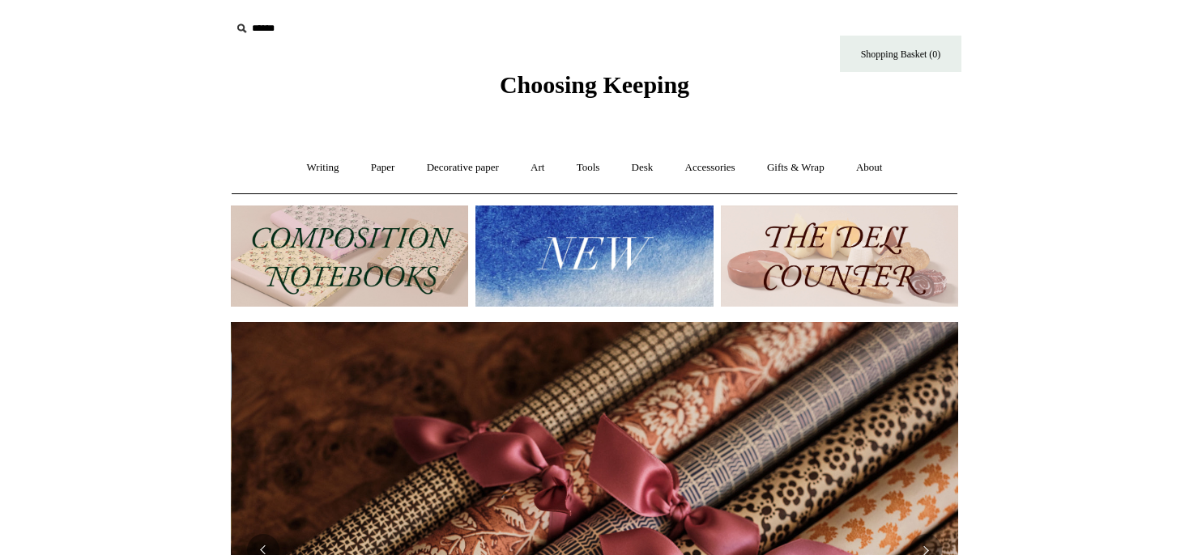
scroll to position [0, 1454]
click at [375, 167] on link "Paper +" at bounding box center [382, 168] width 53 height 43
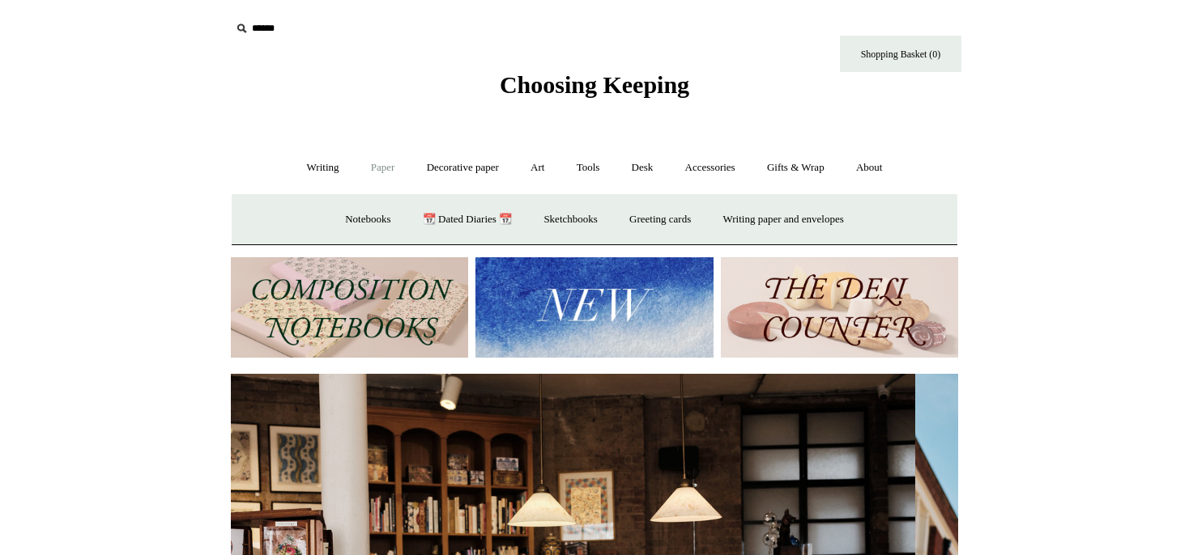
scroll to position [0, 0]
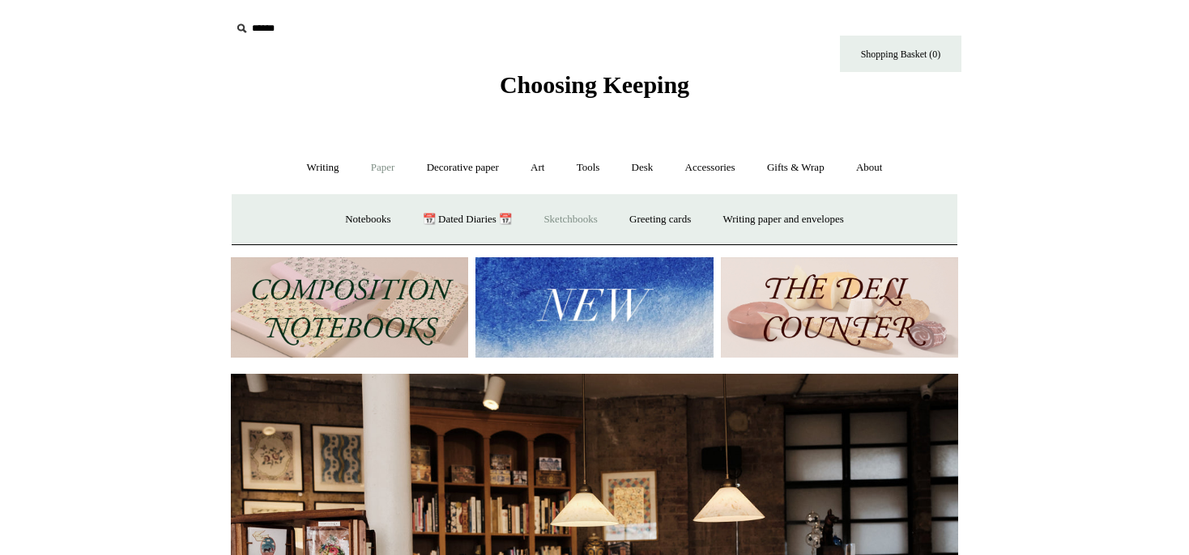
click at [563, 218] on link "Sketchbooks +" at bounding box center [570, 219] width 83 height 43
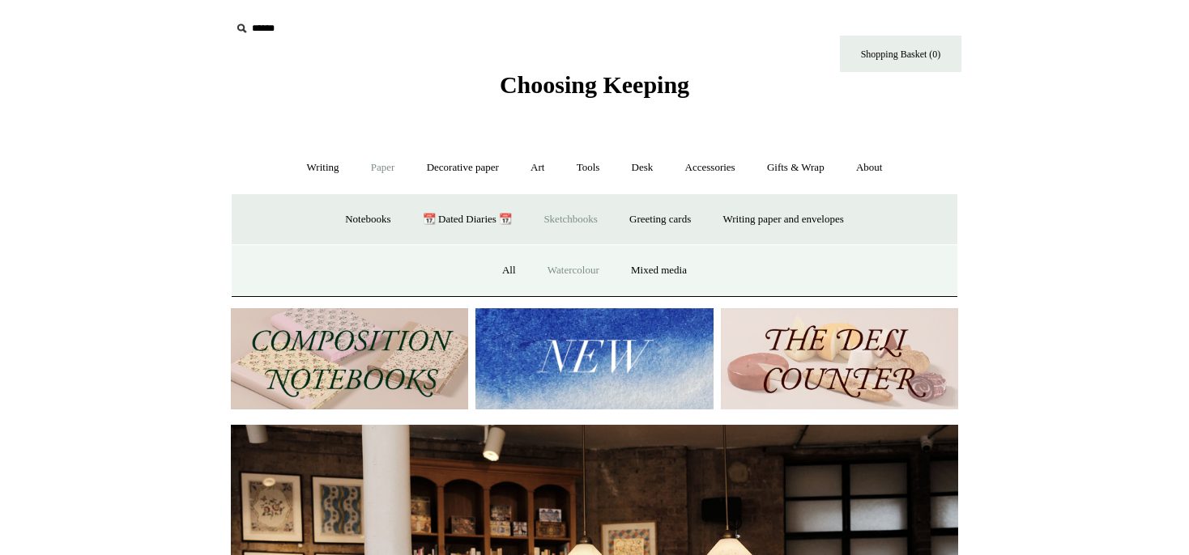
click at [558, 265] on link "Watercolour" at bounding box center [573, 270] width 81 height 43
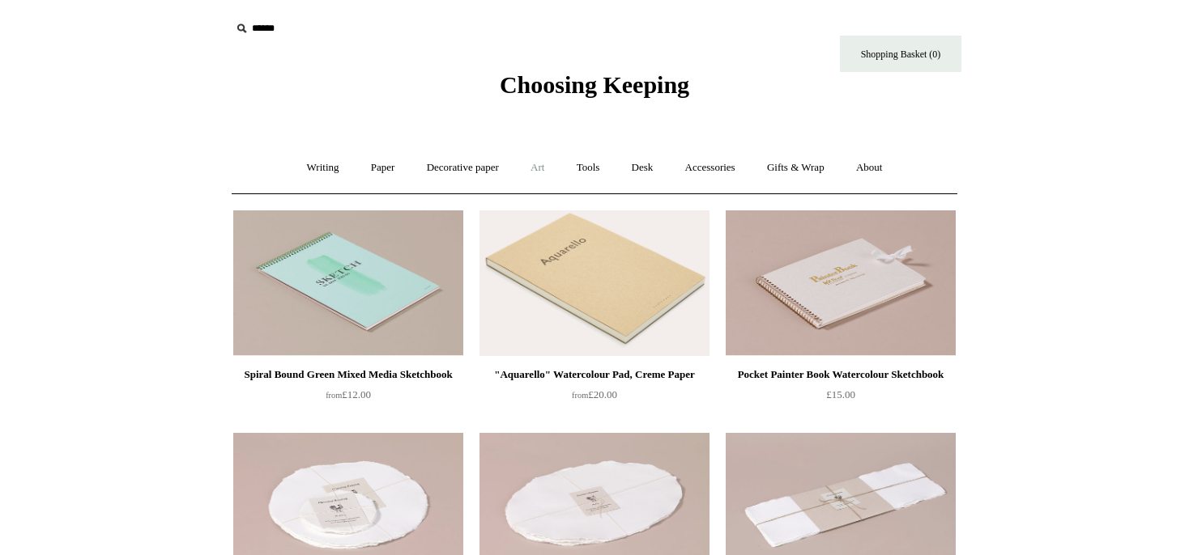
click at [539, 167] on link "Art +" at bounding box center [537, 168] width 43 height 43
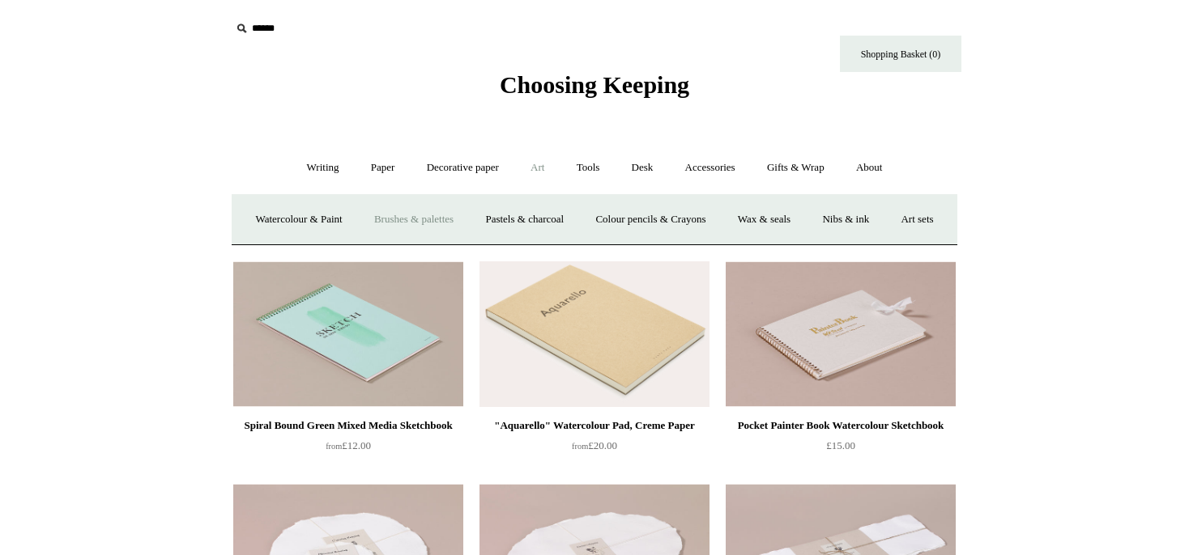
click at [430, 222] on link "Brushes & palettes" at bounding box center [414, 219] width 109 height 43
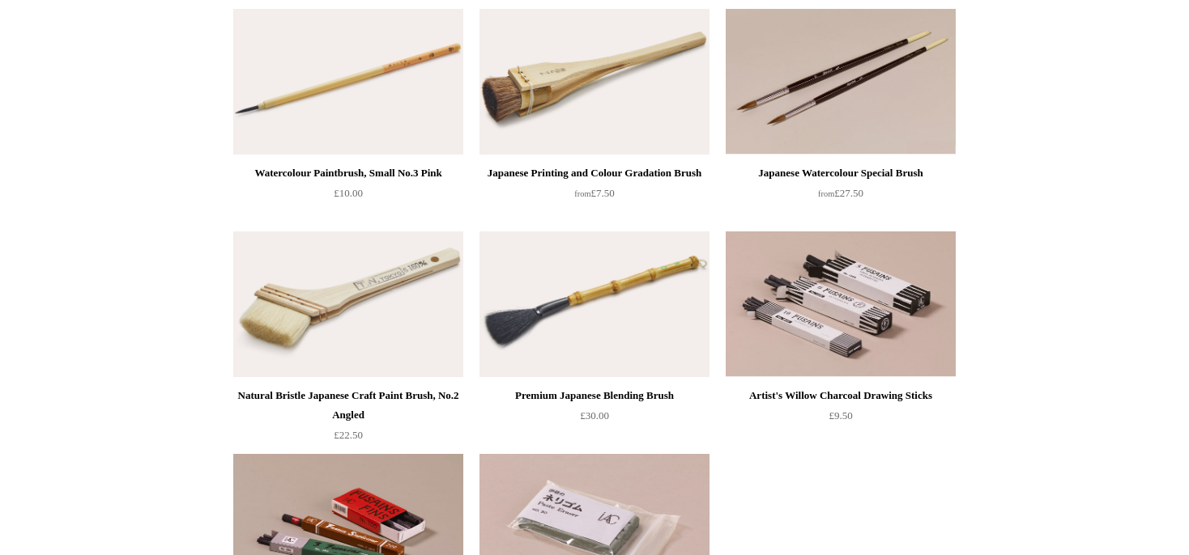
scroll to position [428, 0]
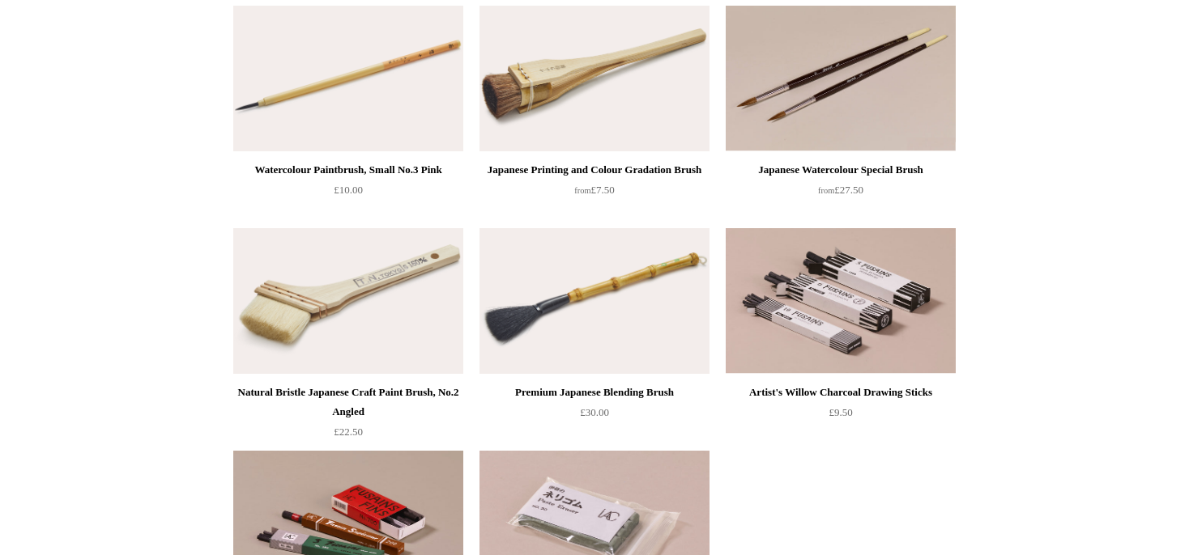
click at [549, 74] on img at bounding box center [594, 79] width 230 height 146
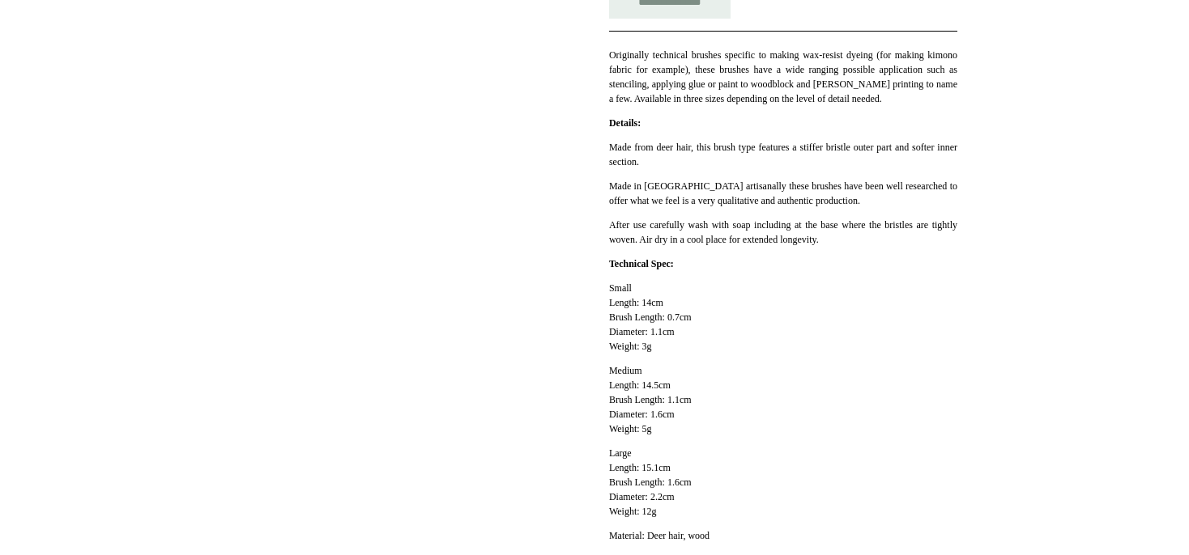
scroll to position [428, 0]
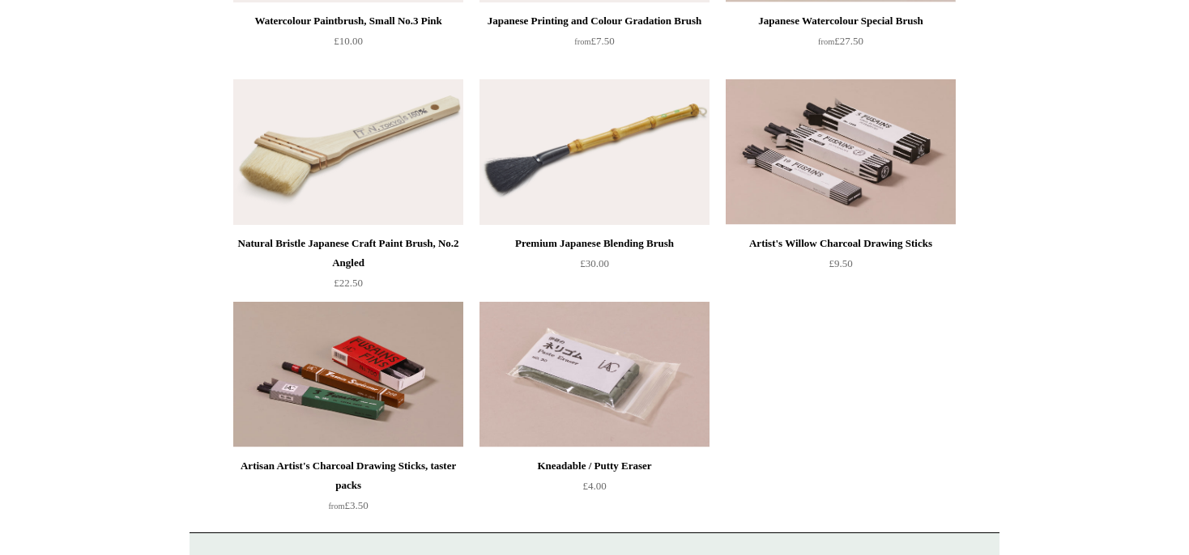
scroll to position [598, 0]
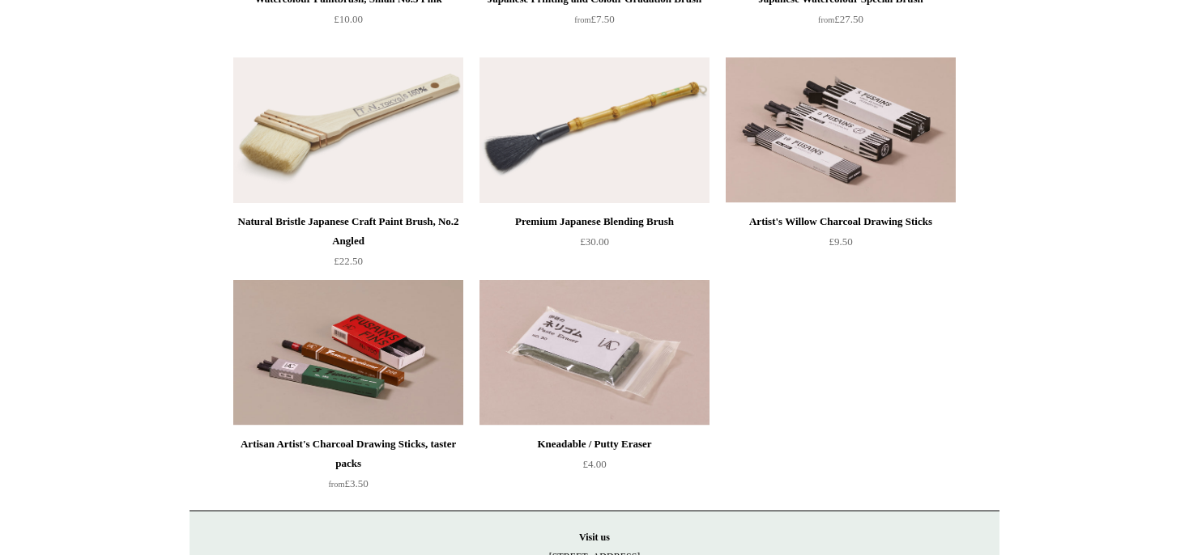
click at [321, 126] on img at bounding box center [348, 130] width 230 height 146
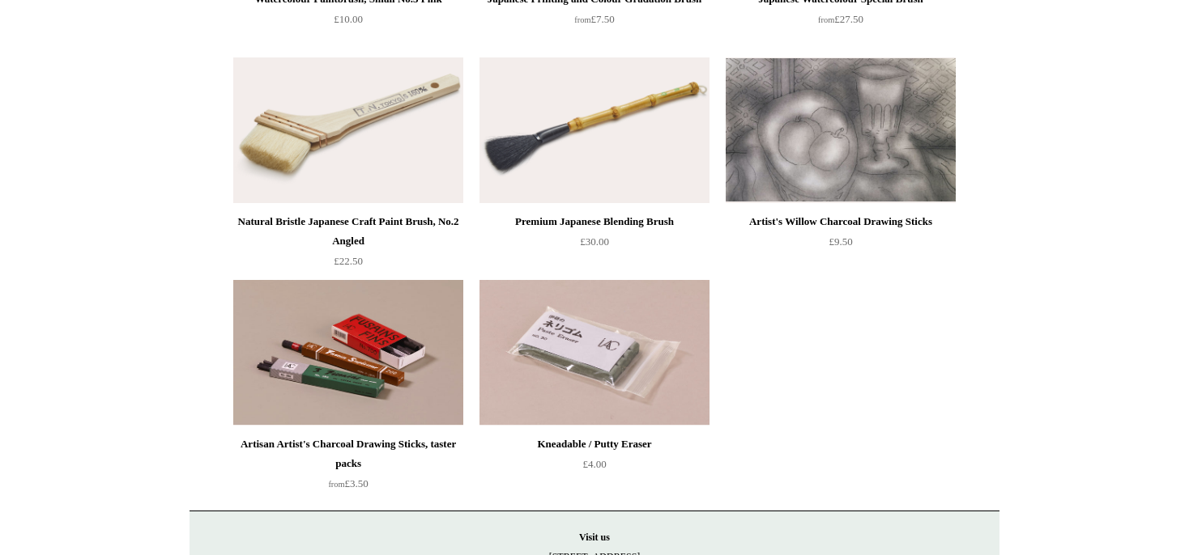
click at [815, 173] on img at bounding box center [841, 130] width 230 height 146
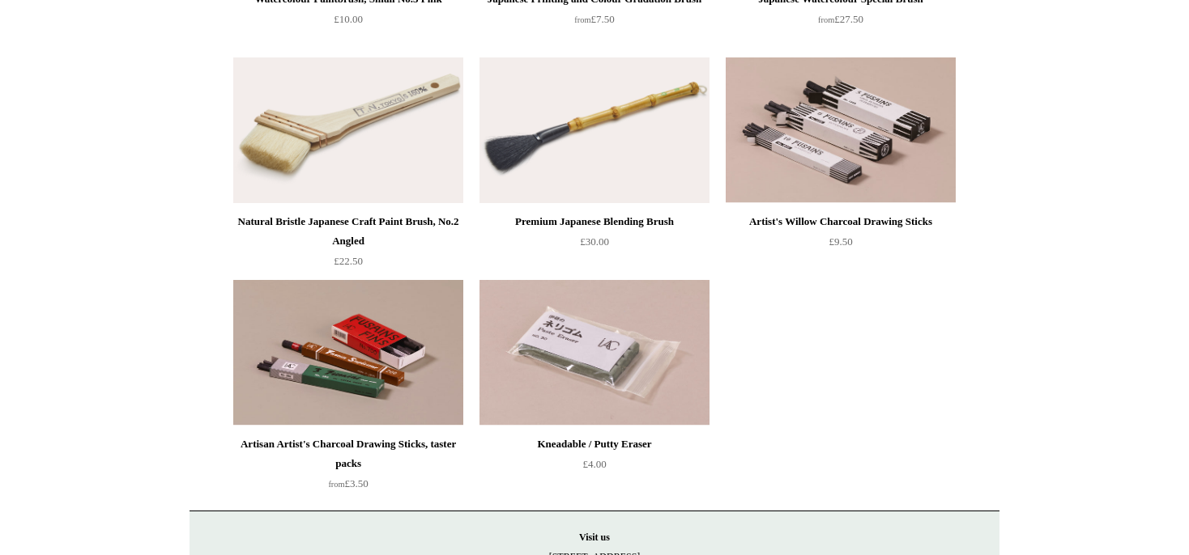
click at [349, 368] on img at bounding box center [348, 353] width 230 height 146
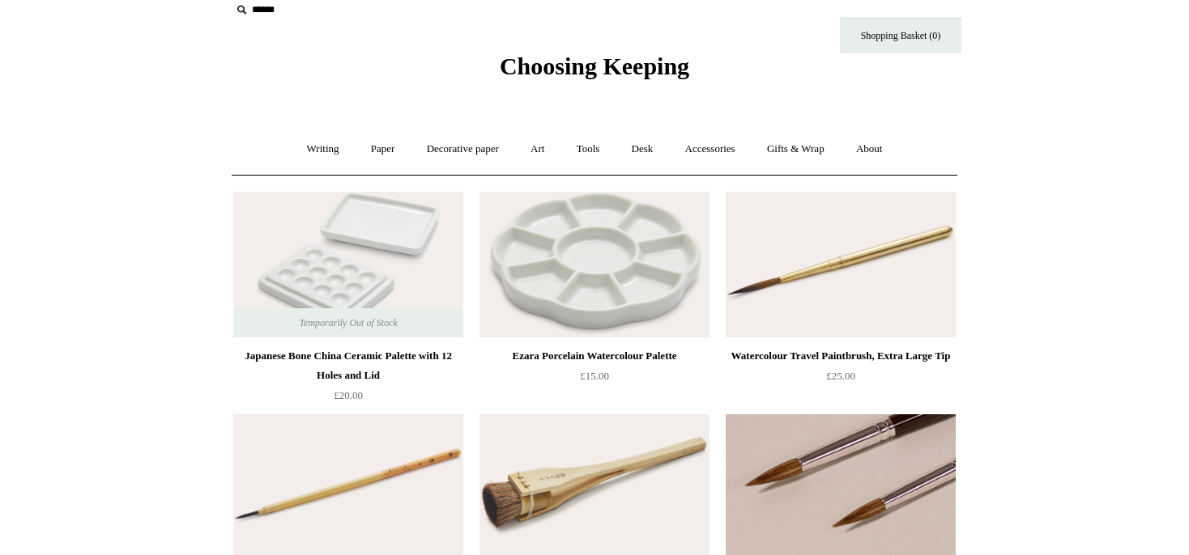
scroll to position [0, 0]
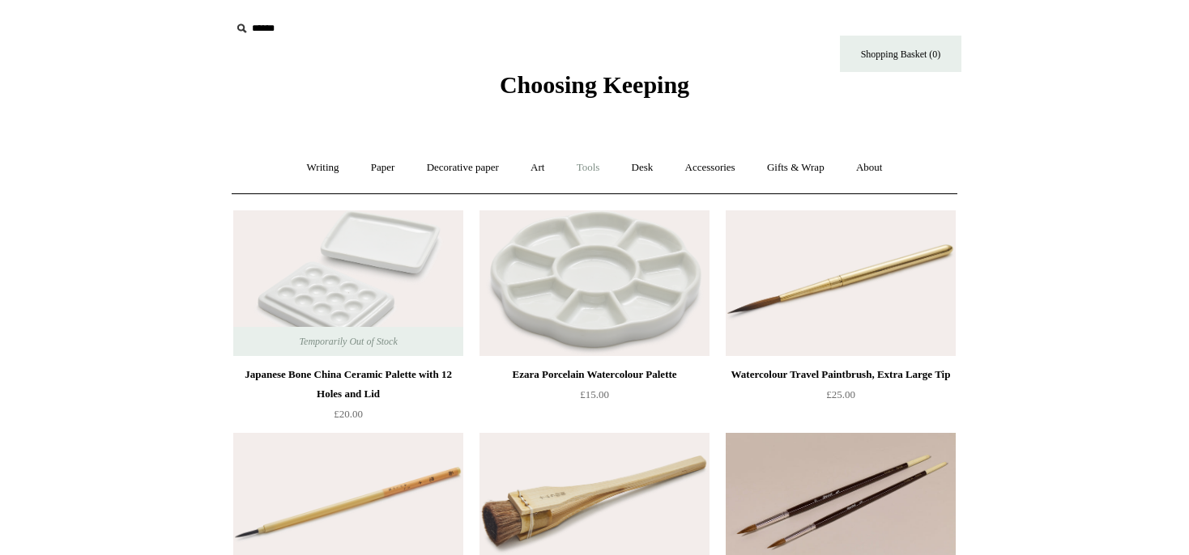
click at [595, 166] on link "Tools +" at bounding box center [588, 168] width 53 height 43
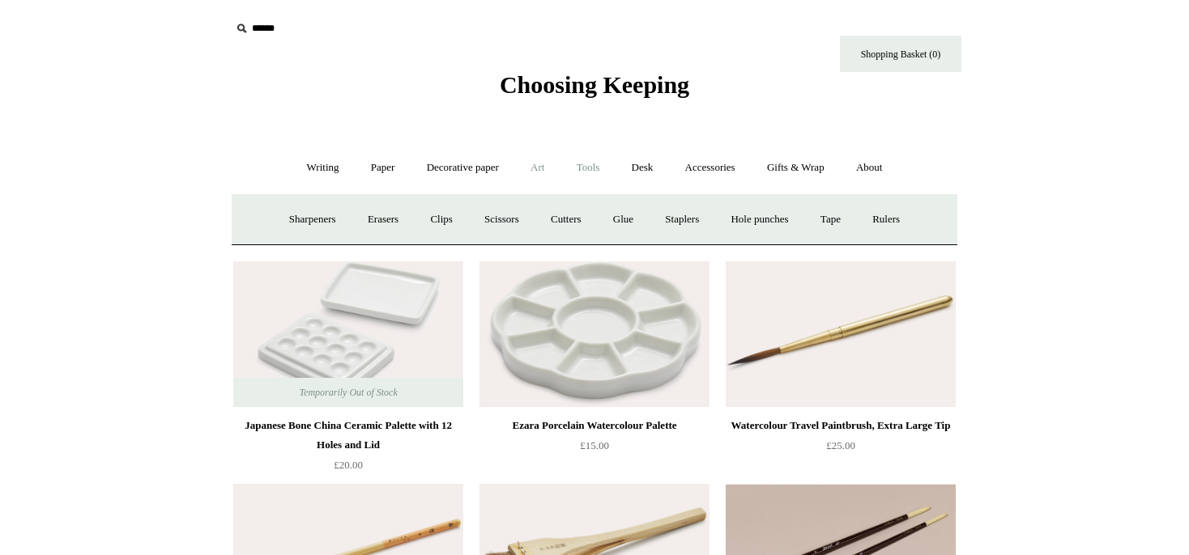
click at [535, 173] on link "Art +" at bounding box center [537, 168] width 43 height 43
click at [555, 222] on link "Pastels & charcoal" at bounding box center [524, 219] width 108 height 43
click at [677, 218] on link "Colour pencils & Crayons" at bounding box center [650, 219] width 139 height 43
click at [883, 215] on link "Nibs & ink" at bounding box center [845, 219] width 76 height 43
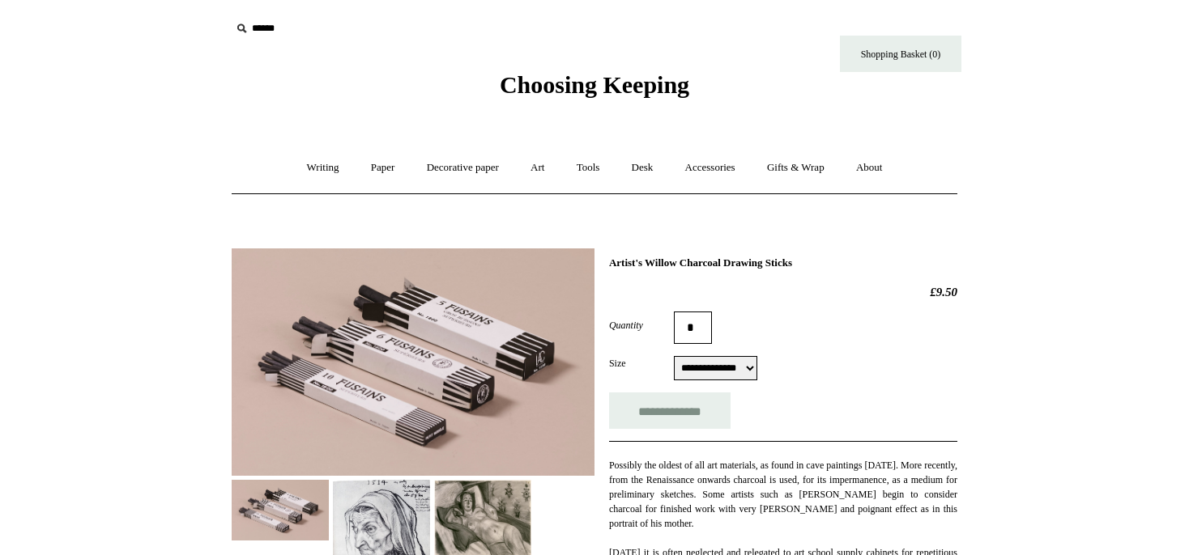
select select "**********"
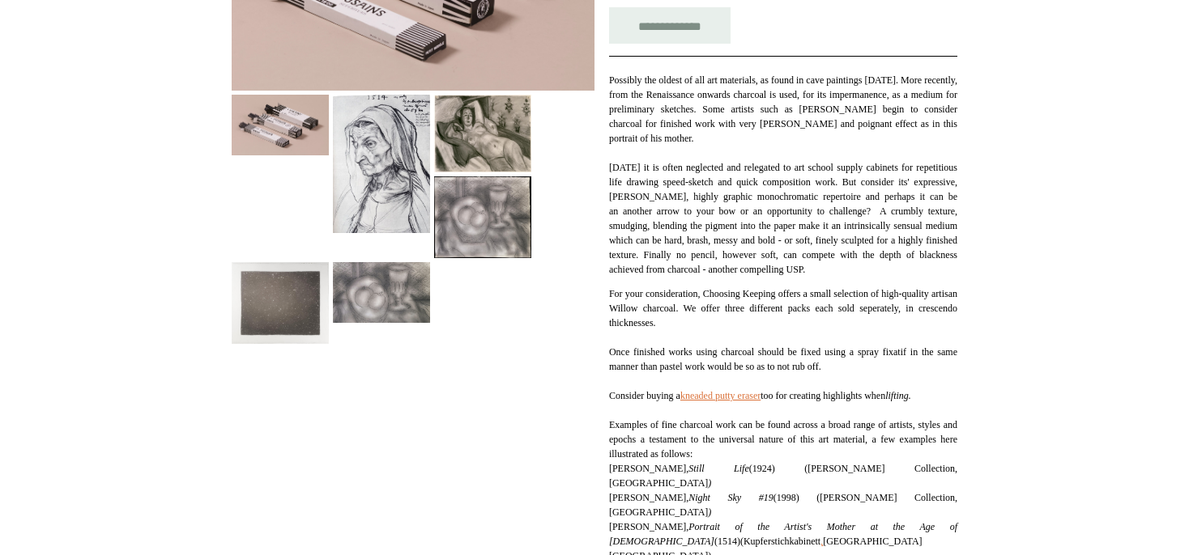
scroll to position [428, 0]
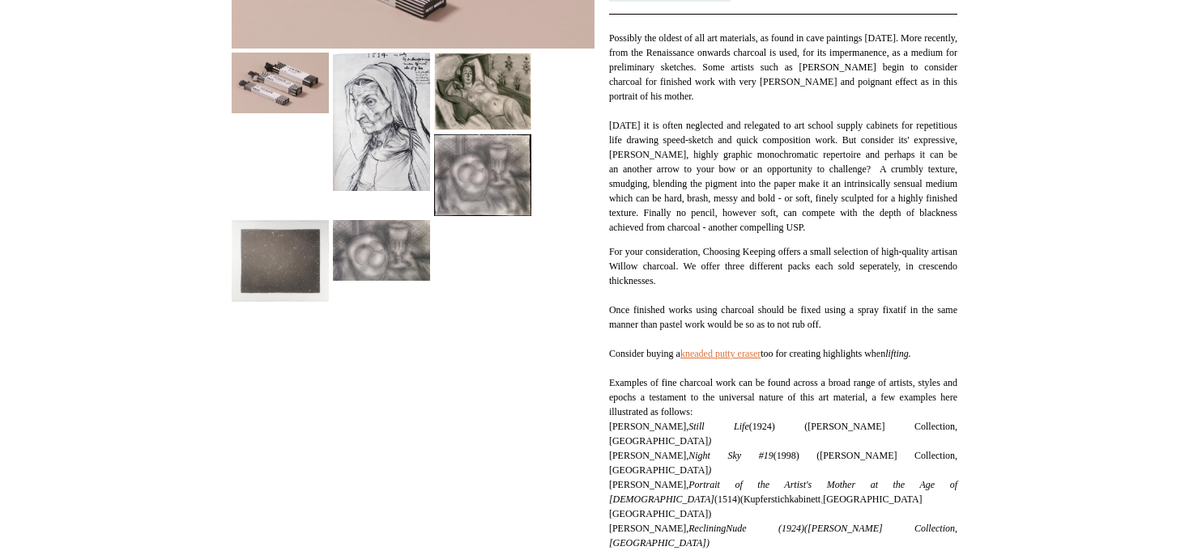
click at [510, 85] on img at bounding box center [482, 92] width 97 height 78
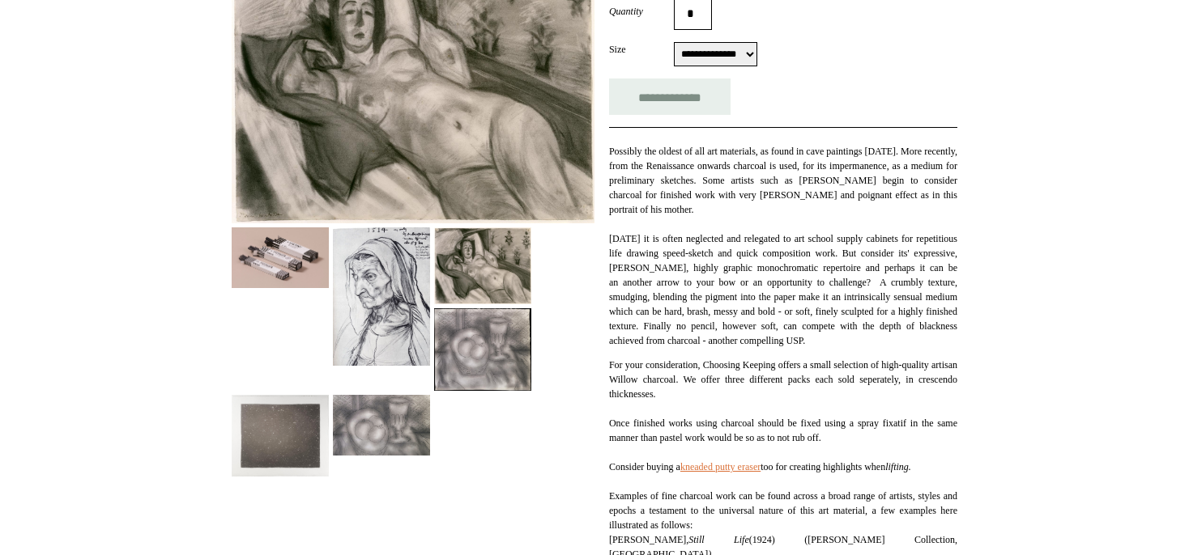
scroll to position [342, 0]
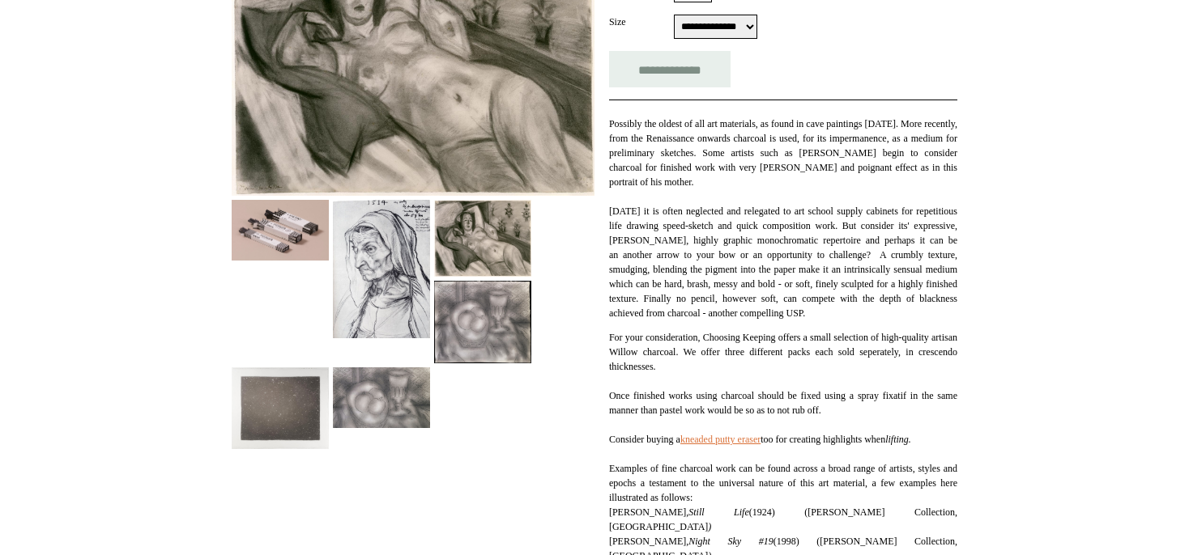
click at [481, 317] on img at bounding box center [482, 322] width 97 height 82
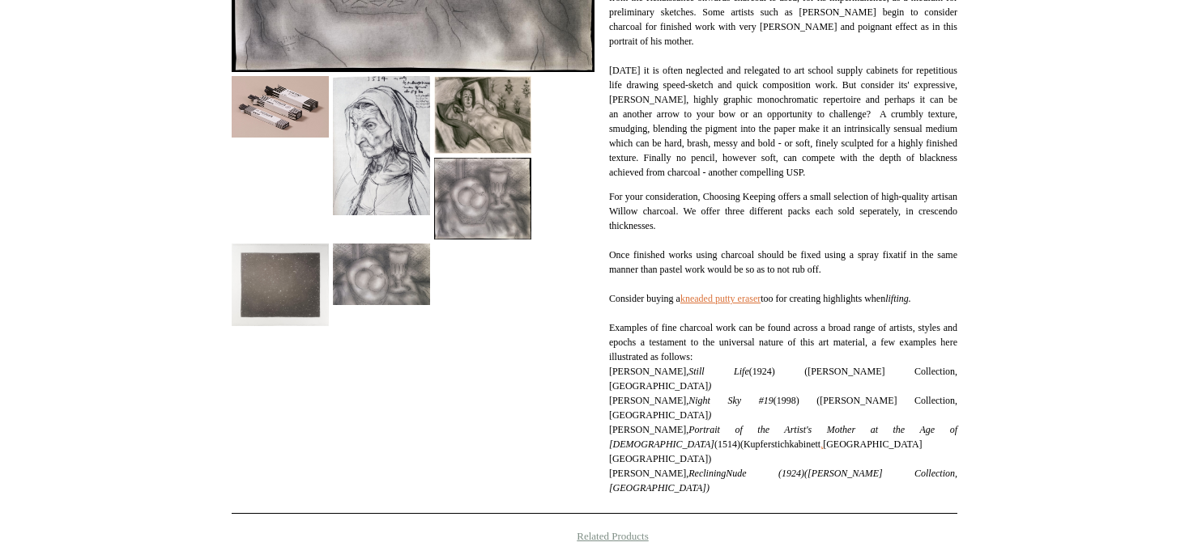
scroll to position [513, 0]
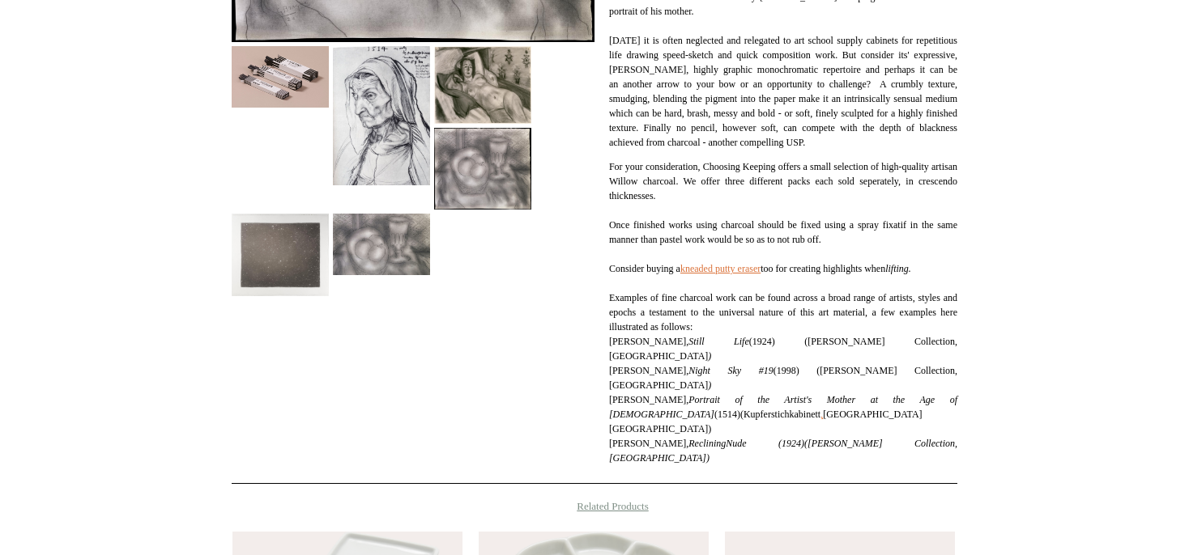
click at [406, 238] on img at bounding box center [381, 244] width 97 height 61
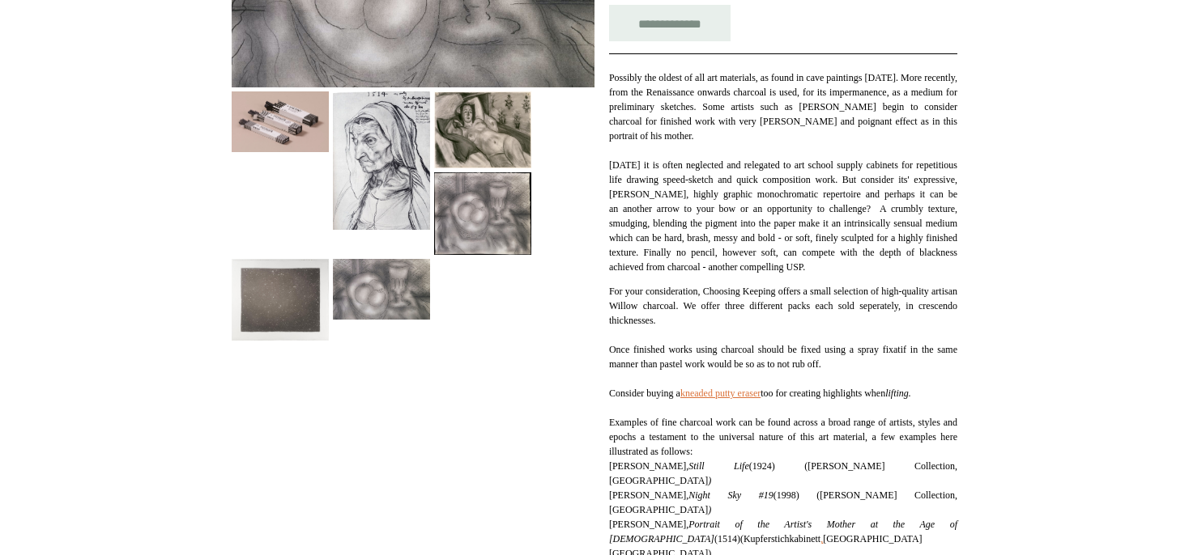
scroll to position [171, 0]
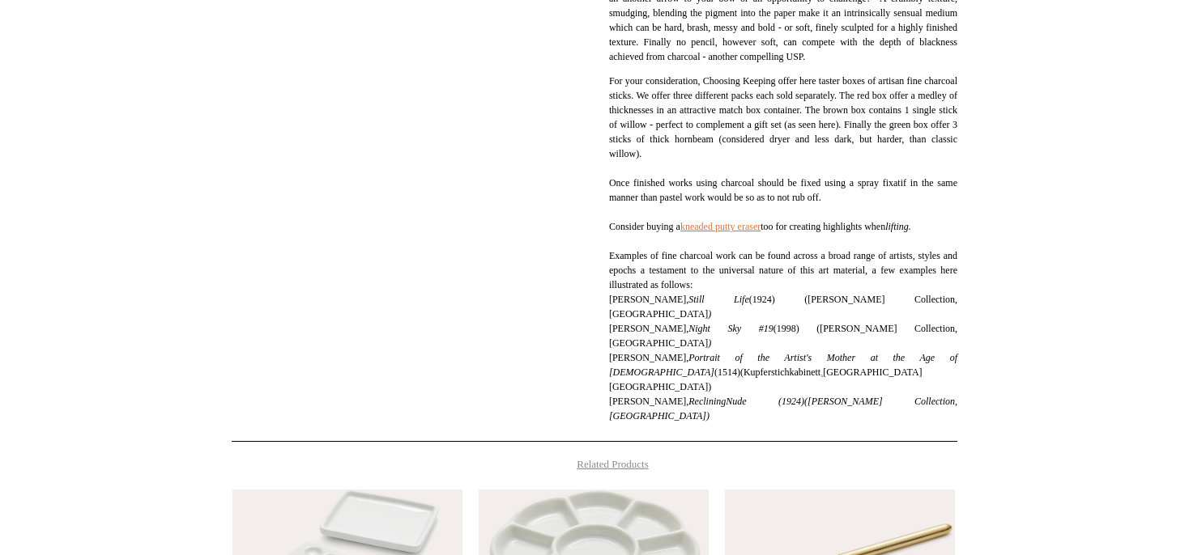
scroll to position [513, 0]
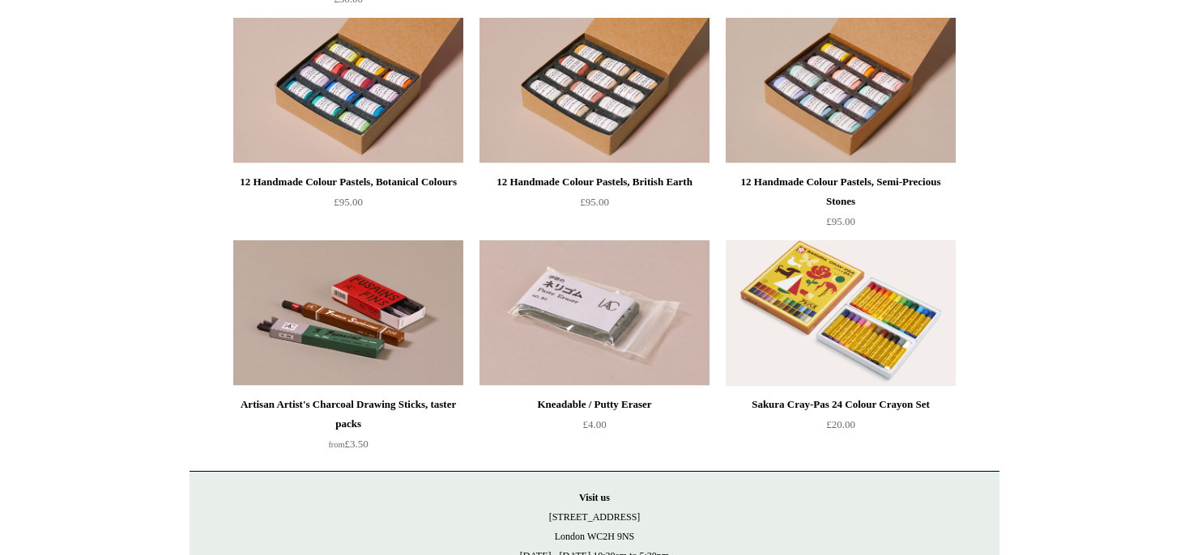
scroll to position [683, 0]
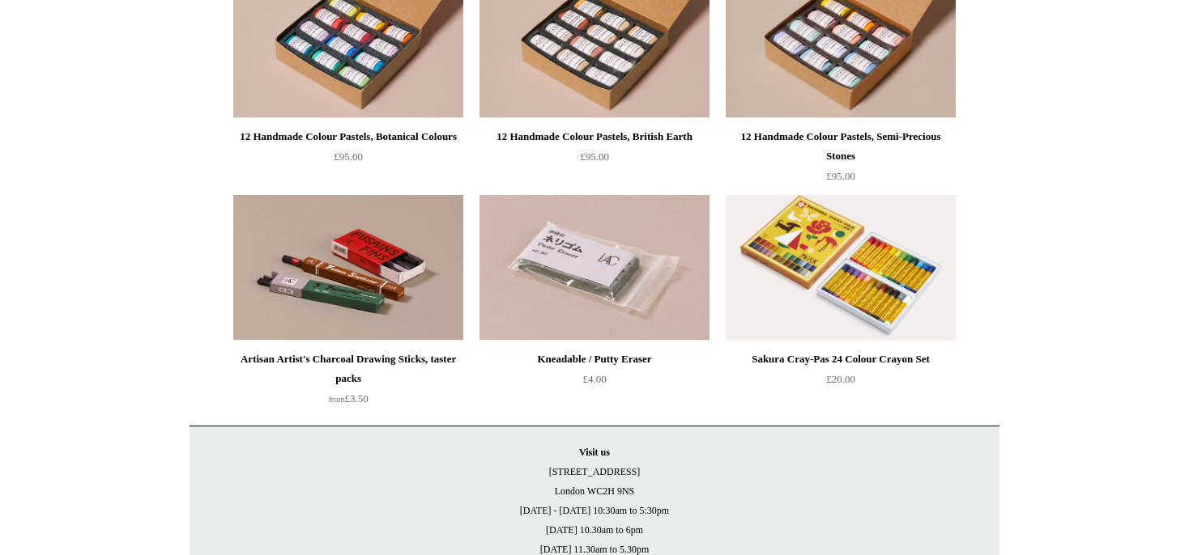
click at [809, 231] on img at bounding box center [841, 268] width 230 height 146
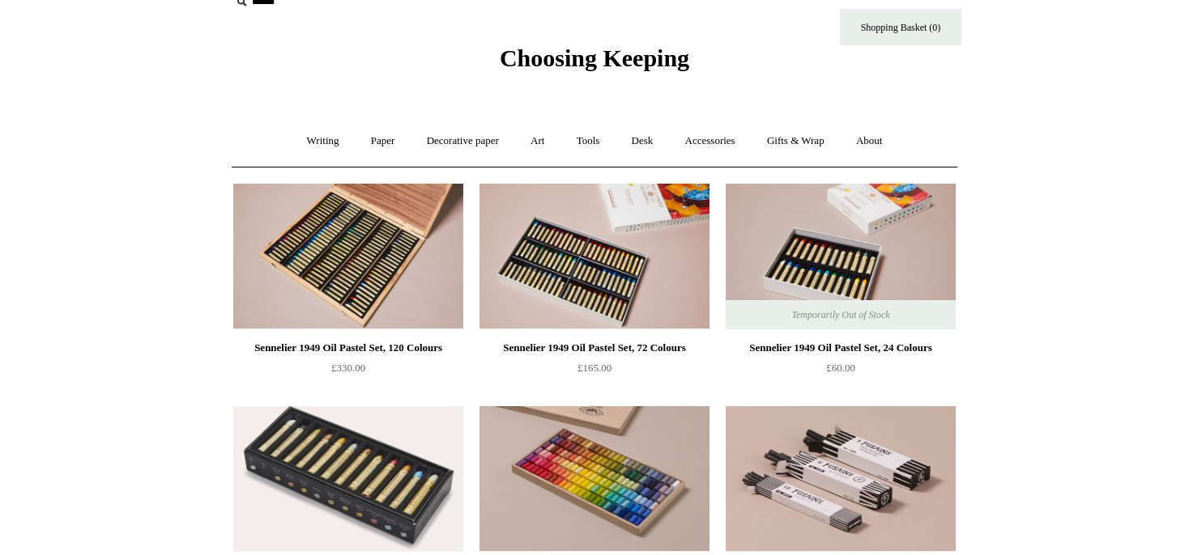
scroll to position [0, 0]
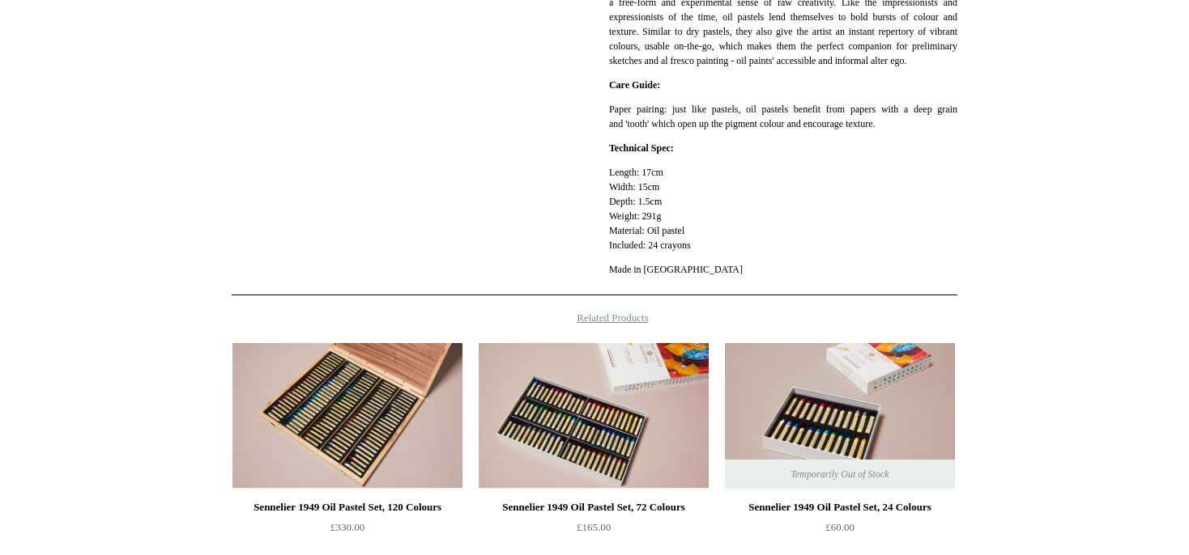
scroll to position [1111, 0]
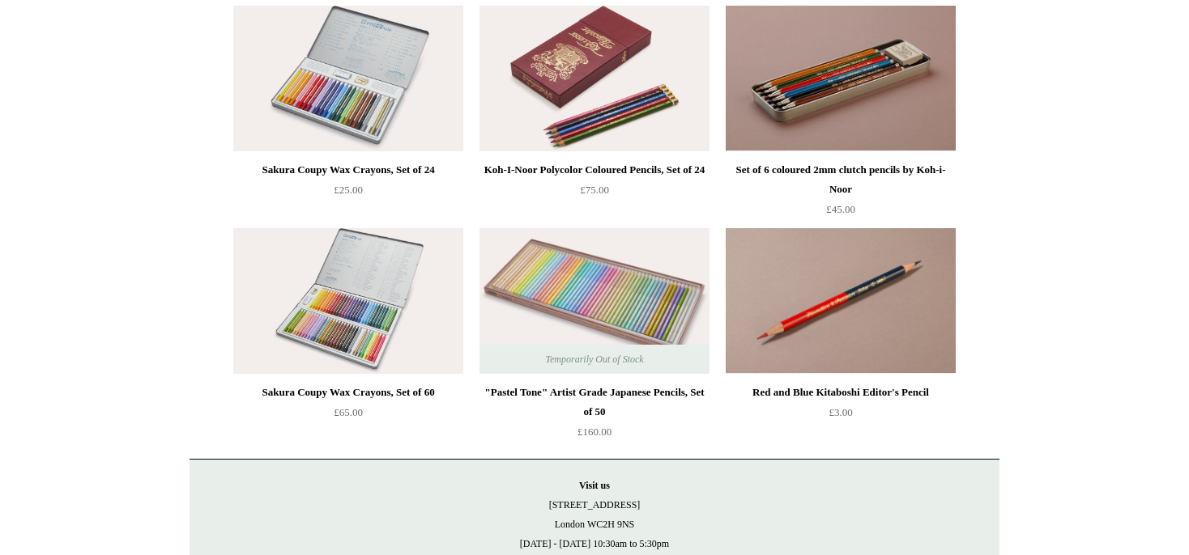
scroll to position [342, 0]
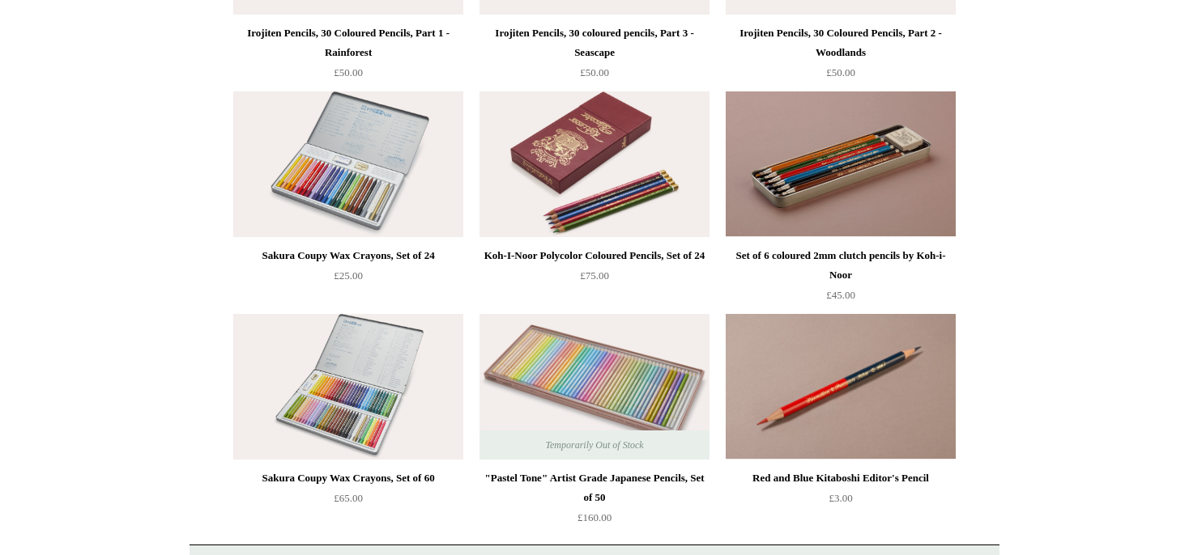
click at [796, 164] on img at bounding box center [841, 164] width 230 height 146
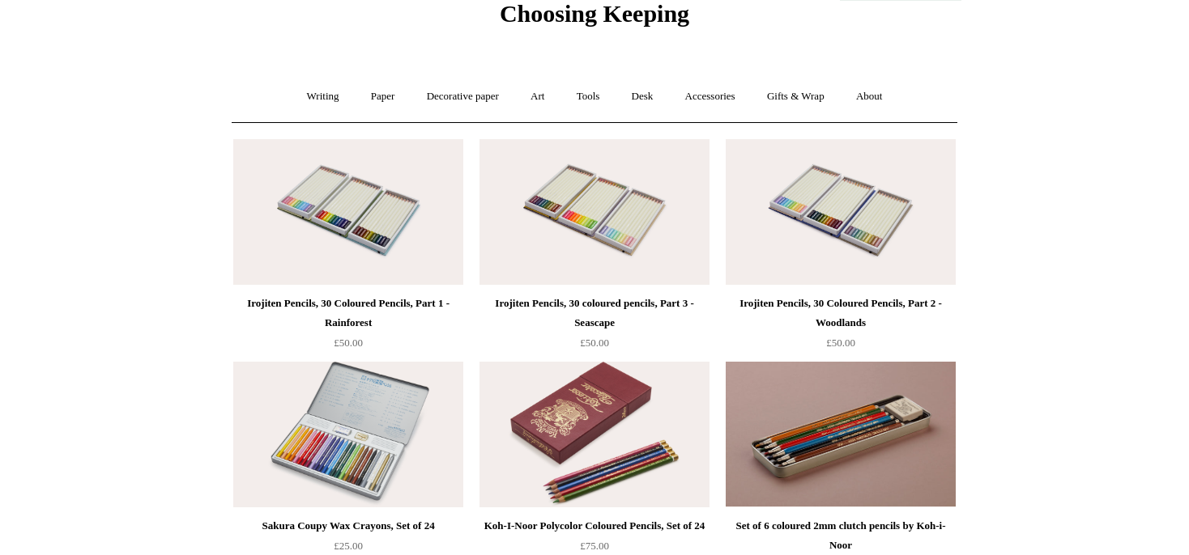
scroll to position [0, 0]
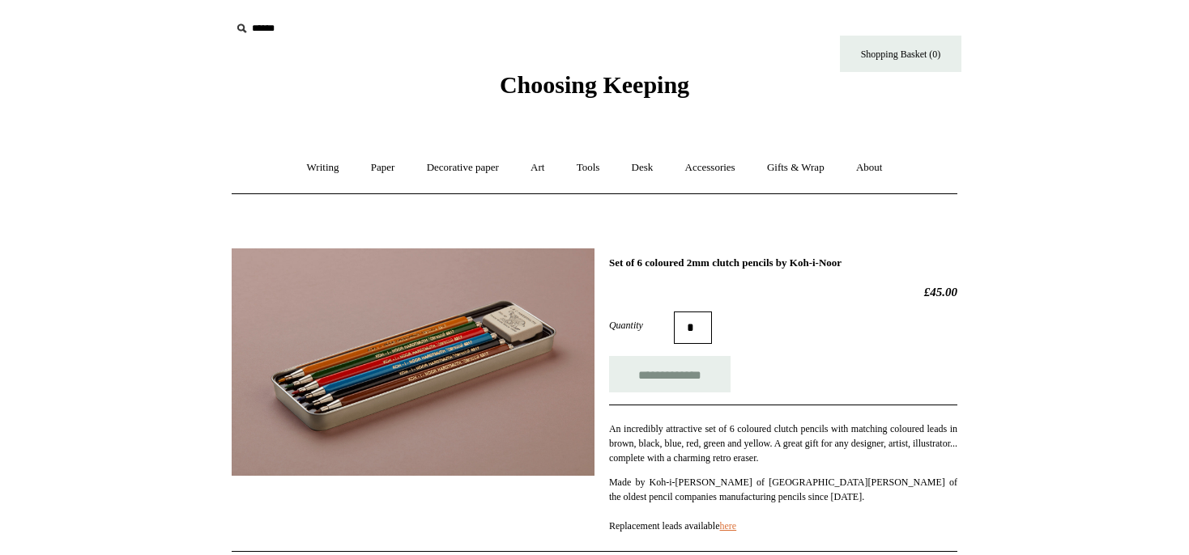
click at [468, 339] on img at bounding box center [413, 363] width 363 height 228
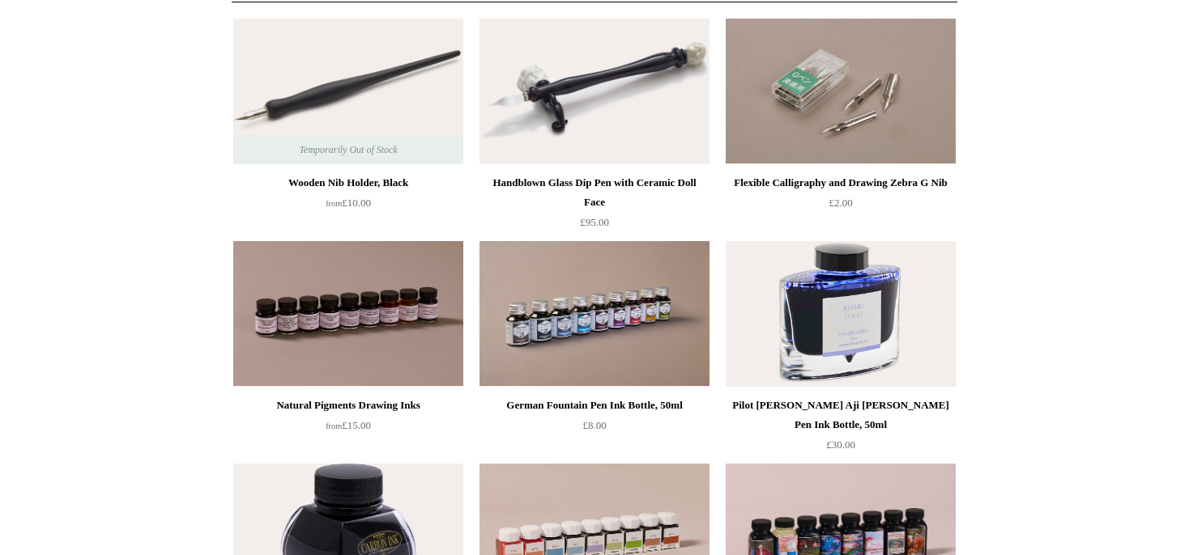
scroll to position [171, 0]
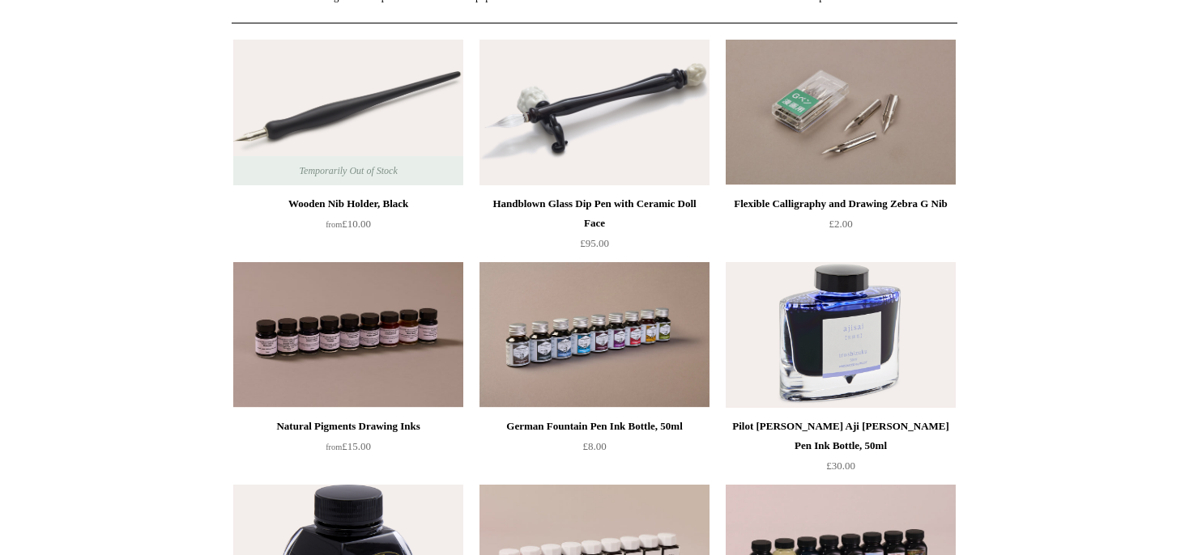
click at [354, 145] on img at bounding box center [348, 113] width 230 height 146
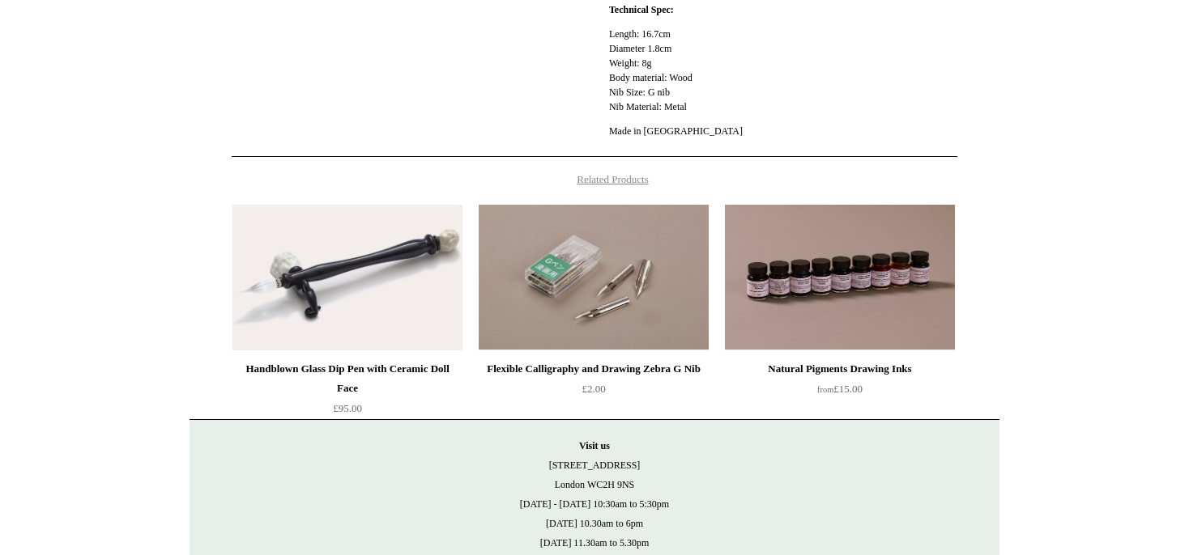
scroll to position [513, 0]
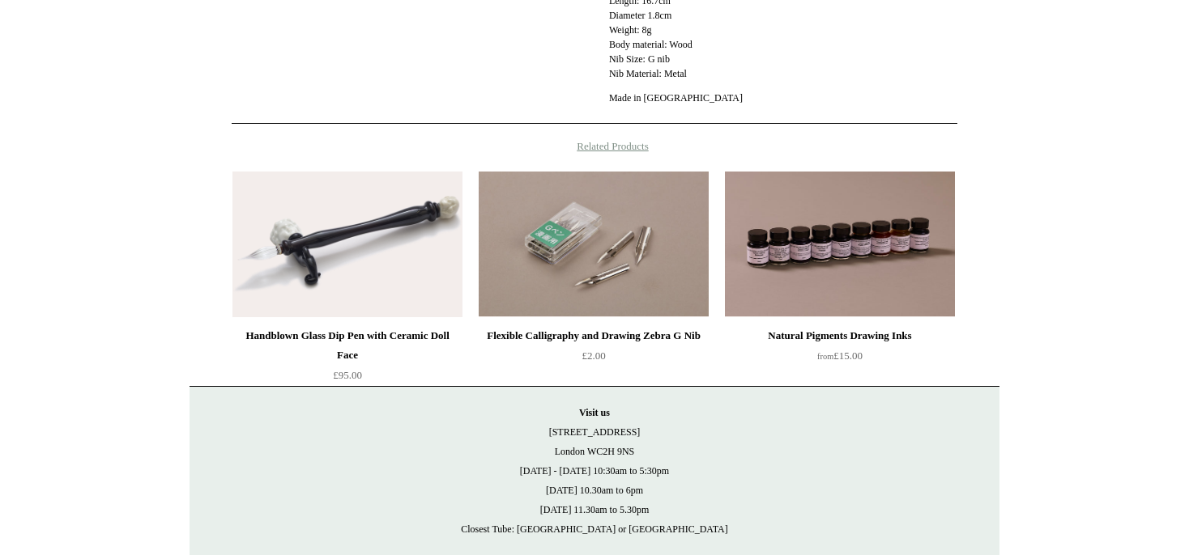
click at [368, 222] on img at bounding box center [347, 245] width 230 height 146
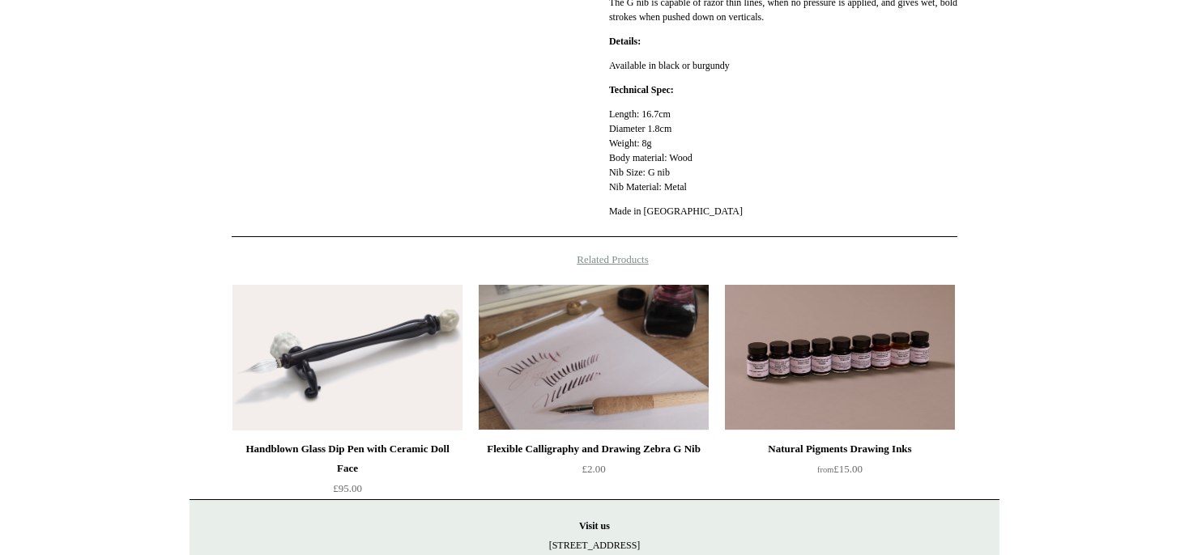
scroll to position [428, 0]
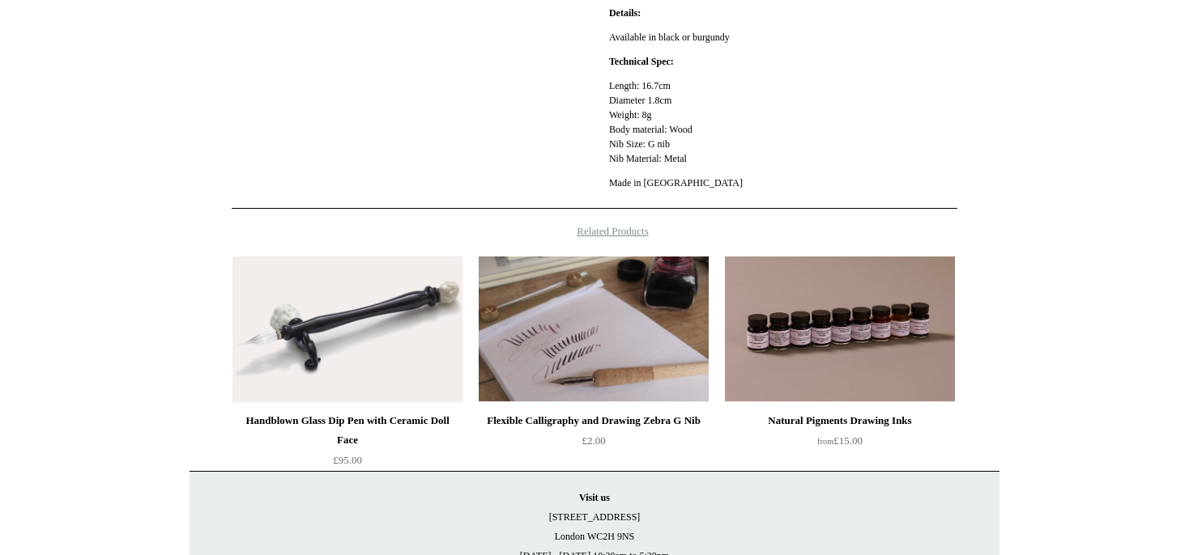
click at [624, 322] on img at bounding box center [594, 330] width 230 height 146
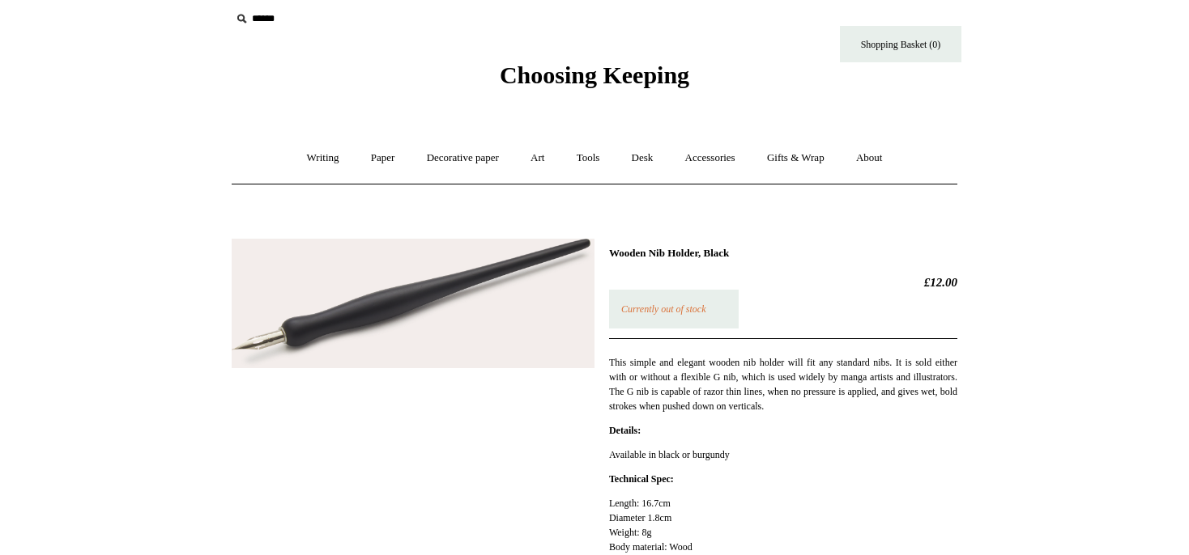
scroll to position [0, 0]
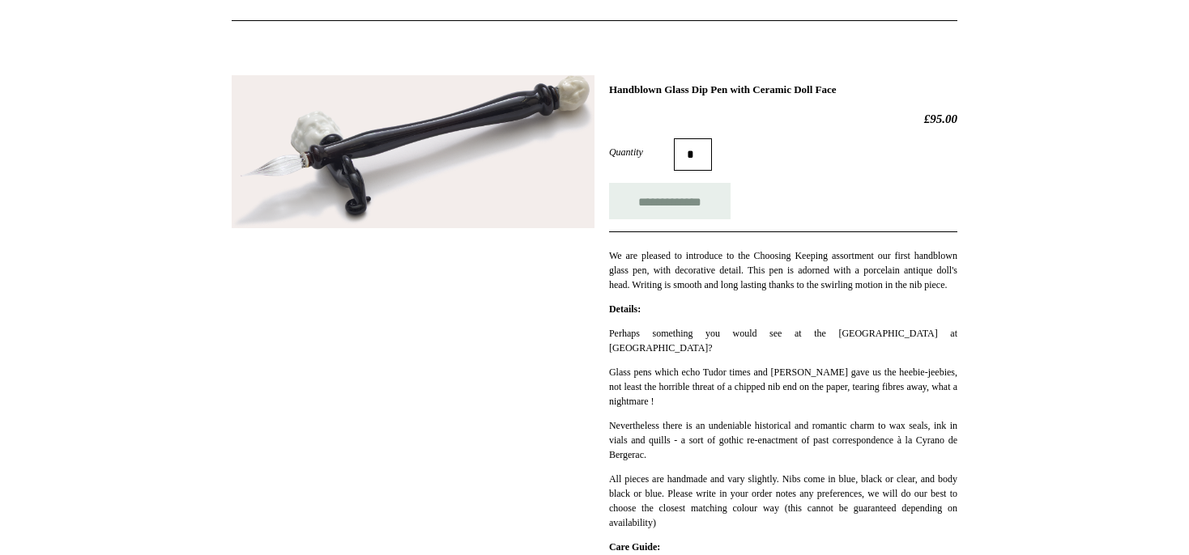
scroll to position [85, 0]
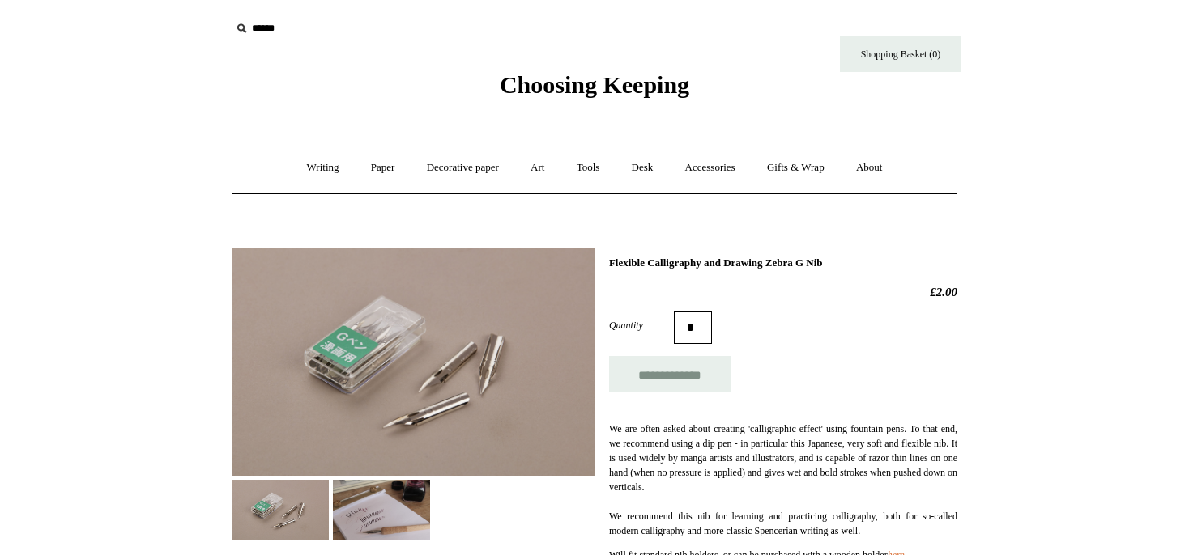
scroll to position [85, 0]
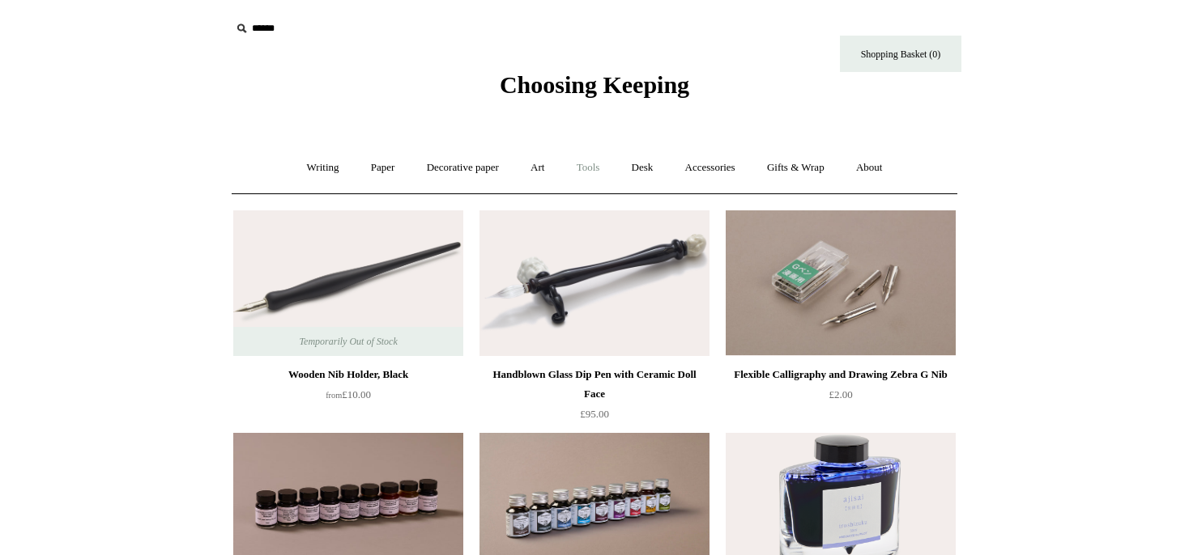
click at [585, 169] on link "Tools +" at bounding box center [588, 168] width 53 height 43
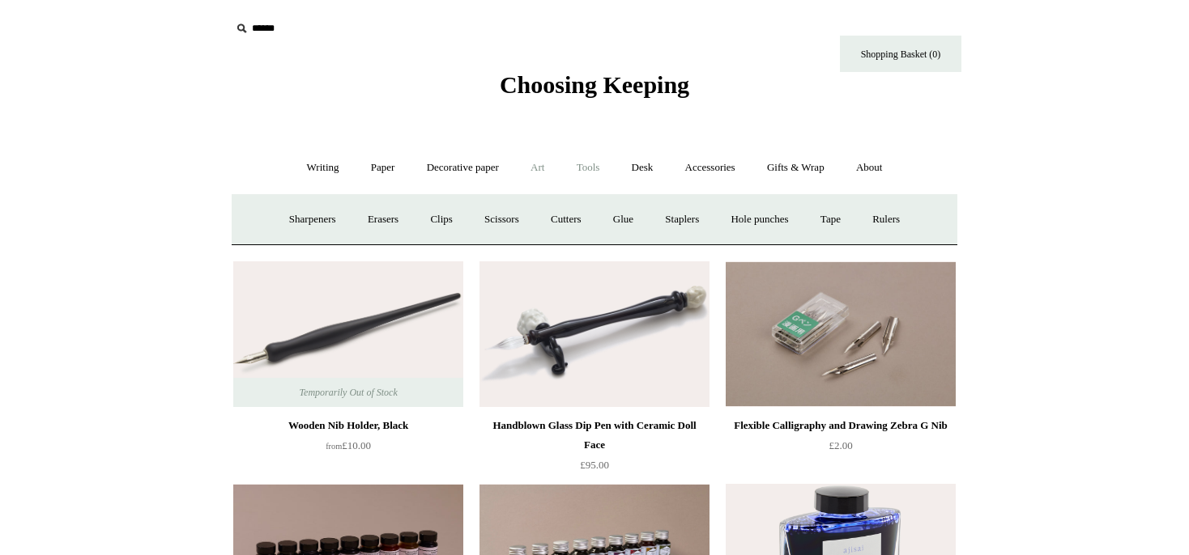
click at [533, 168] on link "Art +" at bounding box center [537, 168] width 43 height 43
click at [334, 215] on link "Watercolour & Paint" at bounding box center [298, 219] width 116 height 43
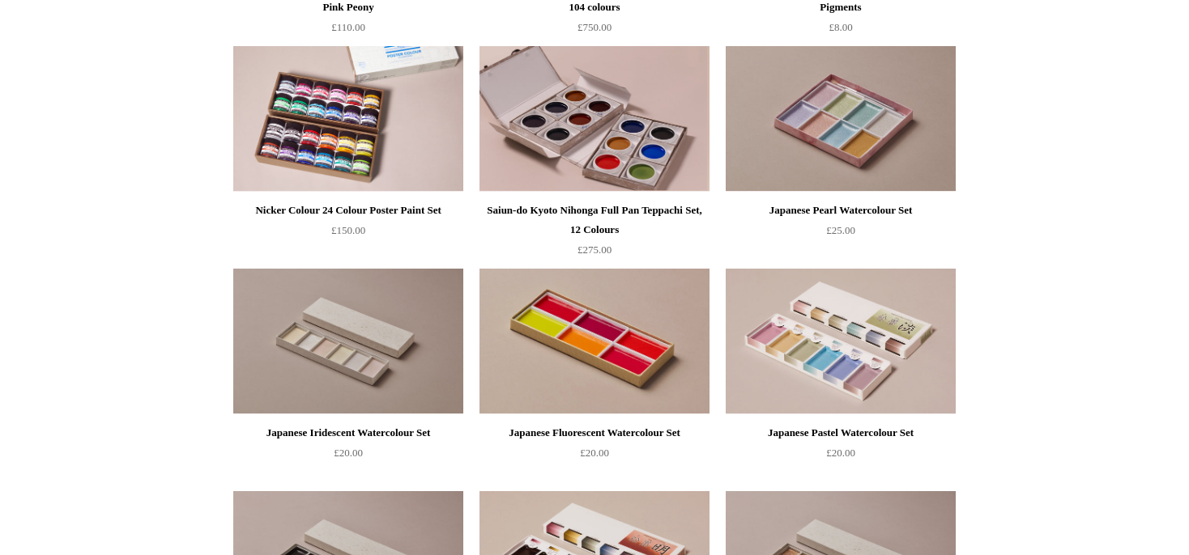
scroll to position [1881, 0]
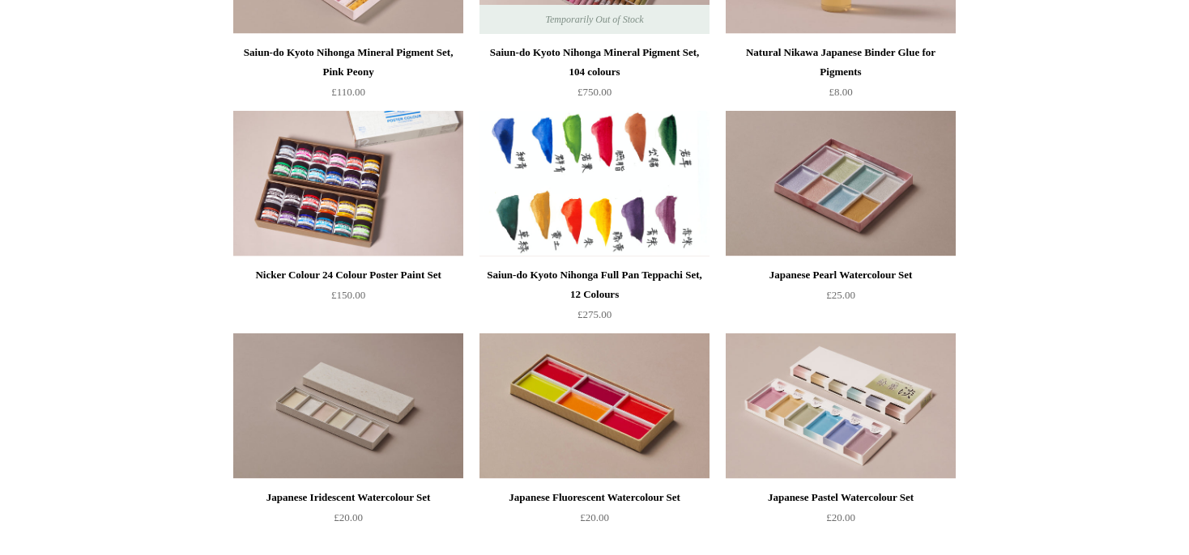
click at [640, 225] on img at bounding box center [594, 184] width 230 height 146
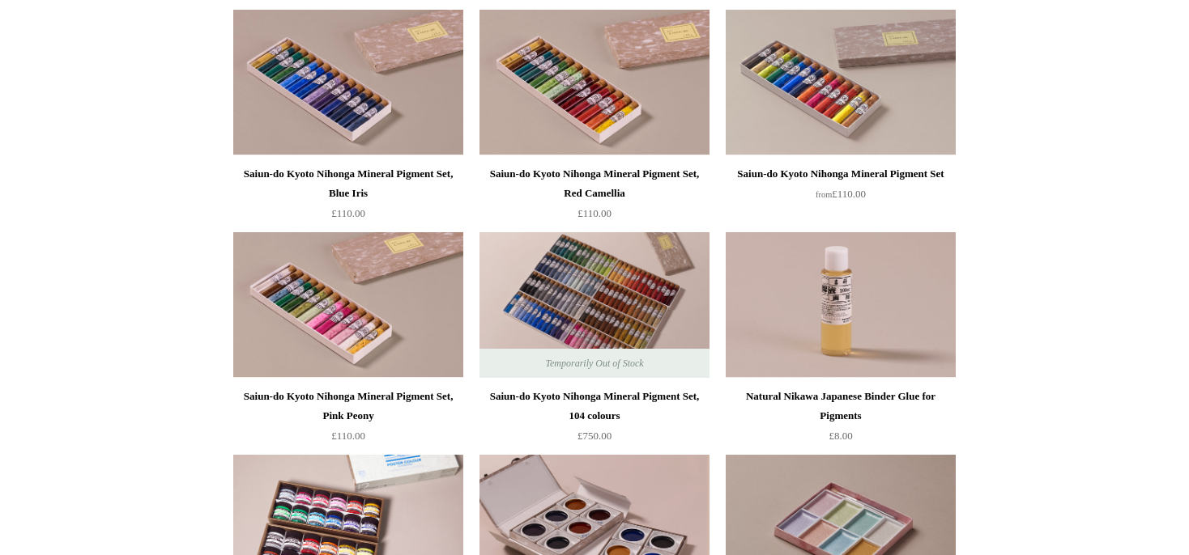
scroll to position [0, 0]
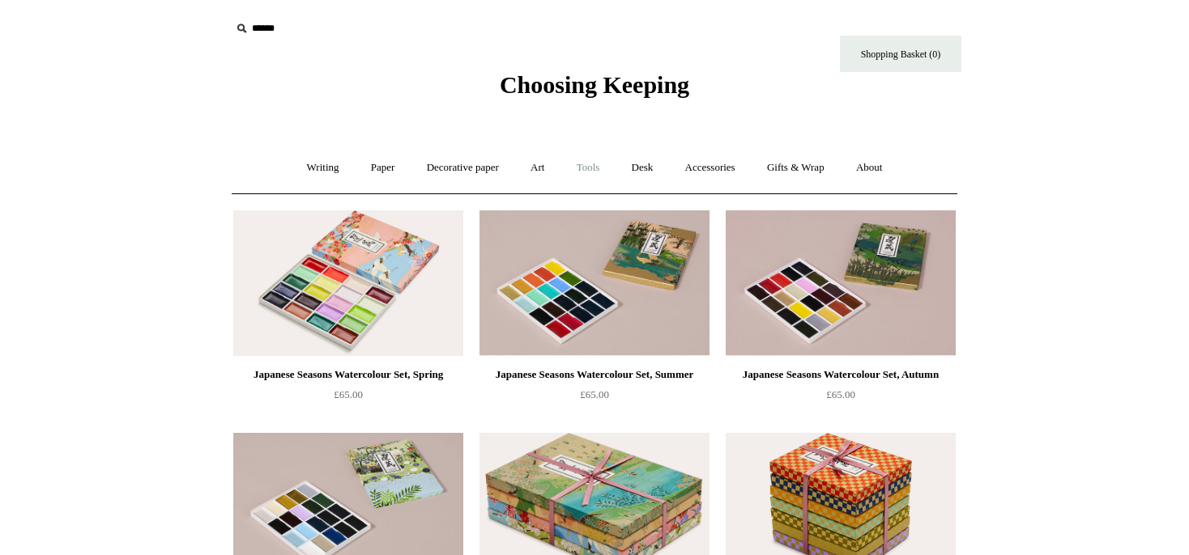
click at [589, 167] on link "Tools +" at bounding box center [588, 168] width 53 height 43
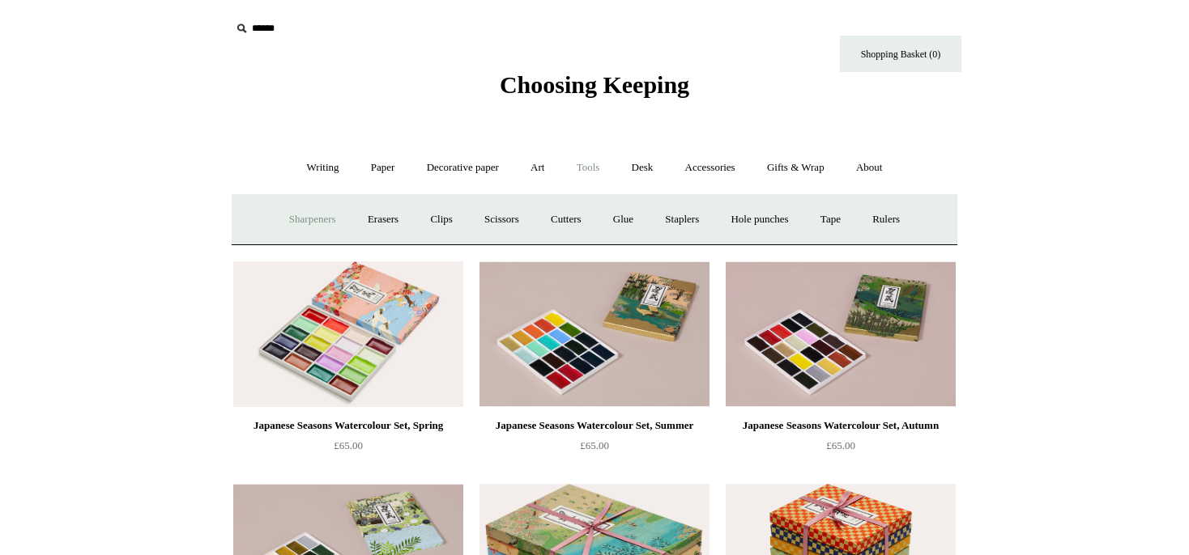
click at [290, 218] on link "Sharpeners" at bounding box center [312, 219] width 76 height 43
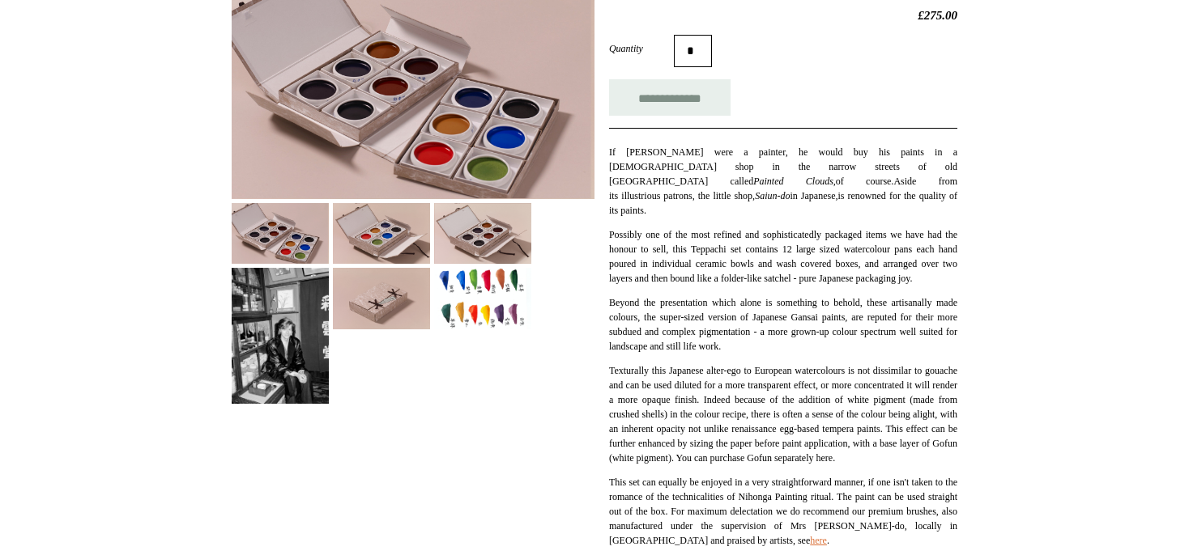
scroll to position [342, 0]
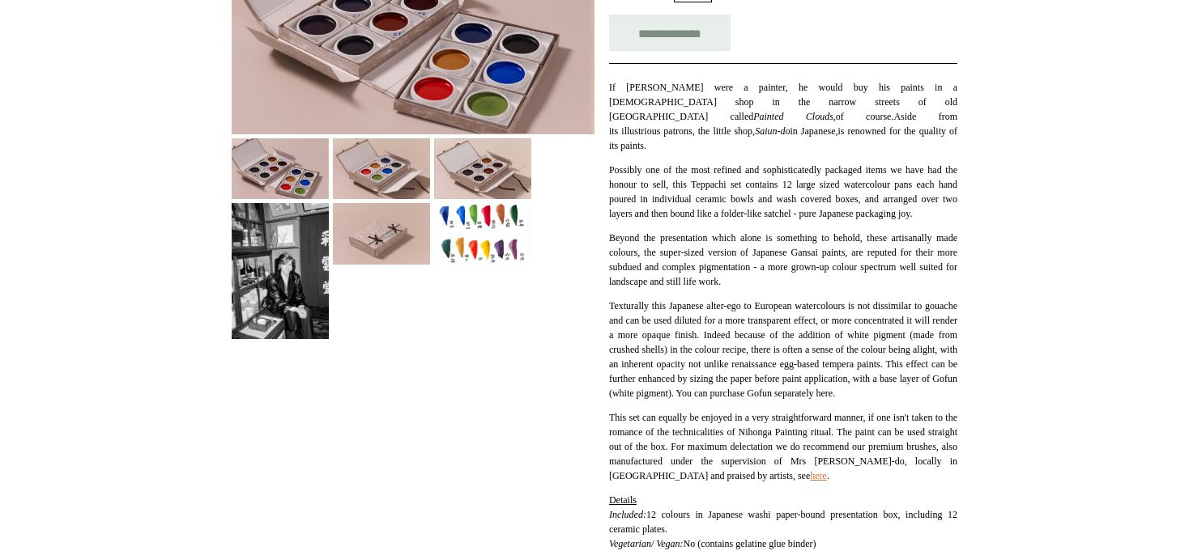
click at [275, 270] on img at bounding box center [280, 270] width 97 height 135
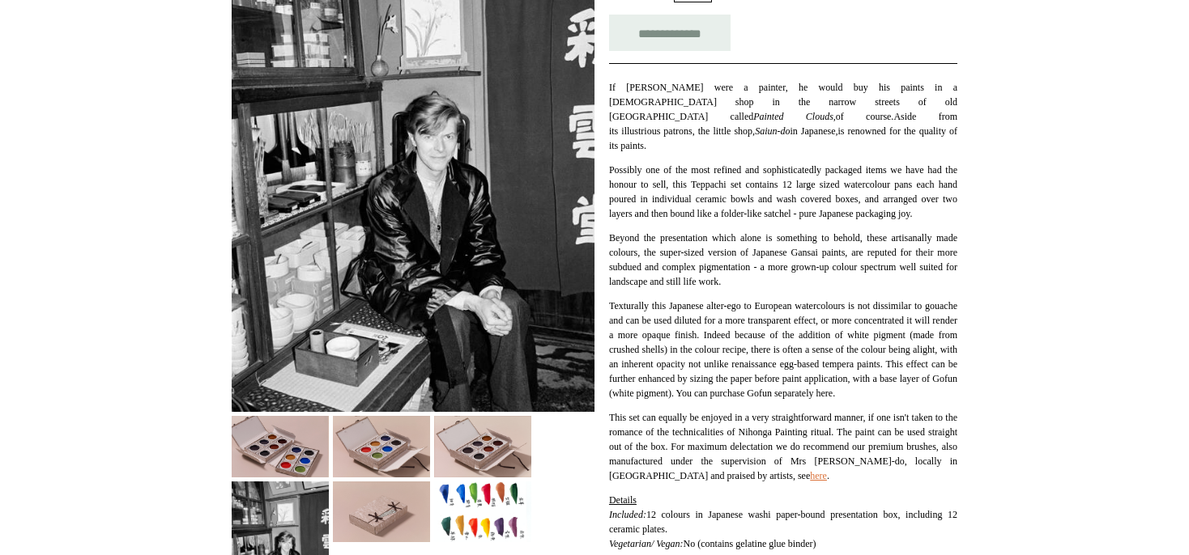
click at [398, 453] on img at bounding box center [381, 446] width 97 height 61
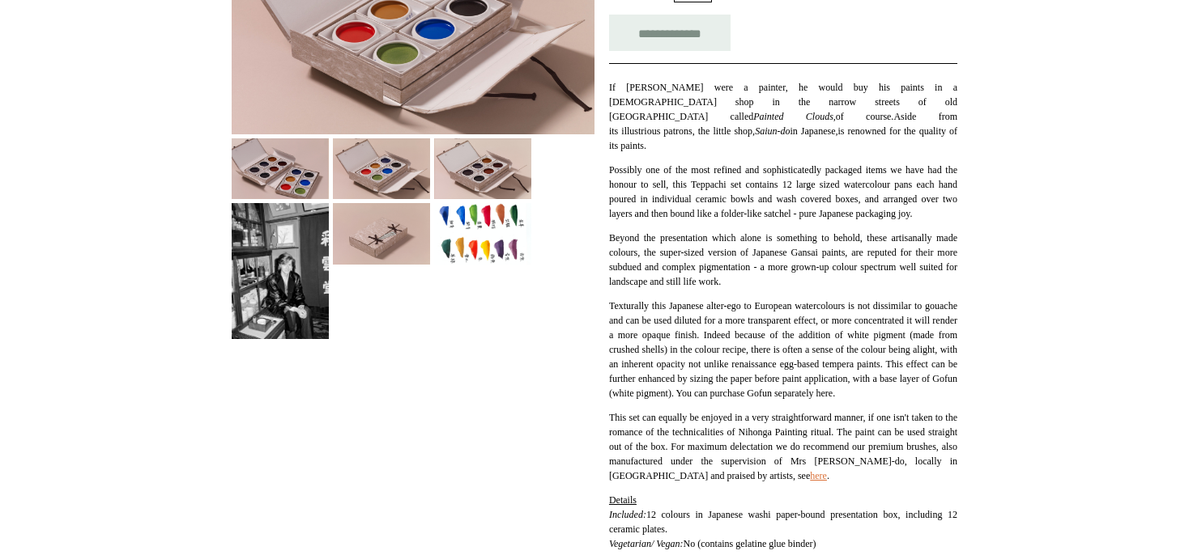
click at [368, 248] on img at bounding box center [381, 233] width 97 height 61
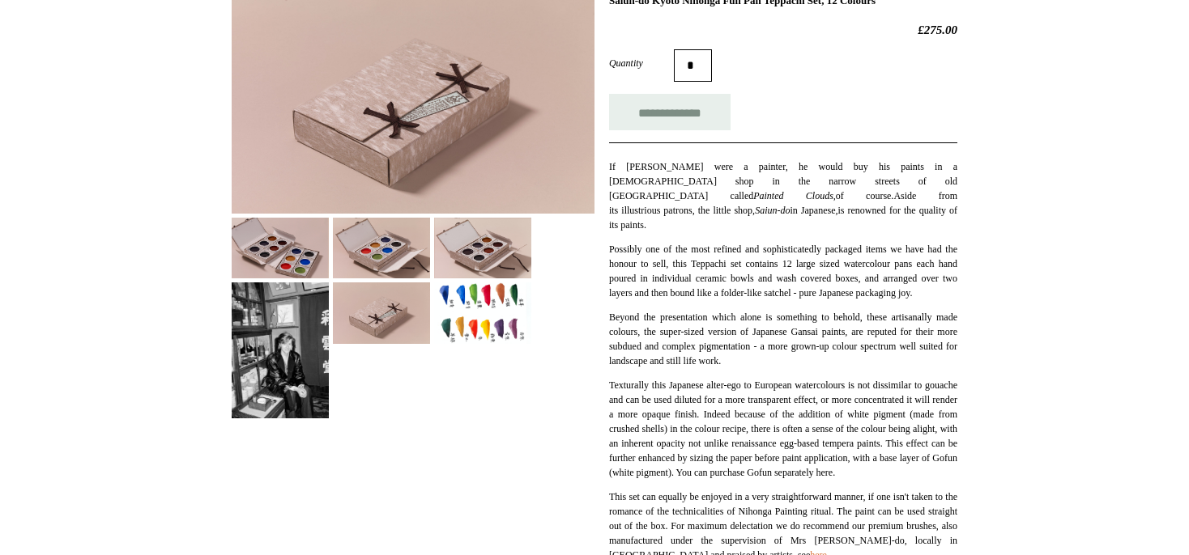
scroll to position [171, 0]
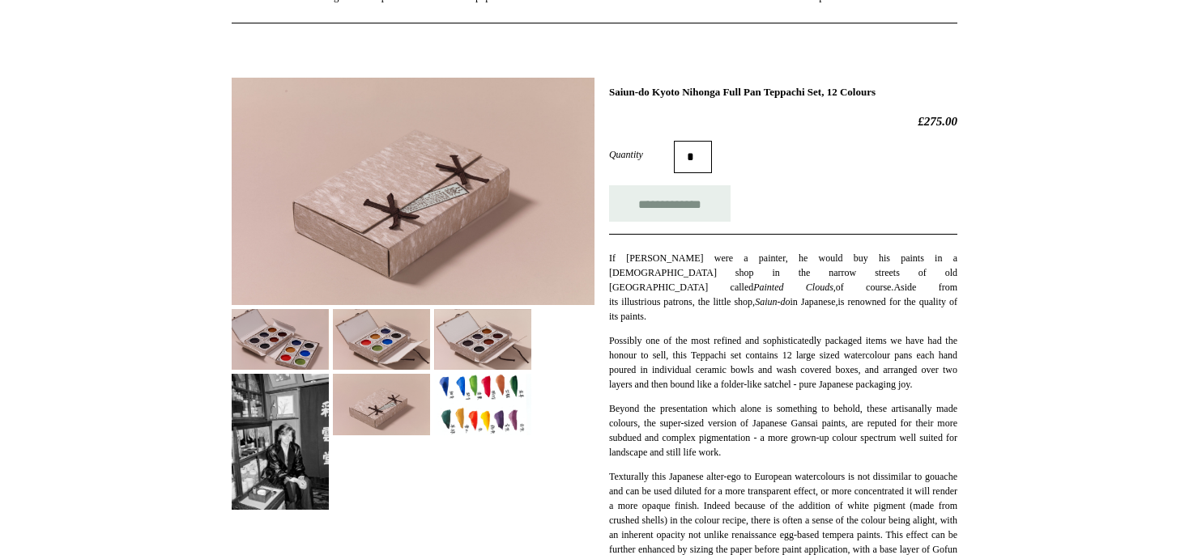
click at [283, 343] on img at bounding box center [280, 339] width 97 height 61
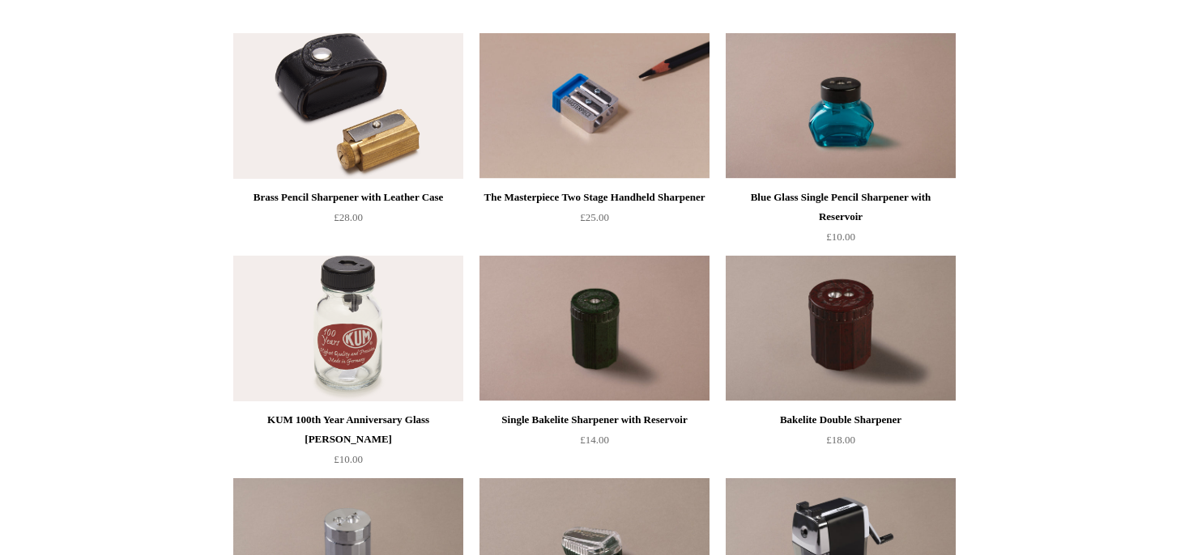
scroll to position [428, 0]
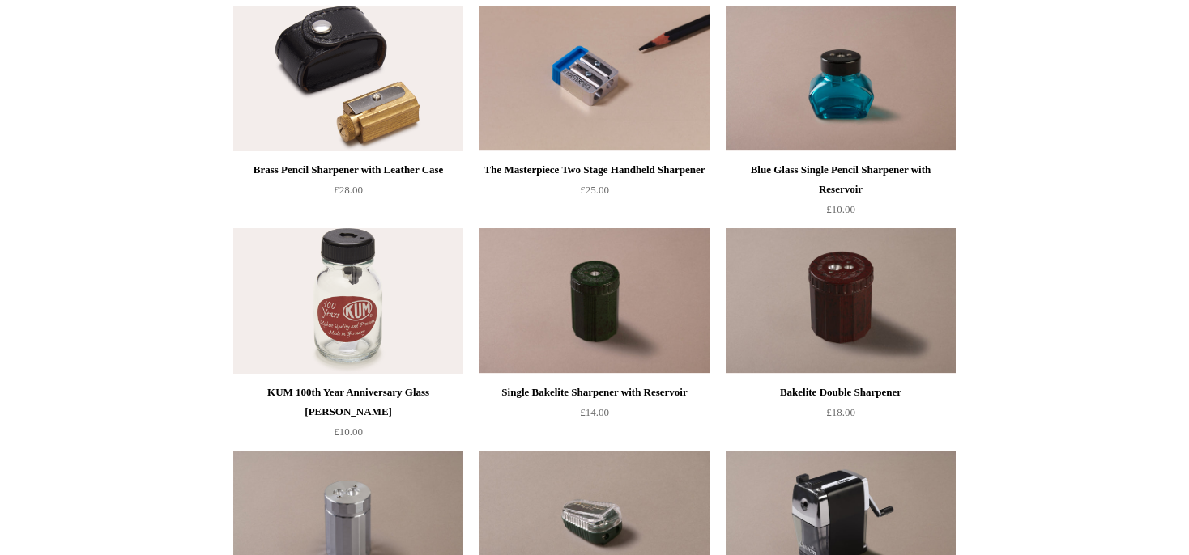
click at [361, 296] on img at bounding box center [348, 301] width 230 height 146
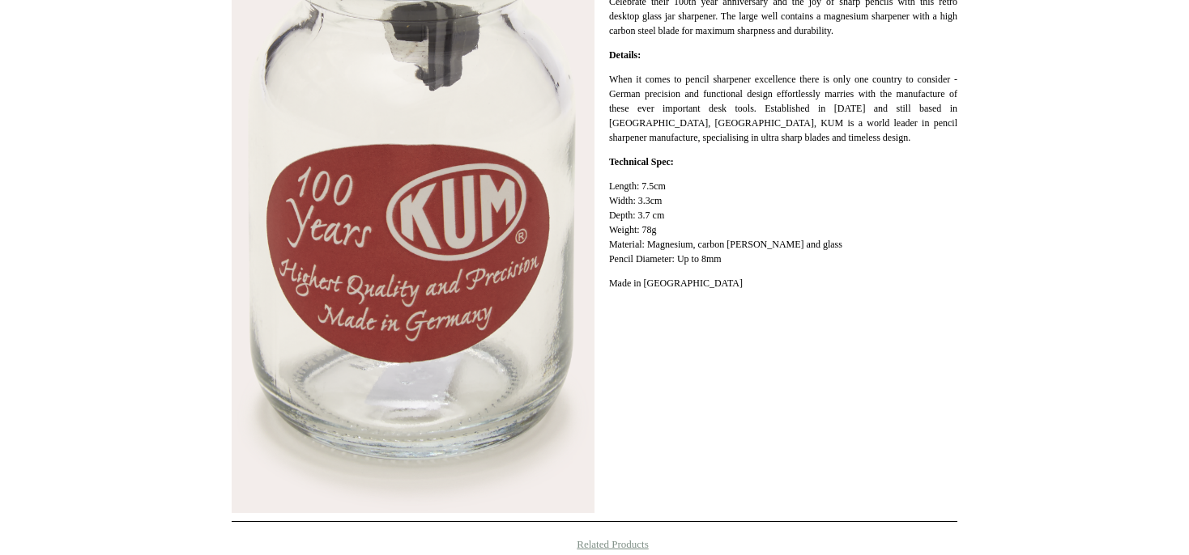
scroll to position [342, 0]
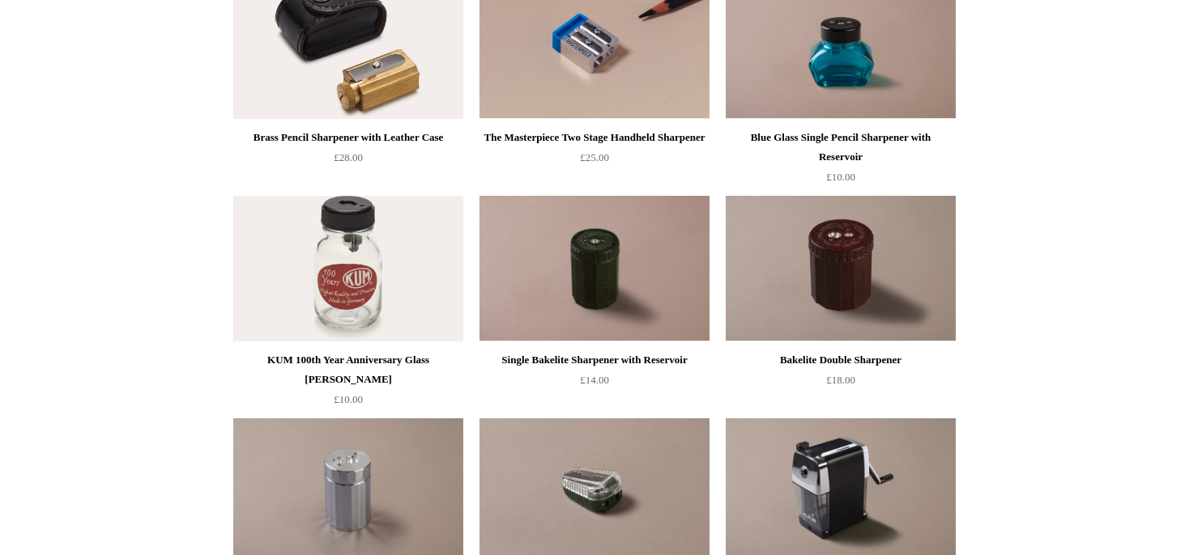
scroll to position [428, 0]
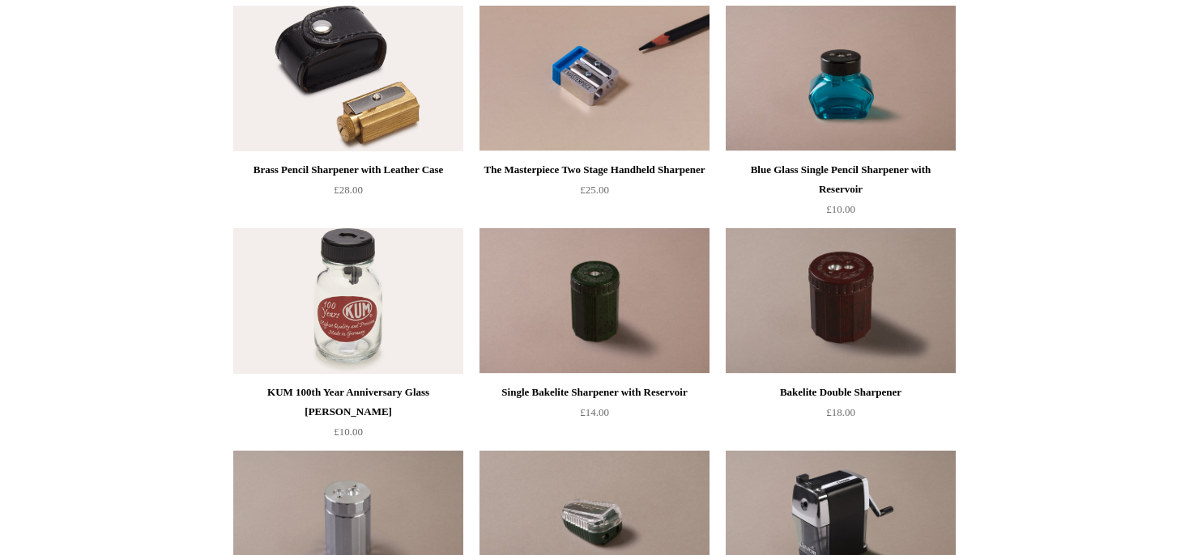
click at [594, 291] on img at bounding box center [594, 301] width 230 height 146
click at [828, 292] on img at bounding box center [841, 301] width 230 height 146
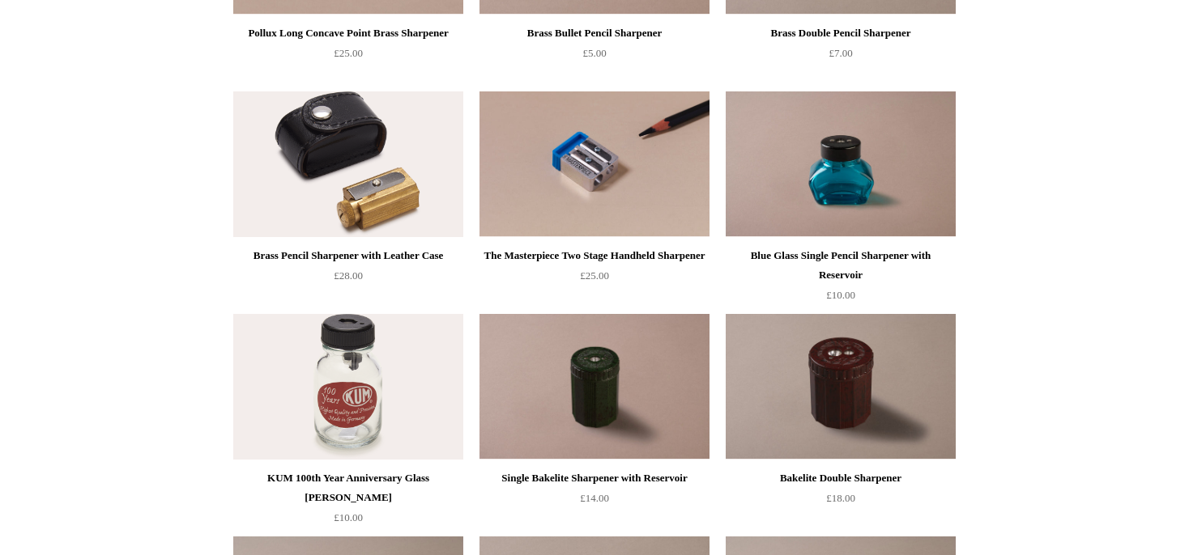
scroll to position [0, 0]
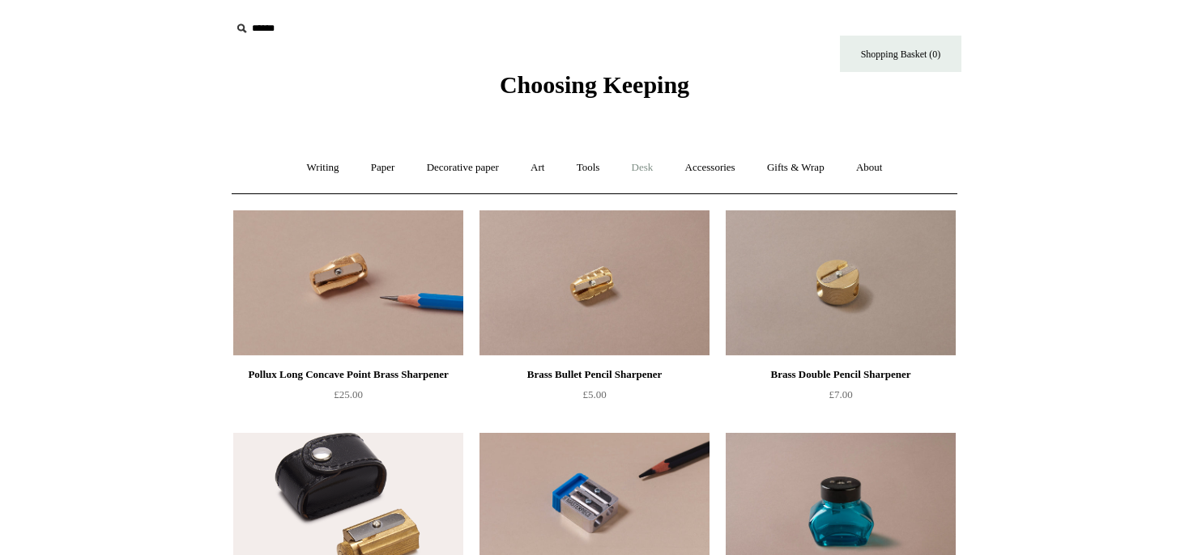
click at [653, 168] on link "Desk +" at bounding box center [642, 168] width 51 height 43
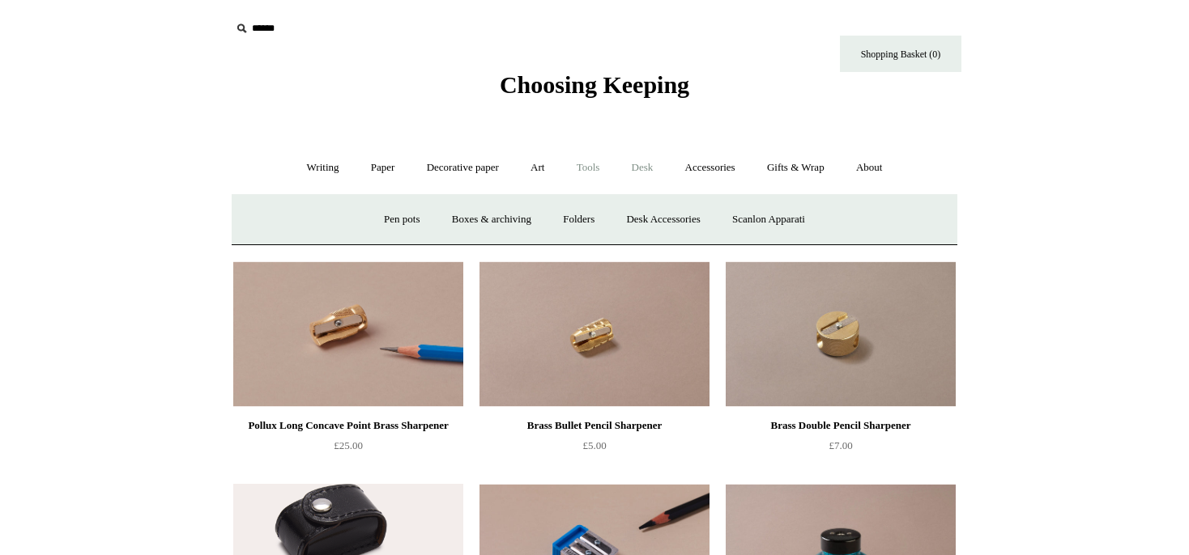
click at [586, 168] on link "Tools +" at bounding box center [588, 168] width 53 height 43
click at [381, 219] on link "Erasers" at bounding box center [383, 219] width 60 height 43
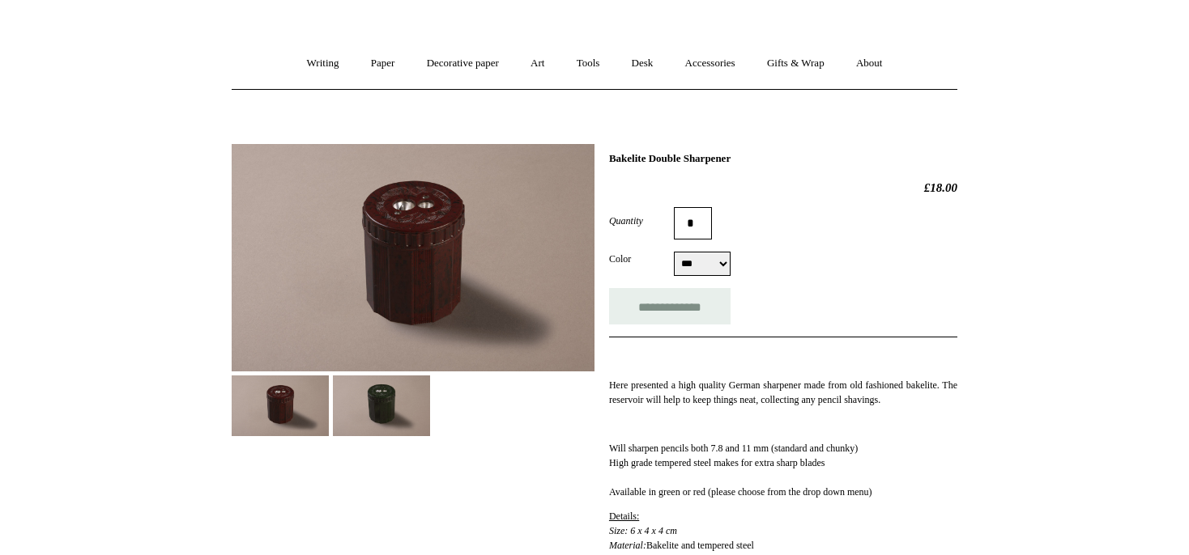
scroll to position [85, 0]
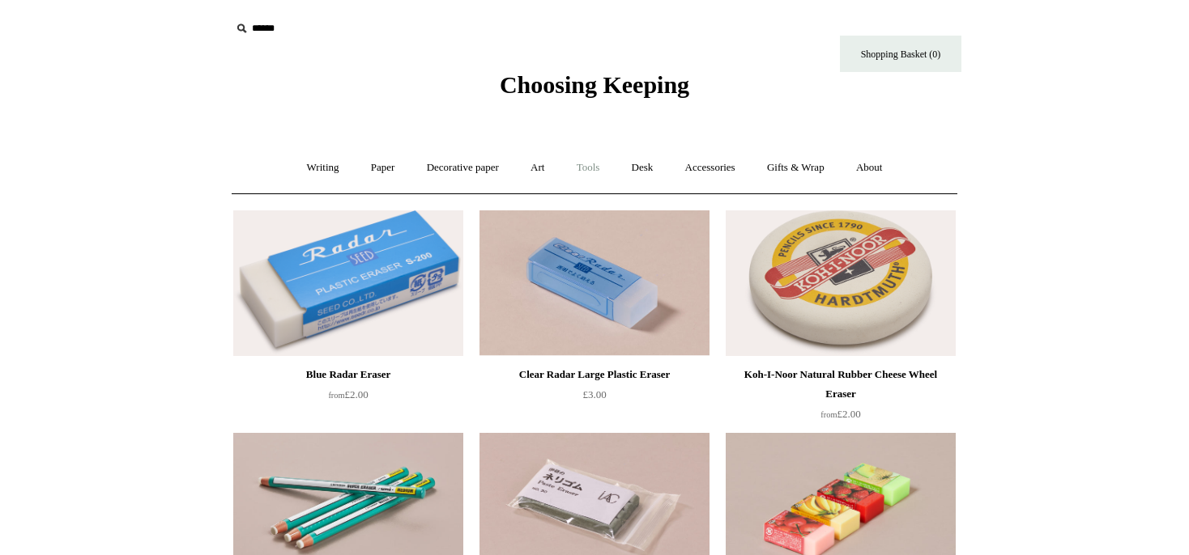
click at [598, 168] on link "Tools +" at bounding box center [588, 168] width 53 height 43
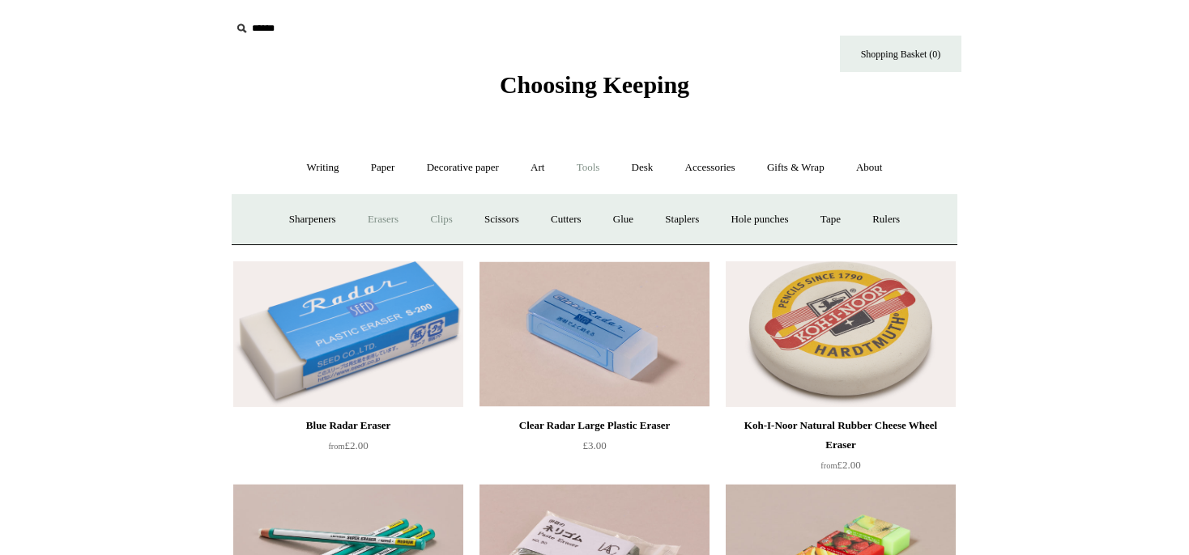
click at [437, 221] on link "Clips +" at bounding box center [440, 219] width 51 height 43
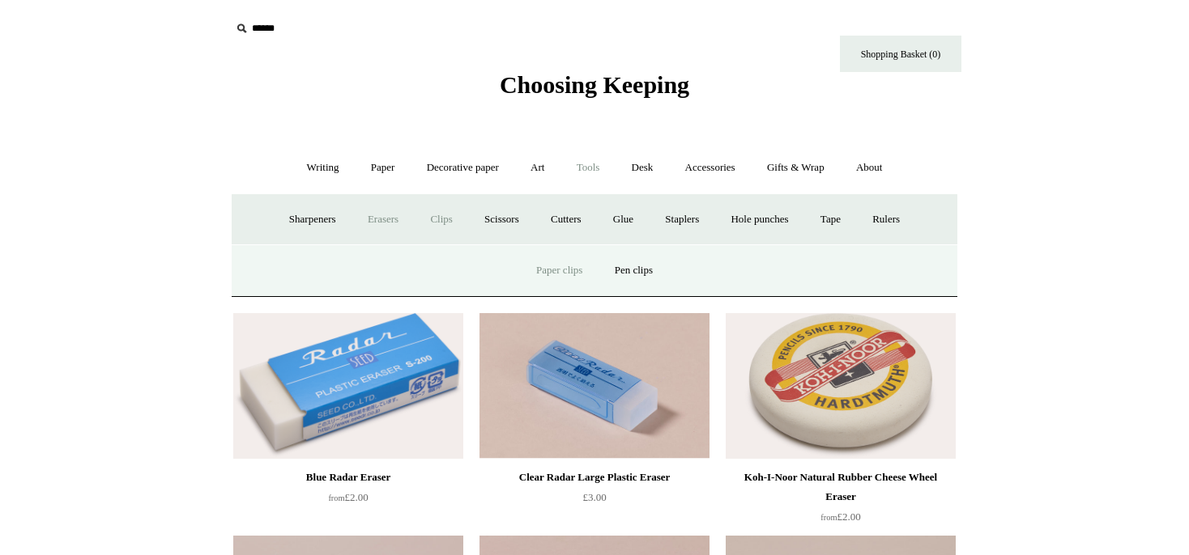
click at [573, 269] on link "Paper clips" at bounding box center [558, 270] width 75 height 43
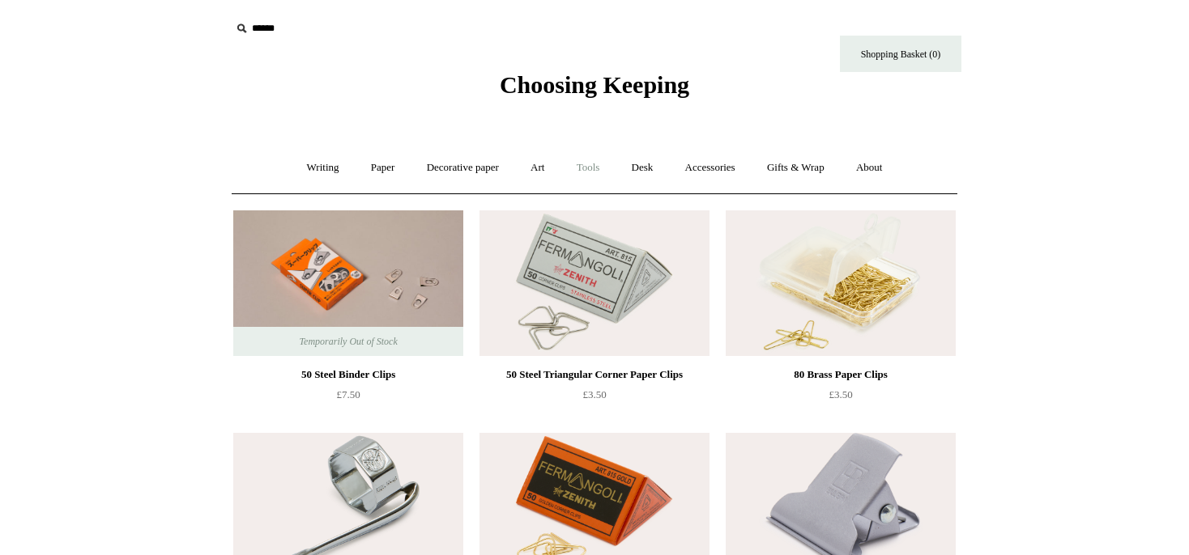
click at [593, 169] on link "Tools +" at bounding box center [588, 168] width 53 height 43
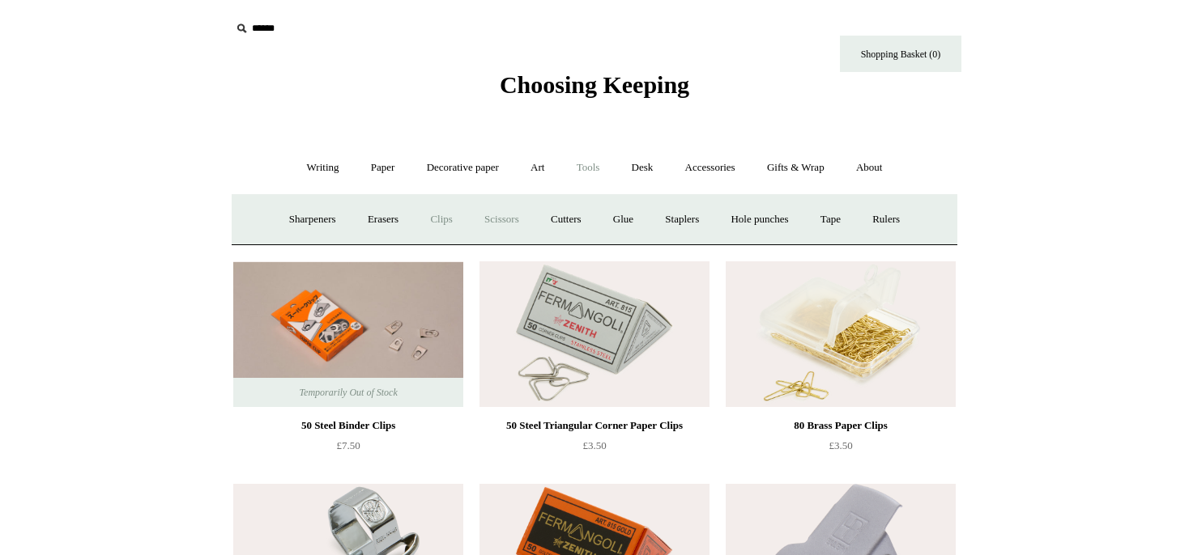
click at [490, 217] on link "Scissors" at bounding box center [502, 219] width 64 height 43
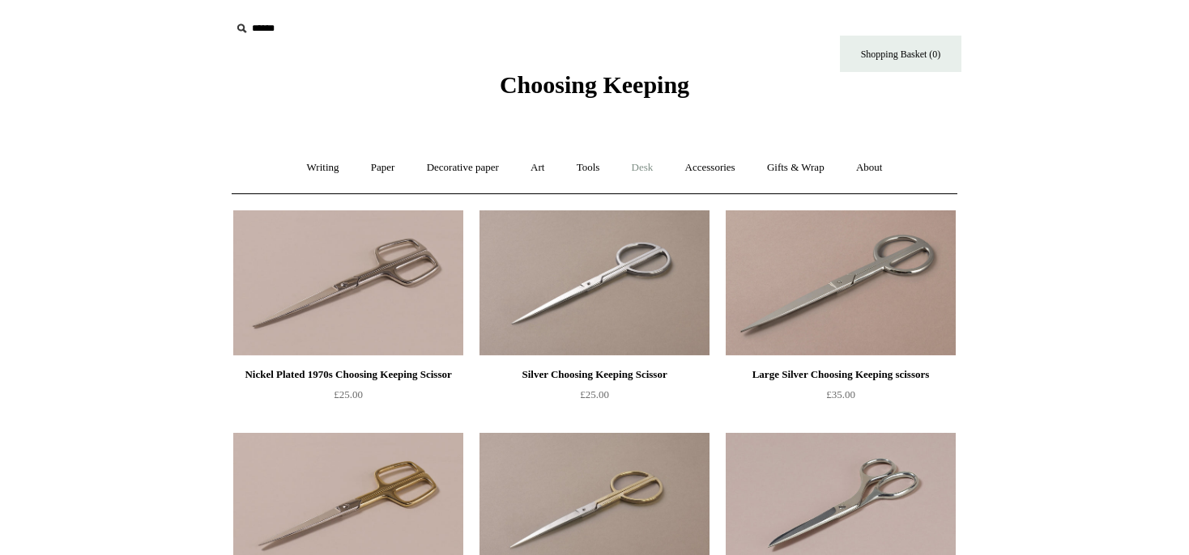
click at [649, 170] on link "Desk +" at bounding box center [642, 168] width 51 height 43
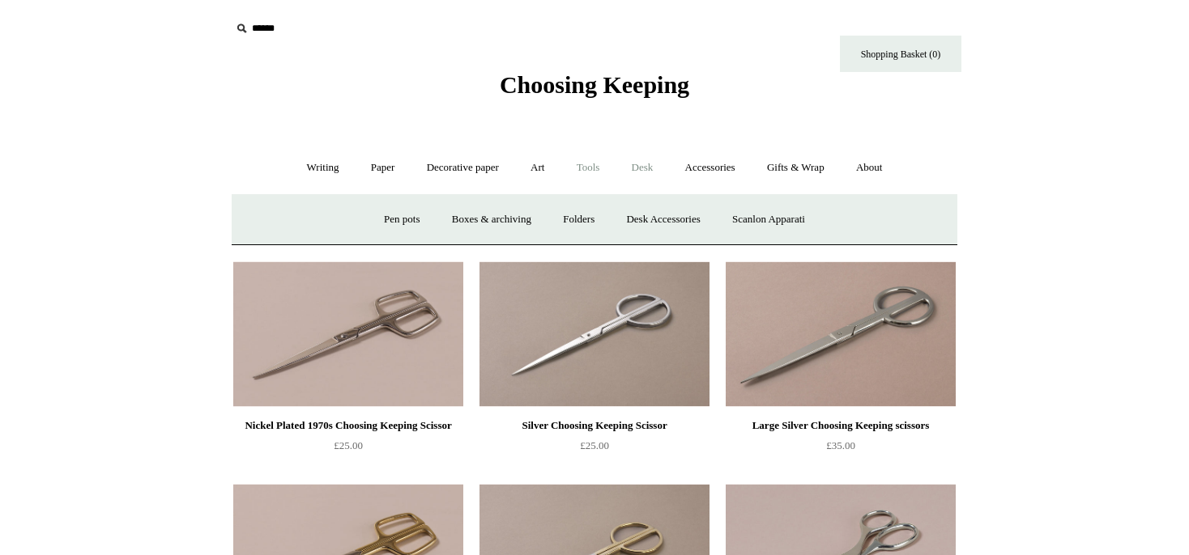
click at [594, 167] on link "Tools +" at bounding box center [588, 168] width 53 height 43
click at [566, 222] on link "Cutters" at bounding box center [566, 219] width 60 height 43
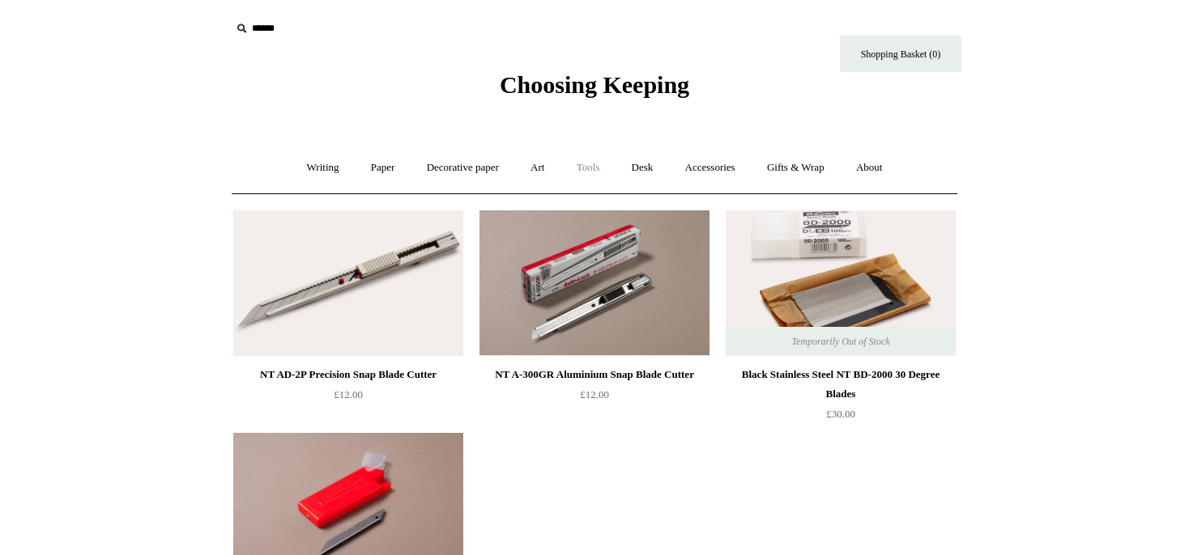
click at [592, 164] on link "Tools +" at bounding box center [588, 168] width 53 height 43
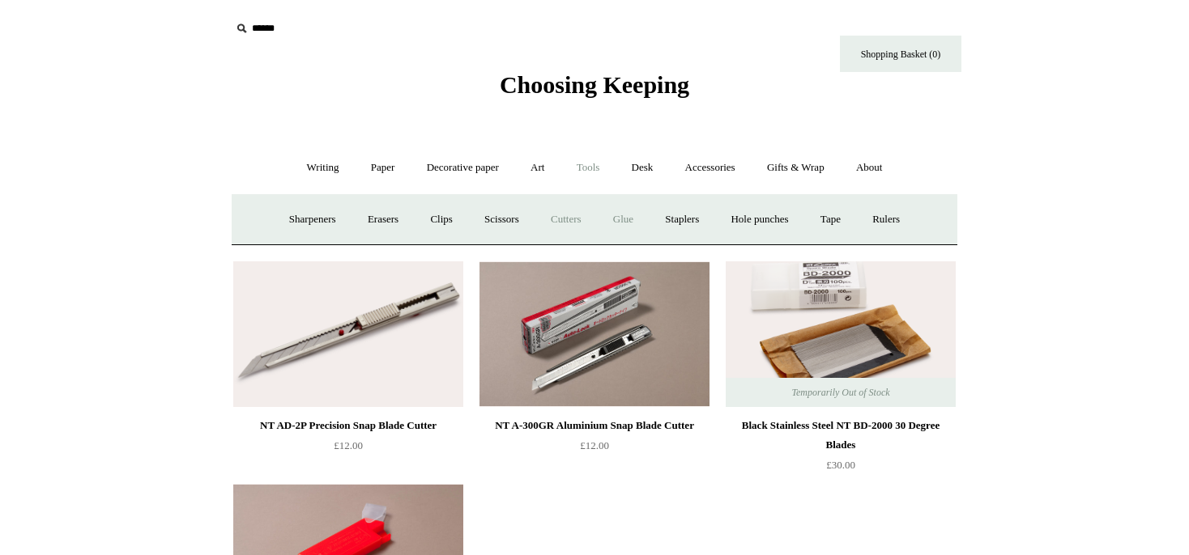
click at [624, 219] on link "Glue" at bounding box center [622, 219] width 49 height 43
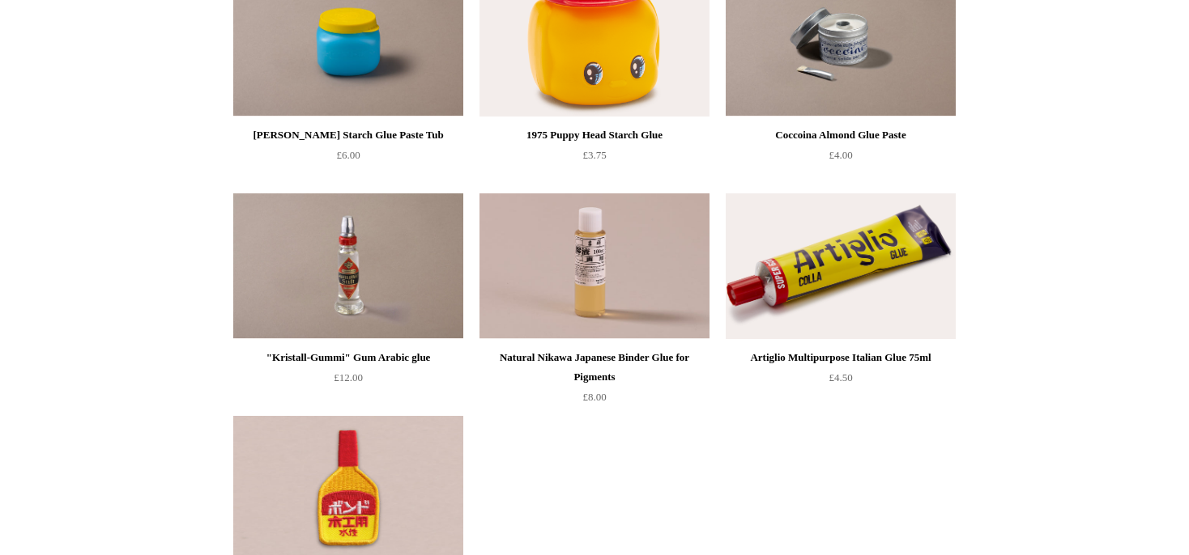
scroll to position [85, 0]
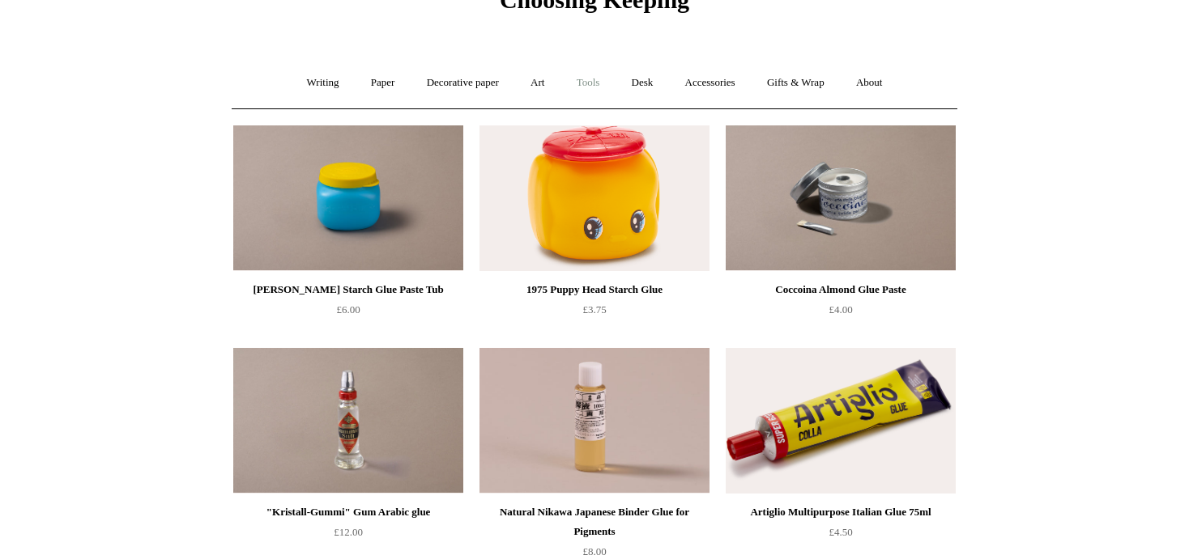
click at [594, 77] on link "Tools +" at bounding box center [588, 83] width 53 height 43
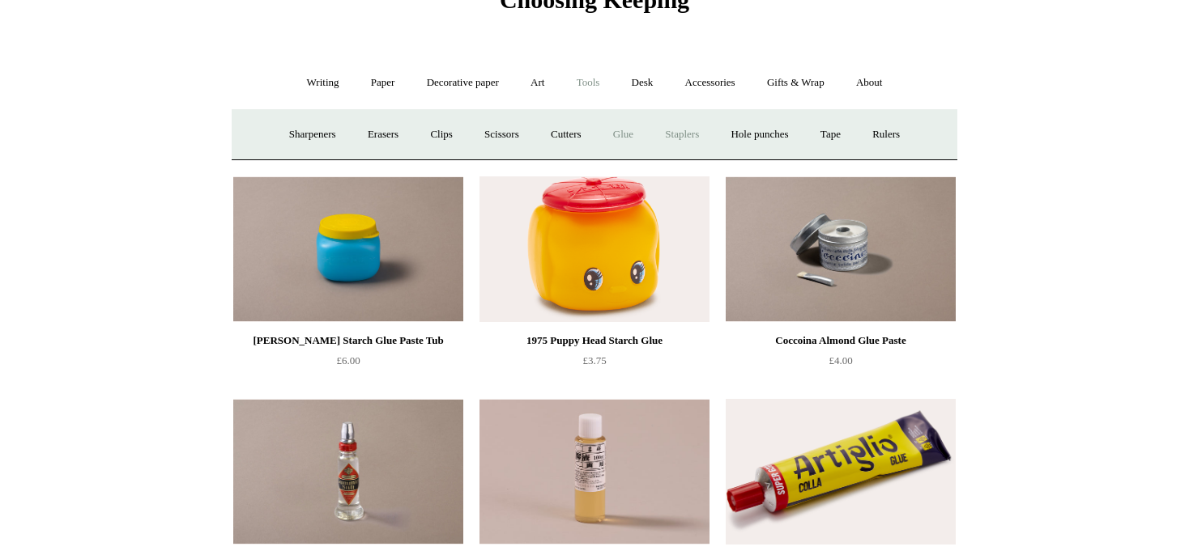
click at [692, 131] on link "Staplers +" at bounding box center [681, 134] width 63 height 43
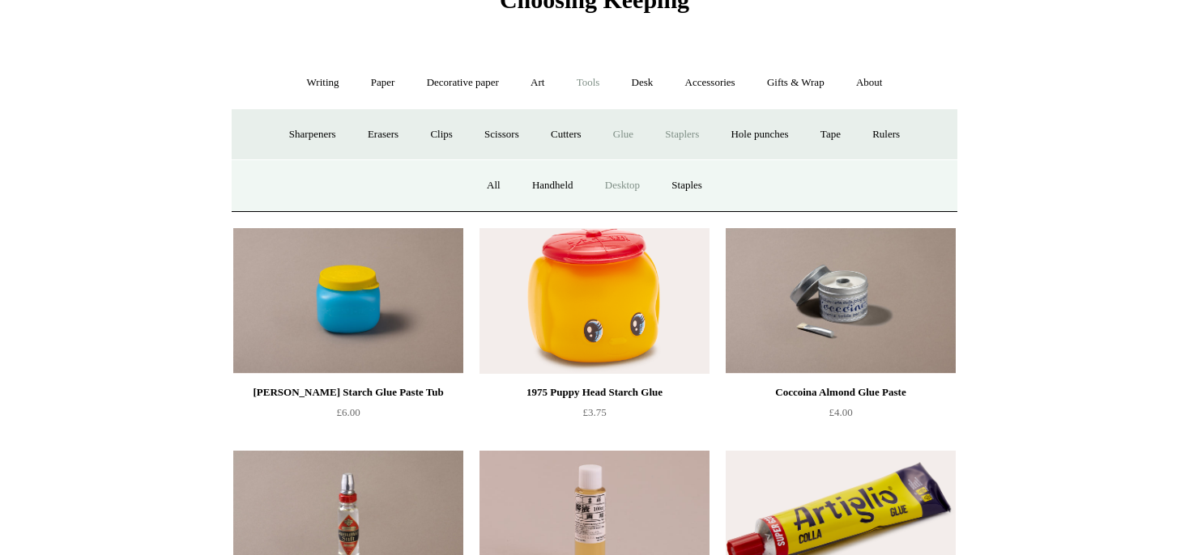
click at [619, 182] on link "Desktop" at bounding box center [622, 185] width 64 height 43
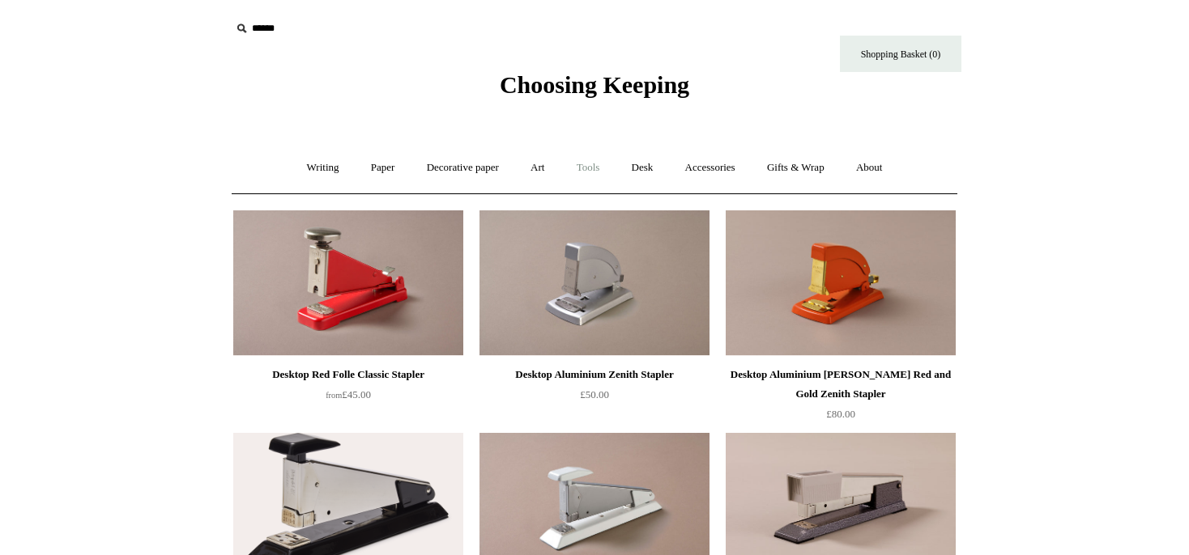
click at [595, 171] on link "Tools +" at bounding box center [588, 168] width 53 height 43
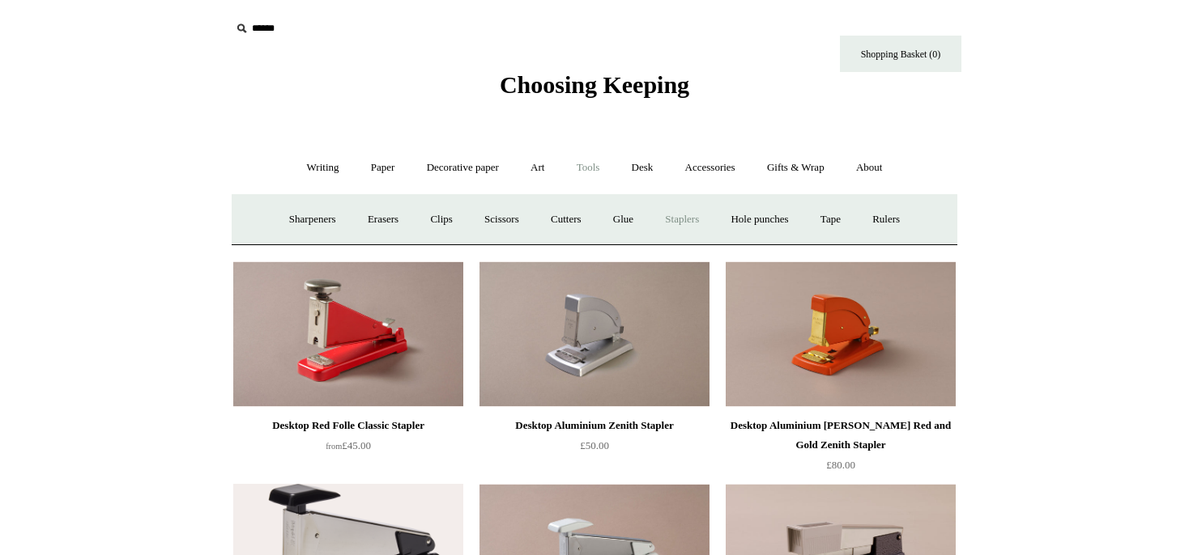
click at [683, 219] on link "Staplers +" at bounding box center [681, 219] width 63 height 43
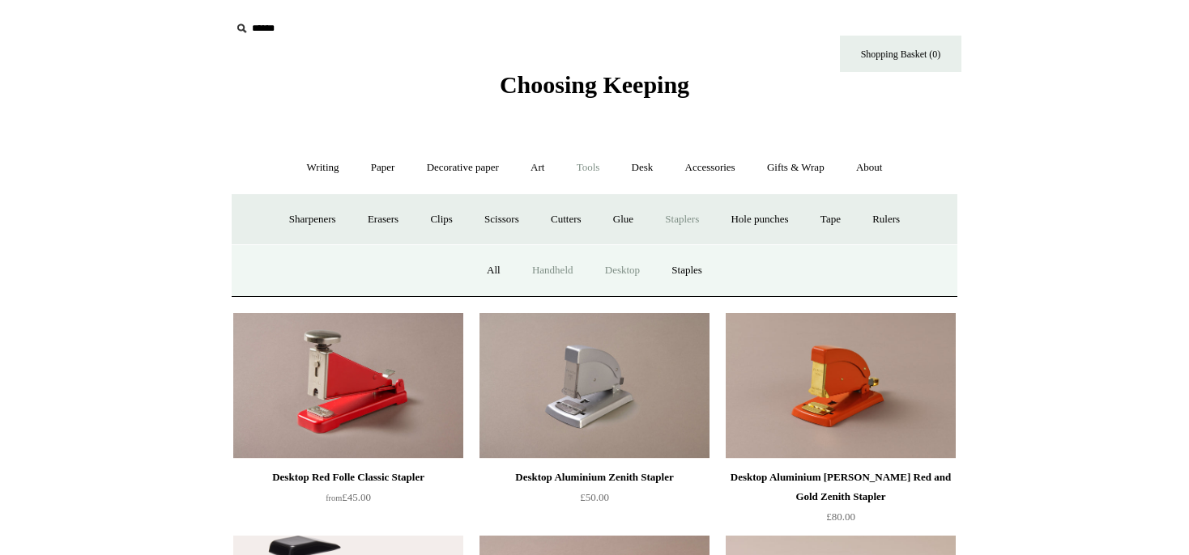
click at [543, 270] on link "Handheld" at bounding box center [552, 270] width 70 height 43
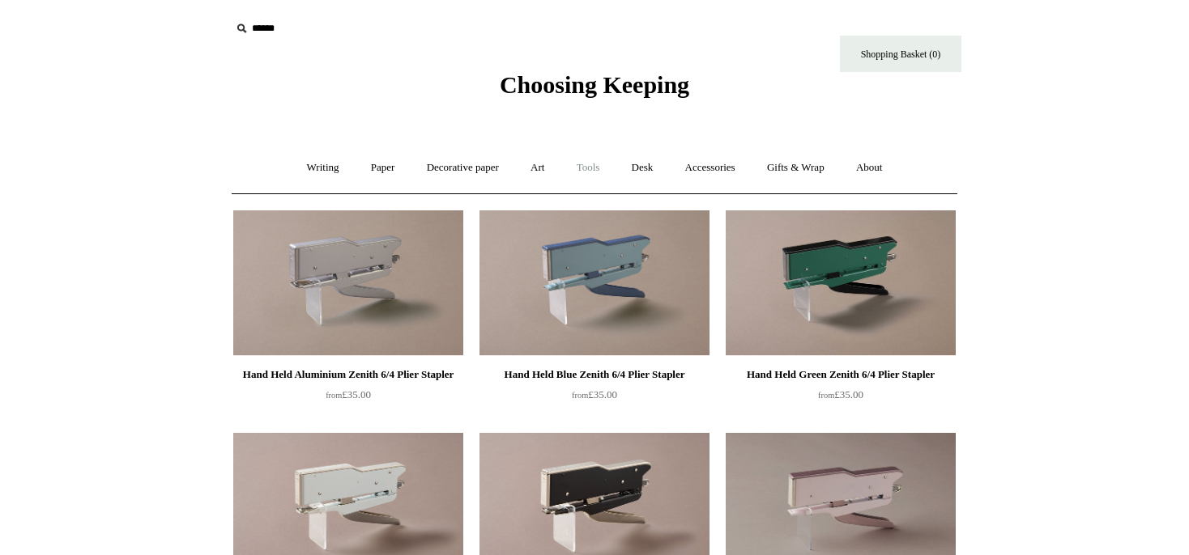
click at [598, 168] on link "Tools +" at bounding box center [588, 168] width 53 height 43
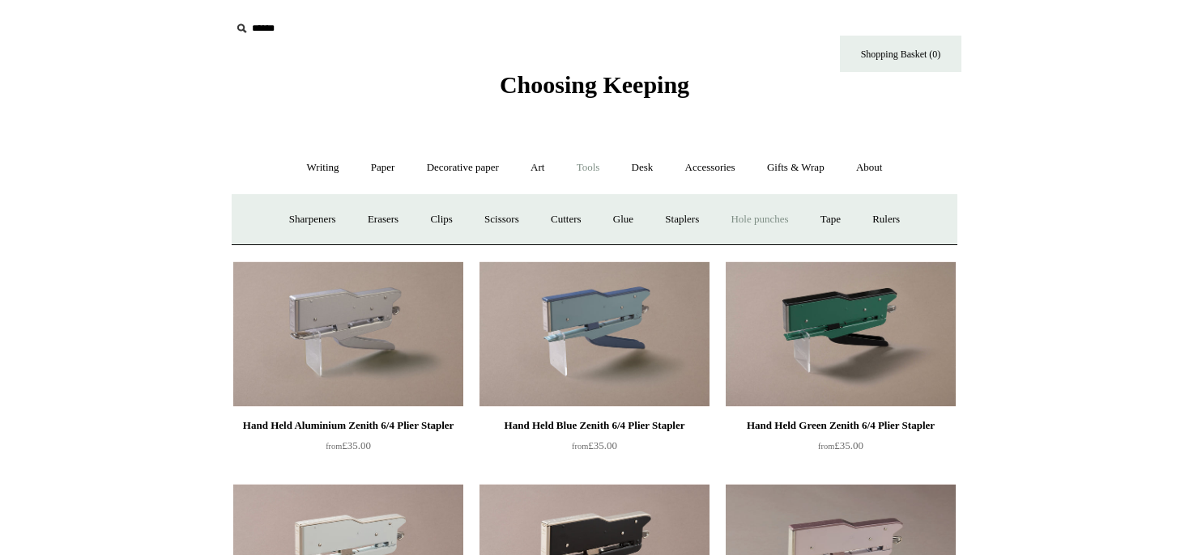
click at [753, 219] on link "Hole punches" at bounding box center [759, 219] width 87 height 43
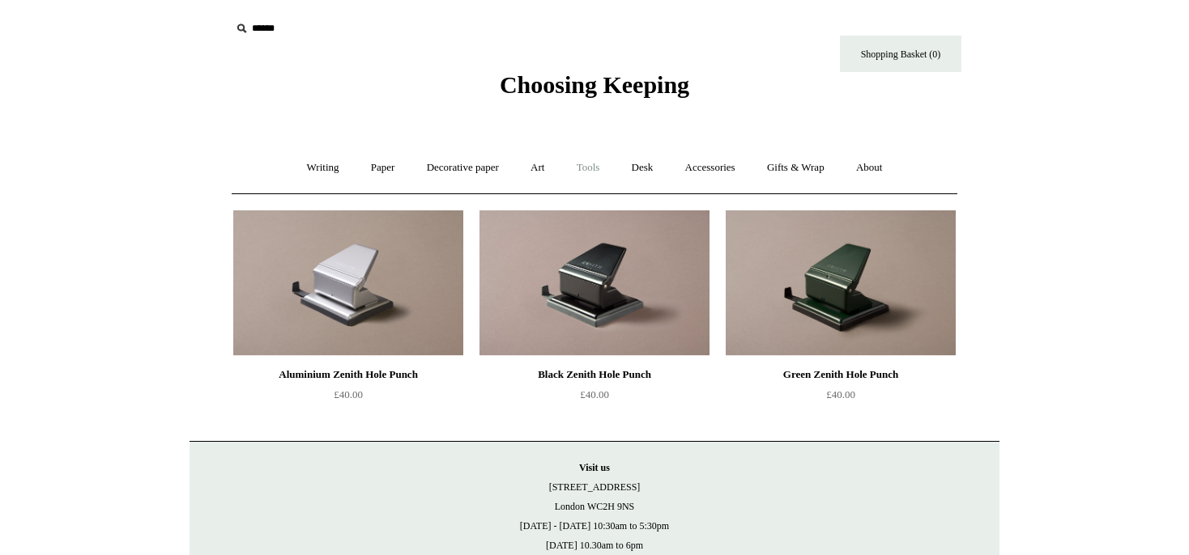
click at [596, 168] on link "Tools +" at bounding box center [588, 168] width 53 height 43
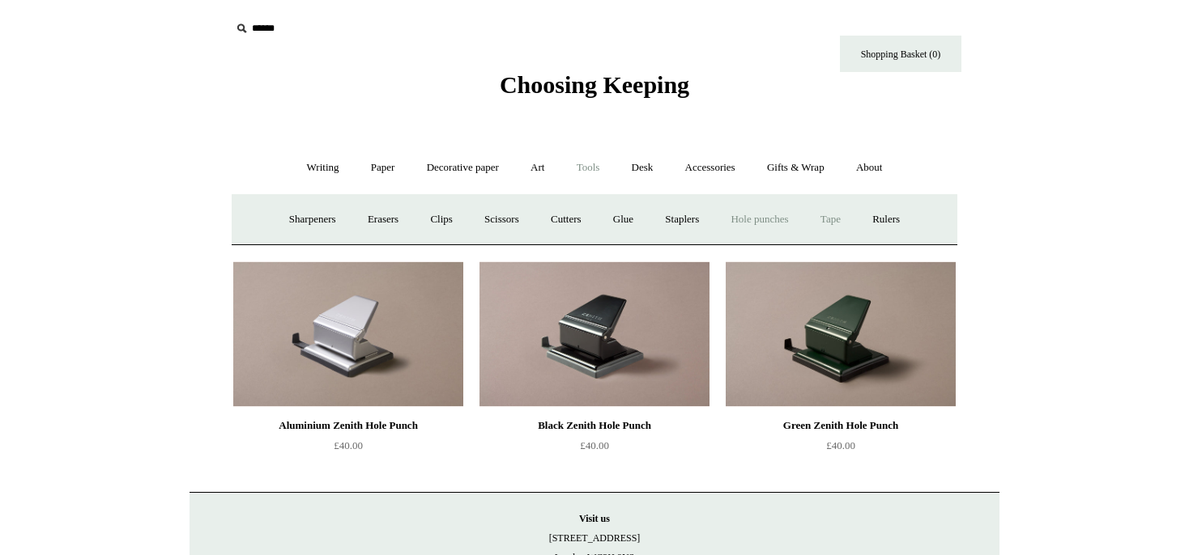
click at [850, 220] on link "Tape +" at bounding box center [830, 219] width 49 height 43
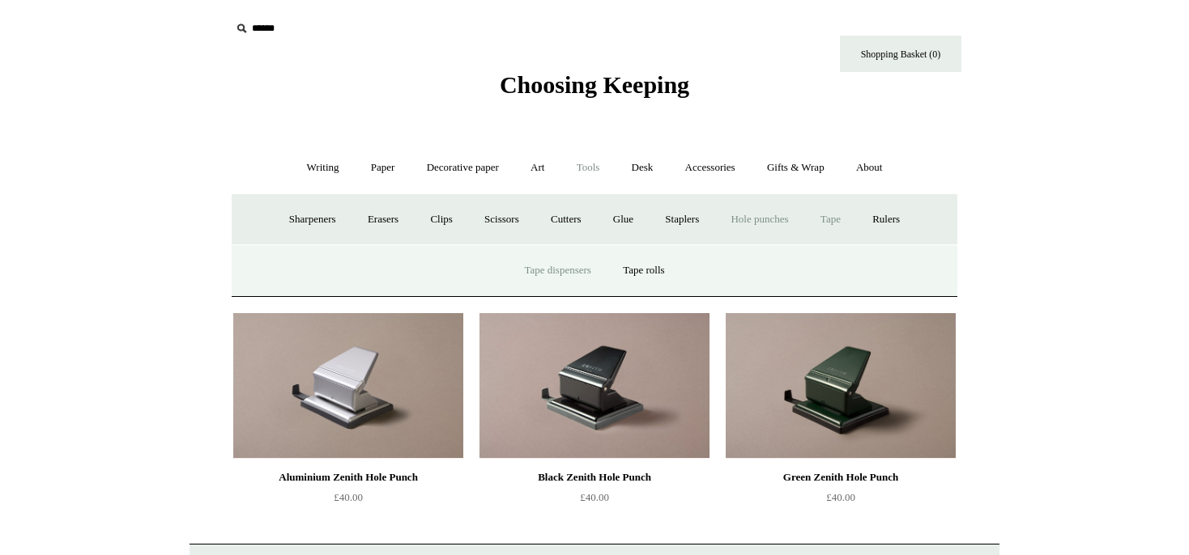
click at [583, 270] on link "Tape dispensers" at bounding box center [557, 270] width 96 height 43
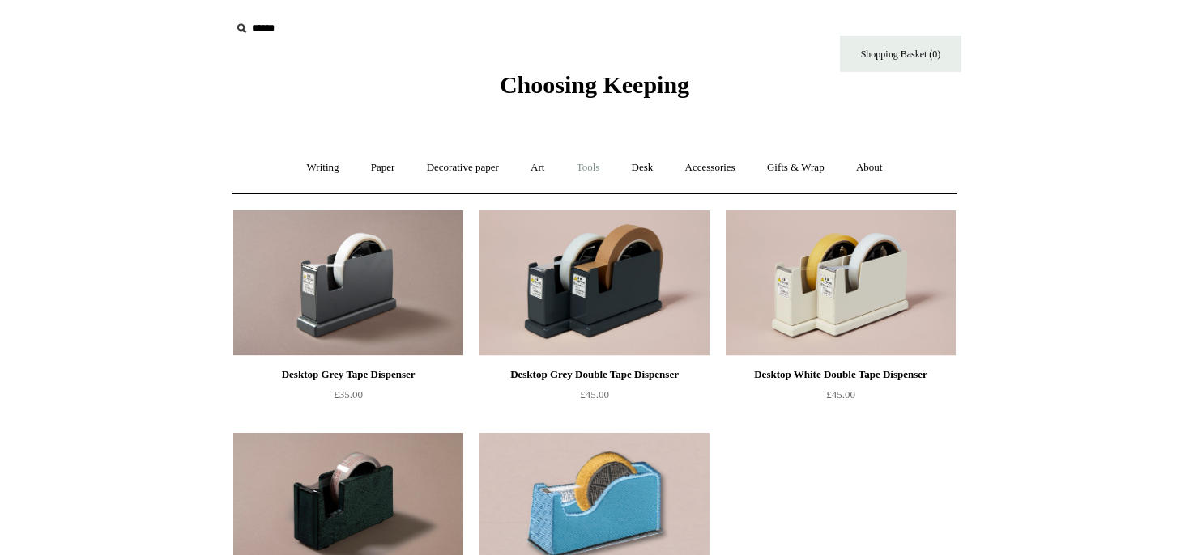
click at [582, 171] on link "Tools +" at bounding box center [588, 168] width 53 height 43
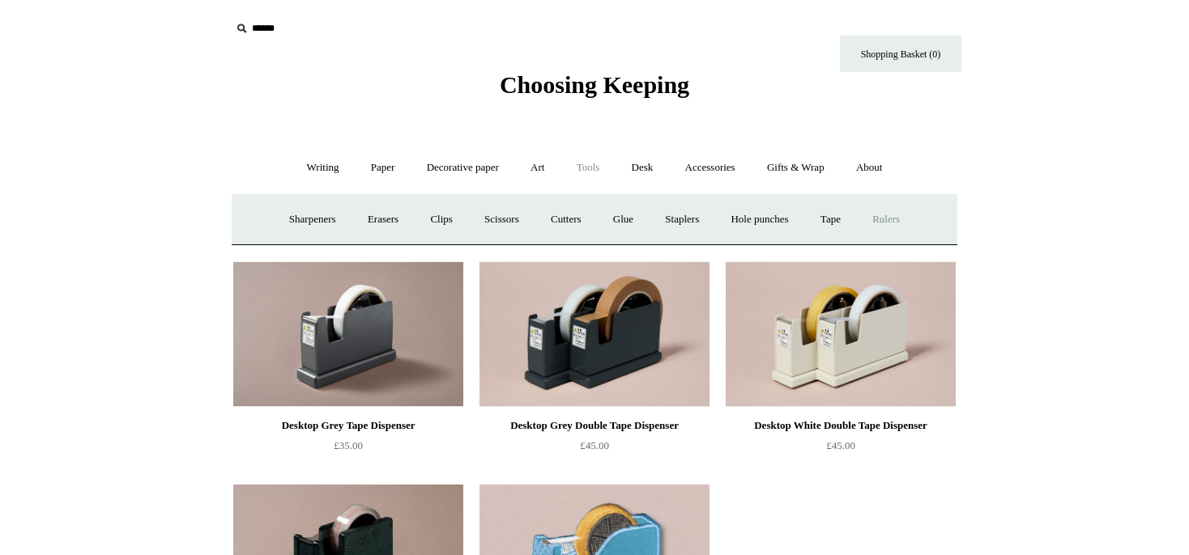
click at [900, 218] on link "Rulers" at bounding box center [886, 219] width 57 height 43
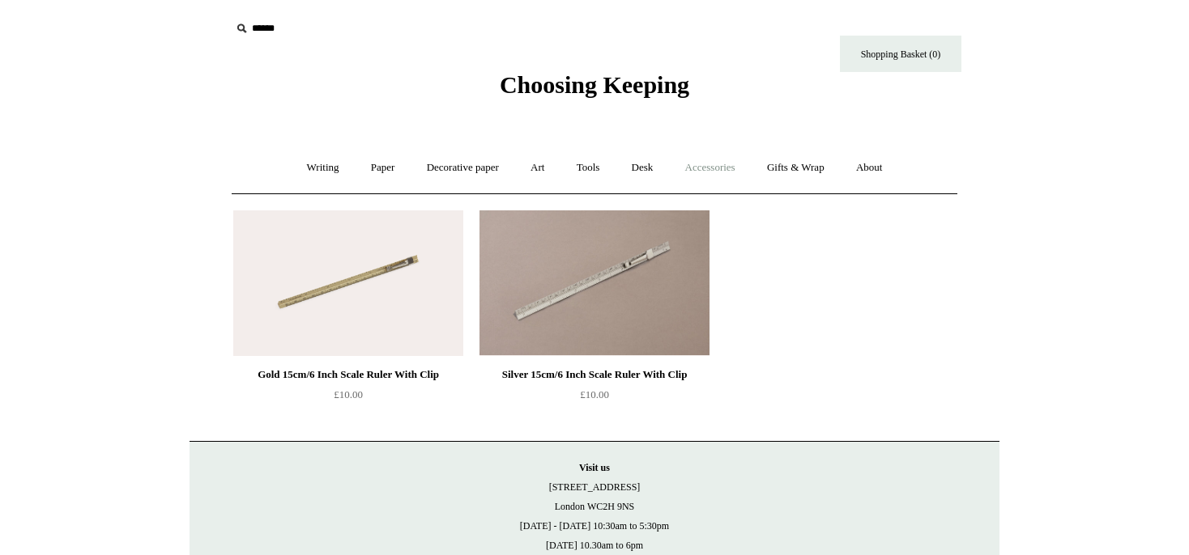
click at [724, 167] on link "Accessories +" at bounding box center [709, 168] width 79 height 43
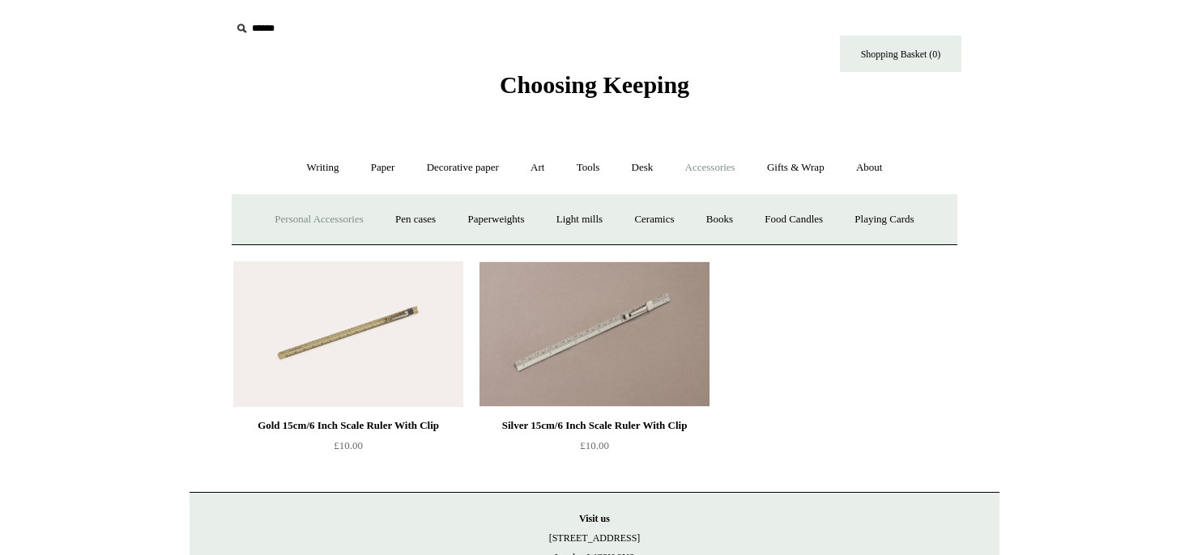
click at [305, 219] on link "Personal Accessories +" at bounding box center [318, 219] width 117 height 43
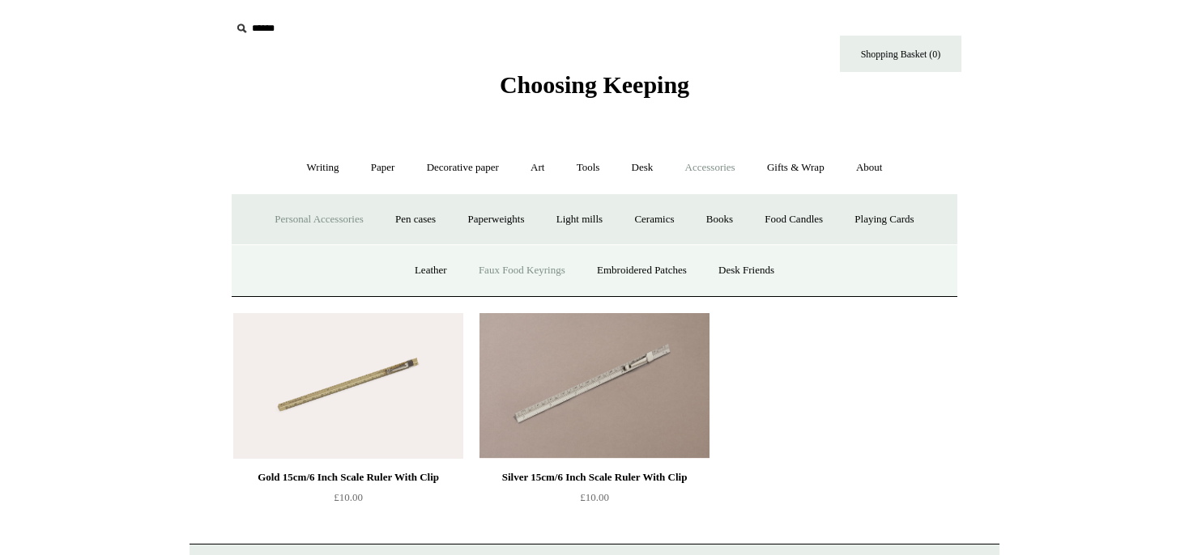
click at [535, 274] on link "Faux Food Keyrings" at bounding box center [522, 270] width 116 height 43
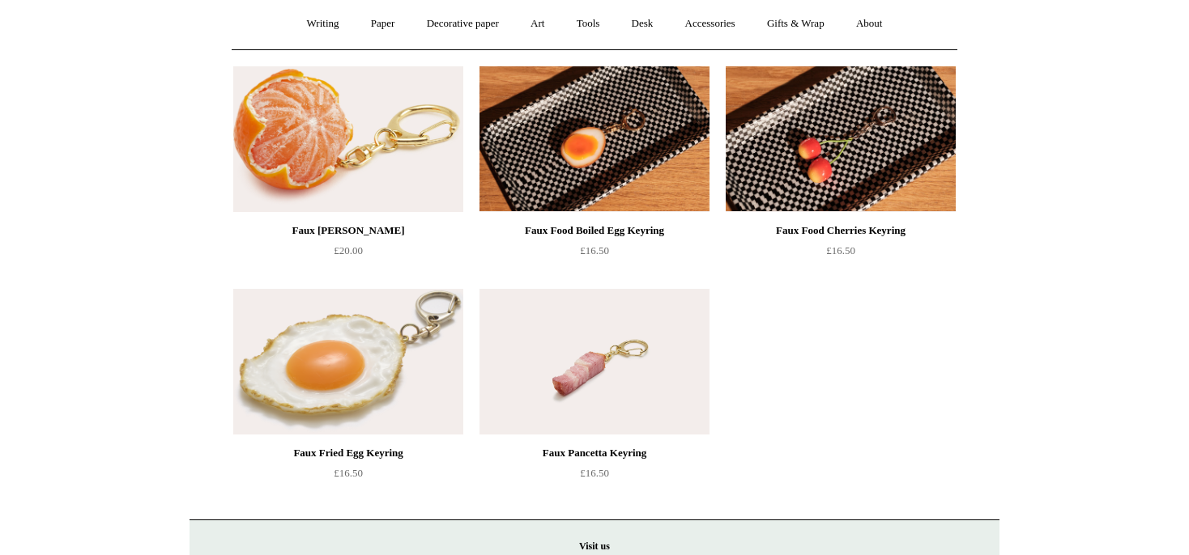
scroll to position [171, 0]
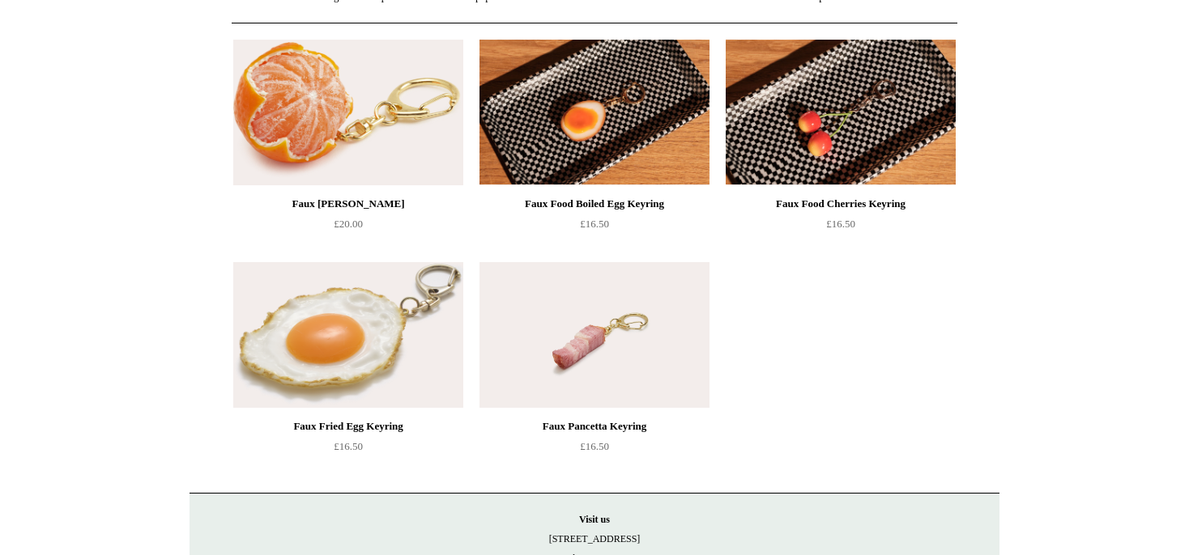
click at [578, 332] on img at bounding box center [594, 335] width 230 height 146
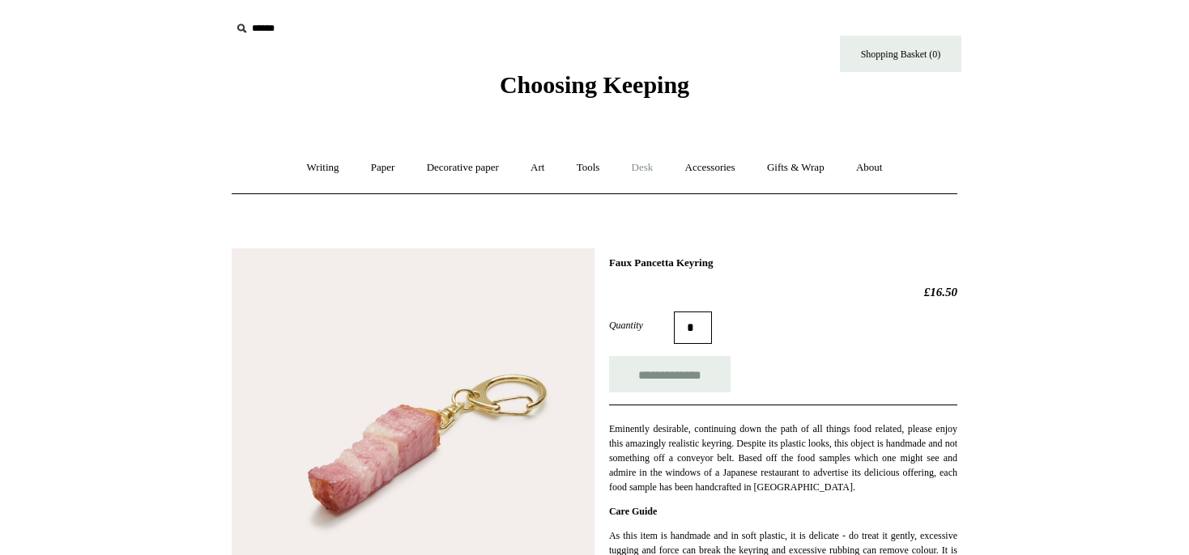
click at [646, 167] on link "Desk +" at bounding box center [642, 168] width 51 height 43
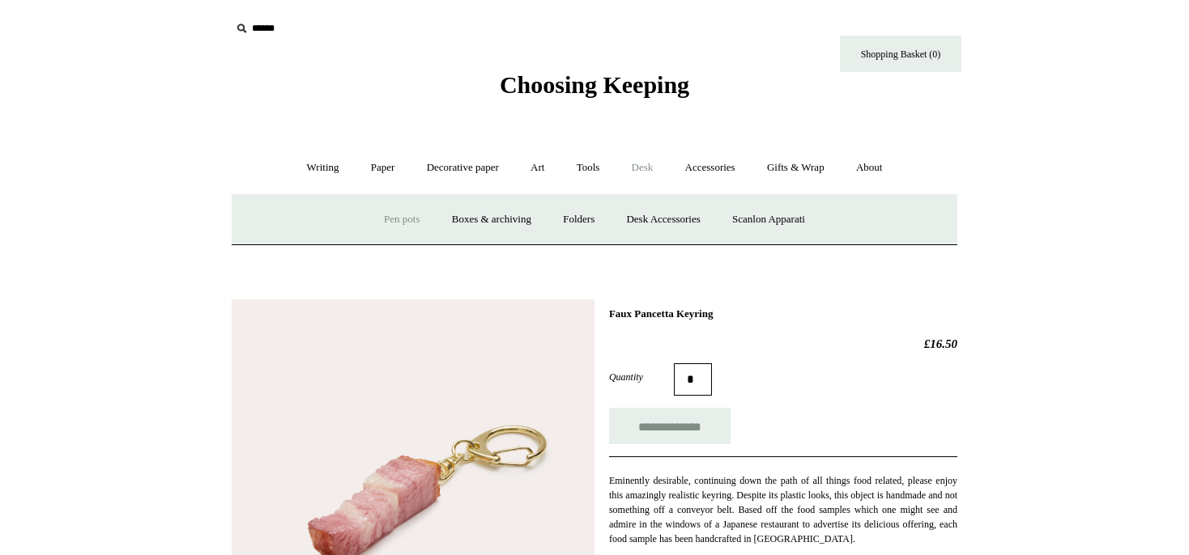
click at [401, 219] on link "Pen pots" at bounding box center [401, 219] width 65 height 43
click at [303, 161] on link "Writing +" at bounding box center [323, 168] width 62 height 43
click at [705, 217] on link "Wood pencils +" at bounding box center [692, 219] width 87 height 43
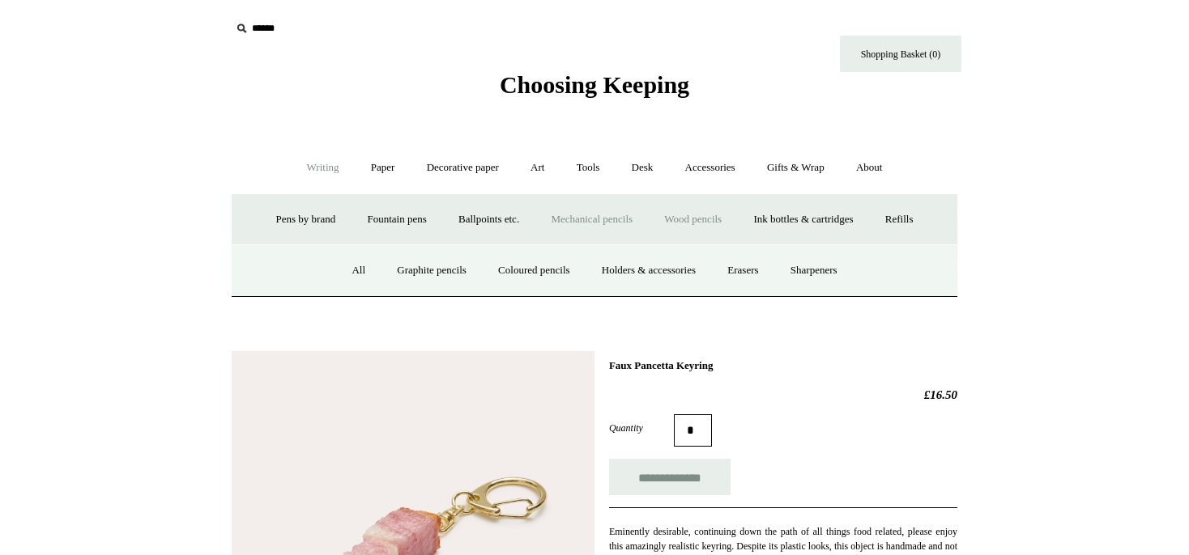
click at [607, 213] on link "Mechanical pencils +" at bounding box center [591, 219] width 111 height 43
click at [434, 267] on link "All" at bounding box center [439, 270] width 43 height 43
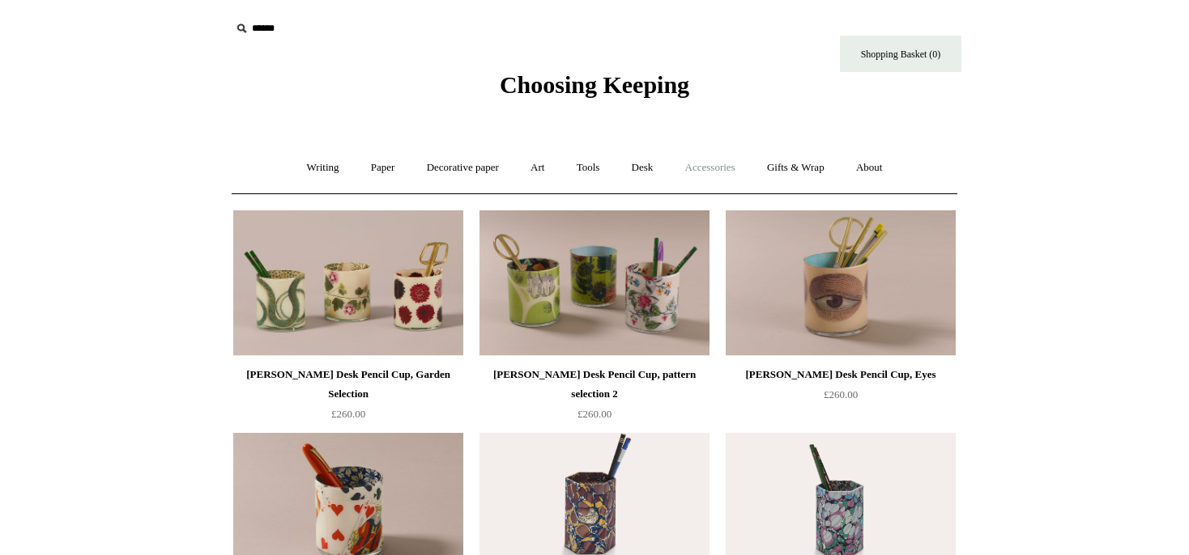
click at [726, 167] on link "Accessories +" at bounding box center [709, 168] width 79 height 43
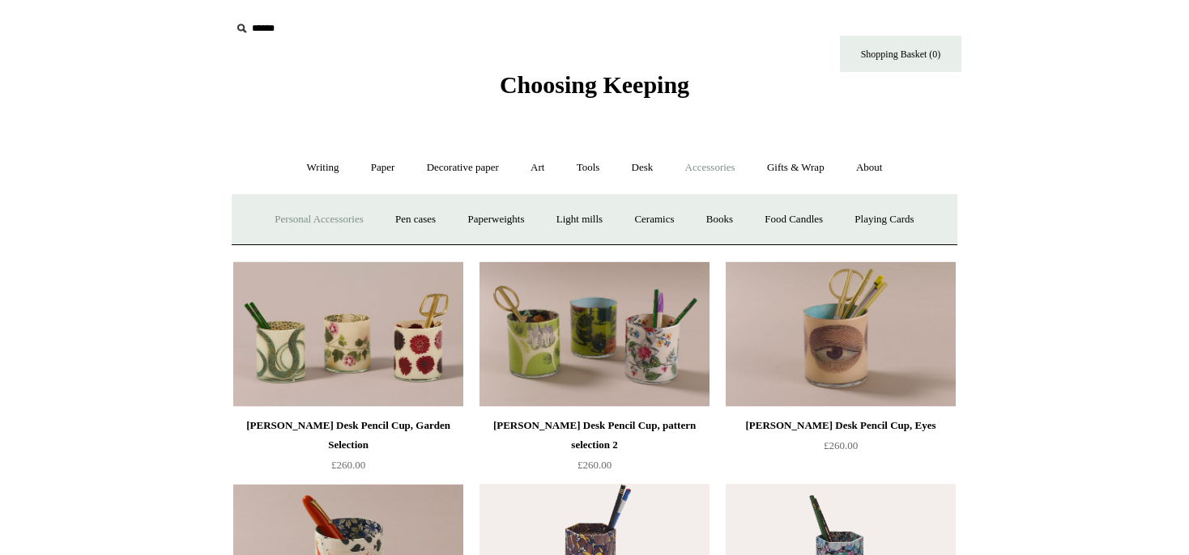
click at [282, 218] on link "Personal Accessories +" at bounding box center [318, 219] width 117 height 43
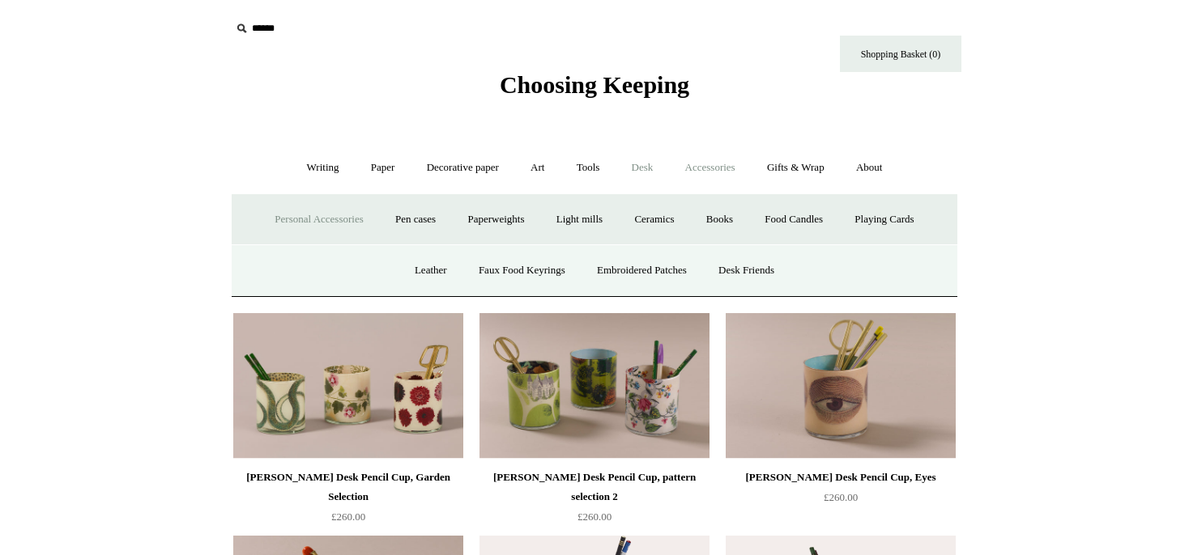
click at [646, 167] on link "Desk +" at bounding box center [642, 168] width 51 height 43
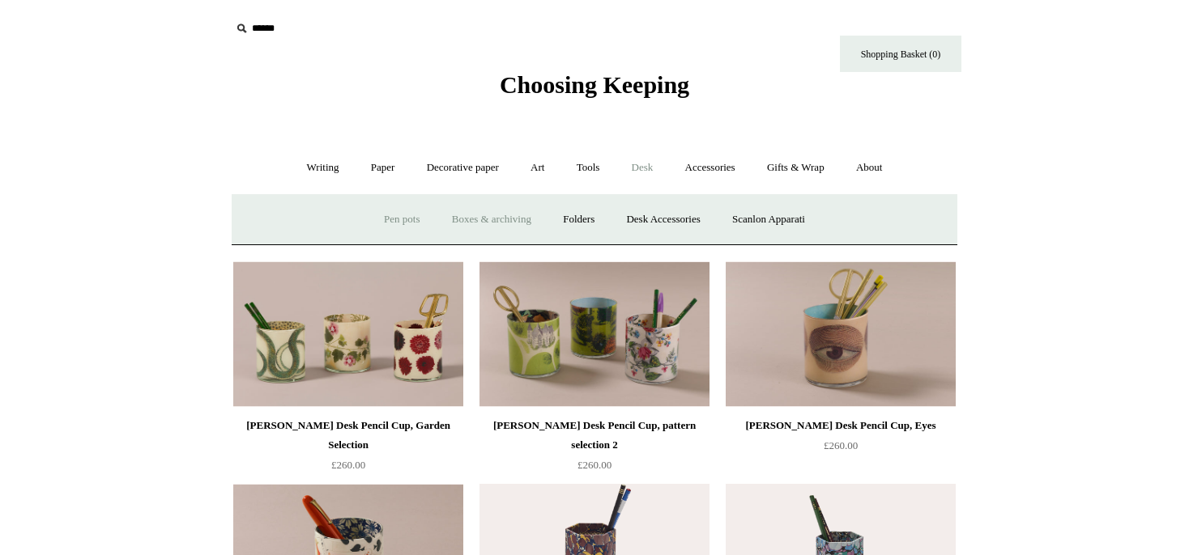
click at [487, 221] on link "Boxes & archiving" at bounding box center [491, 219] width 109 height 43
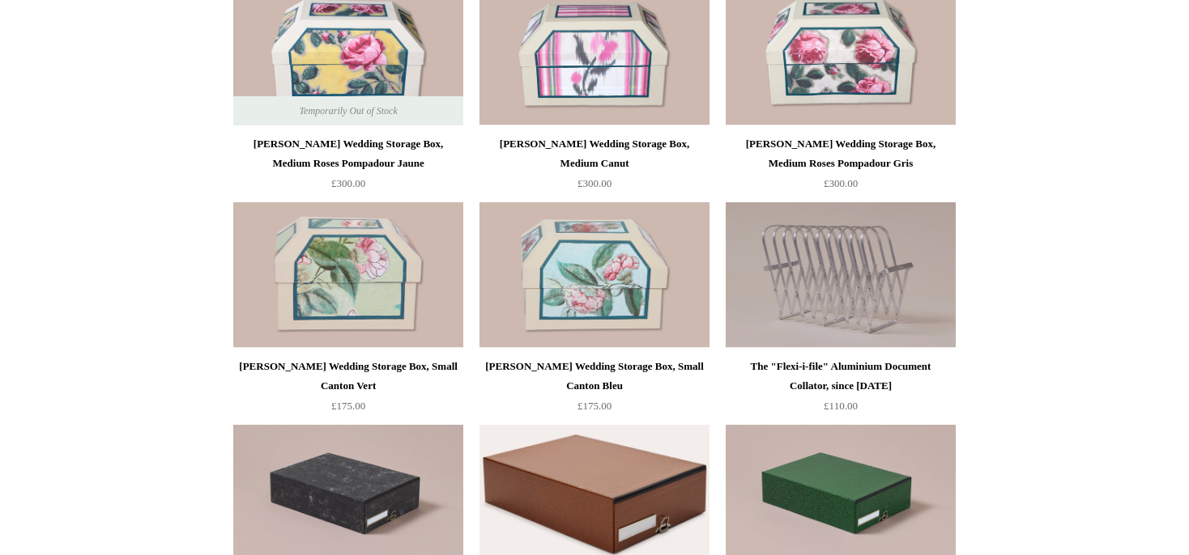
scroll to position [85, 0]
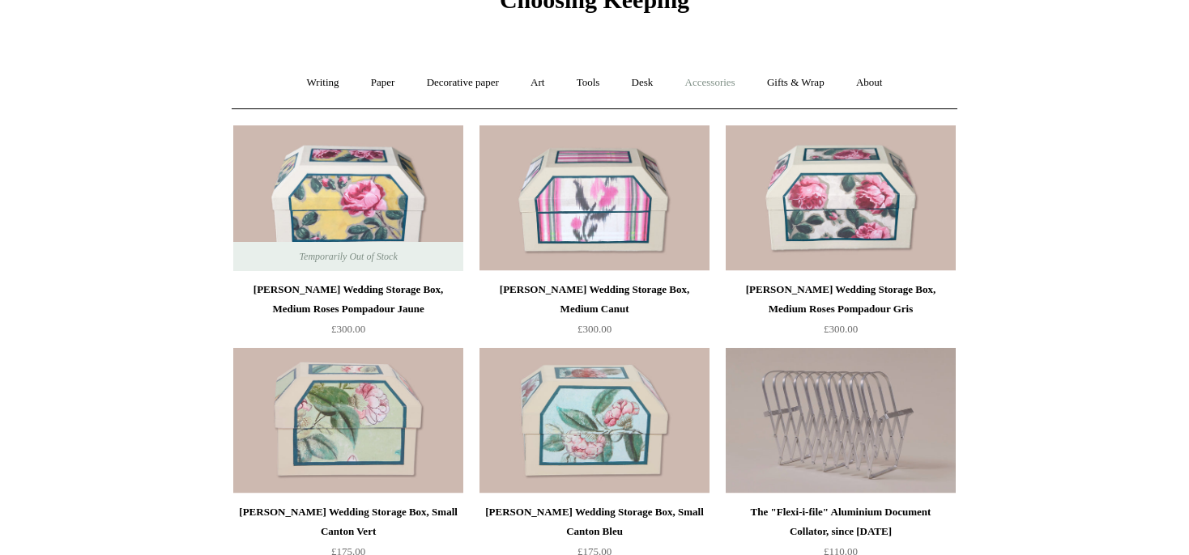
click at [704, 82] on link "Accessories +" at bounding box center [709, 83] width 79 height 43
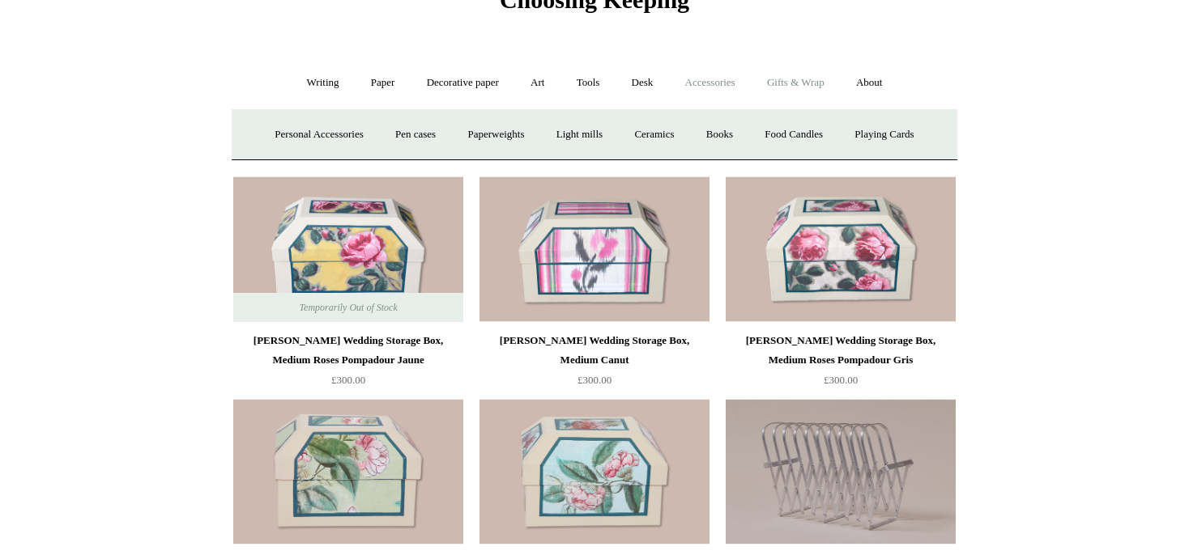
click at [799, 78] on link "Gifts & Wrap +" at bounding box center [795, 83] width 87 height 43
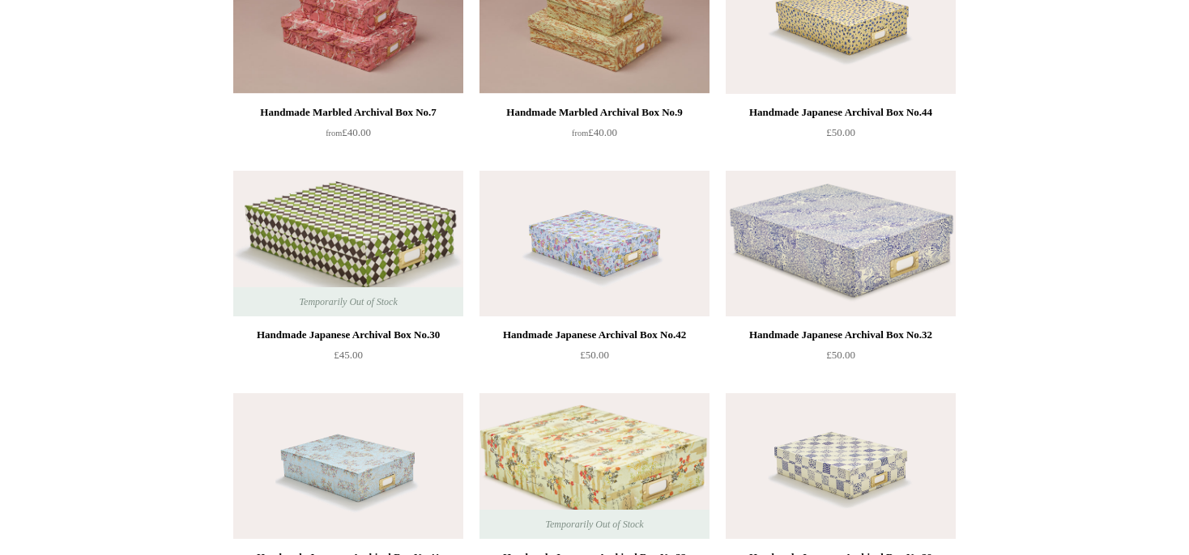
scroll to position [1026, 0]
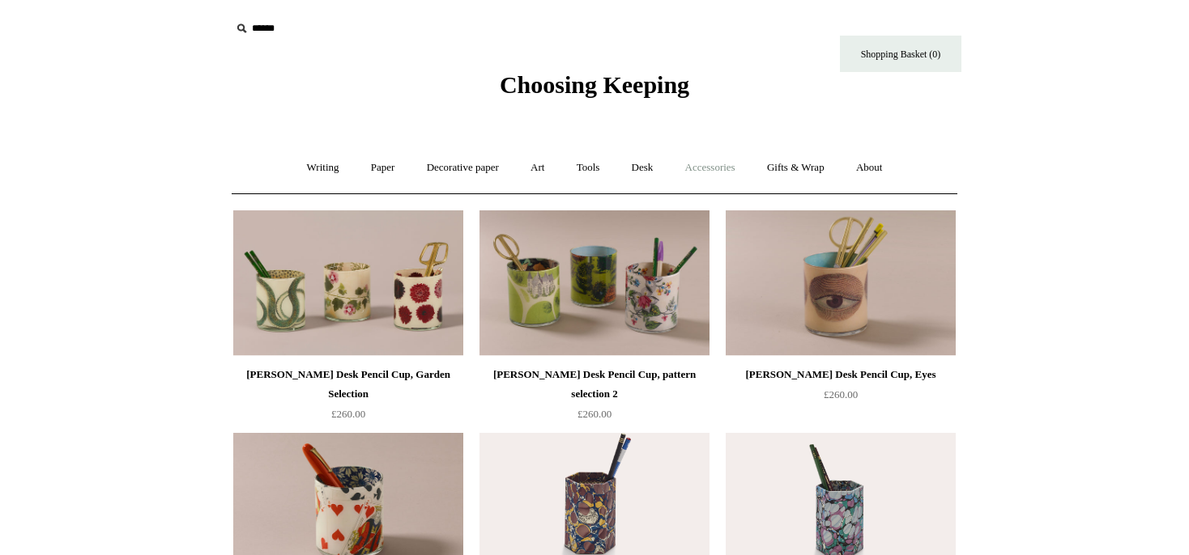
click at [734, 170] on link "Accessories +" at bounding box center [709, 168] width 79 height 43
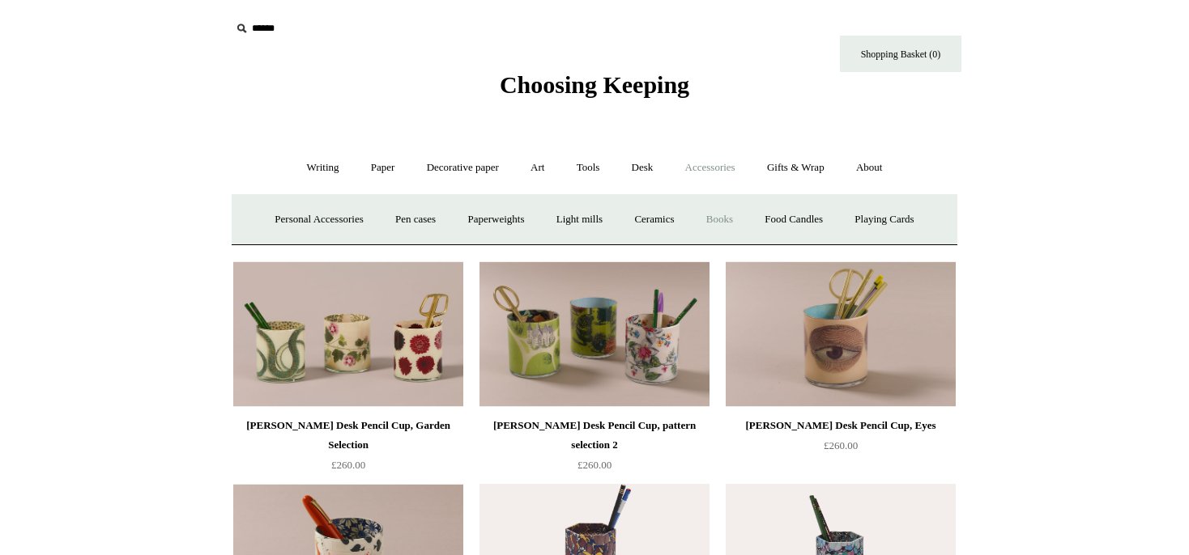
click at [730, 219] on link "Books" at bounding box center [720, 219] width 56 height 43
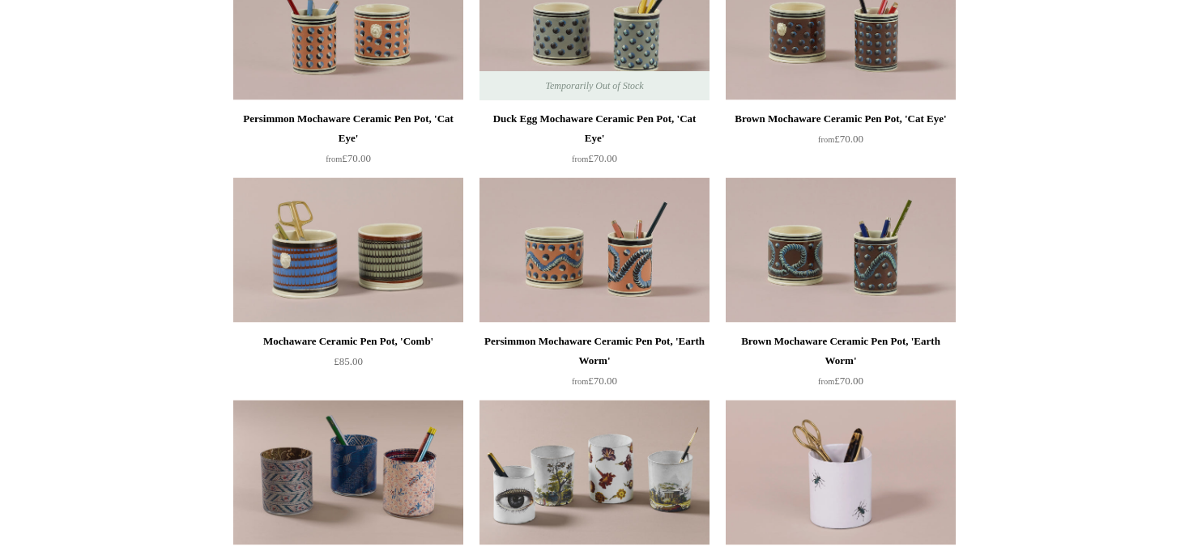
scroll to position [1026, 0]
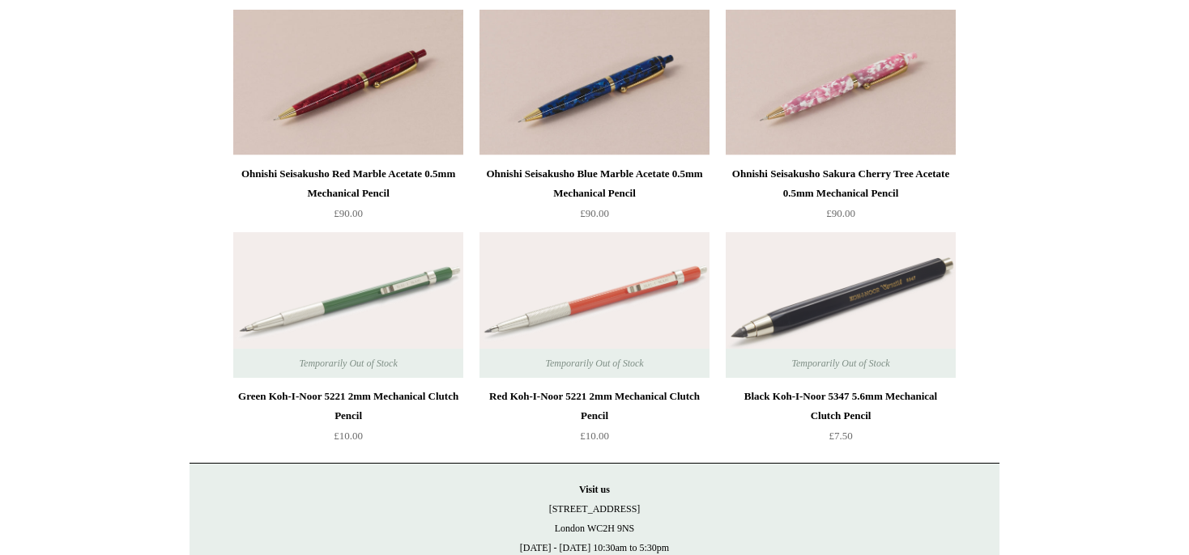
scroll to position [2736, 0]
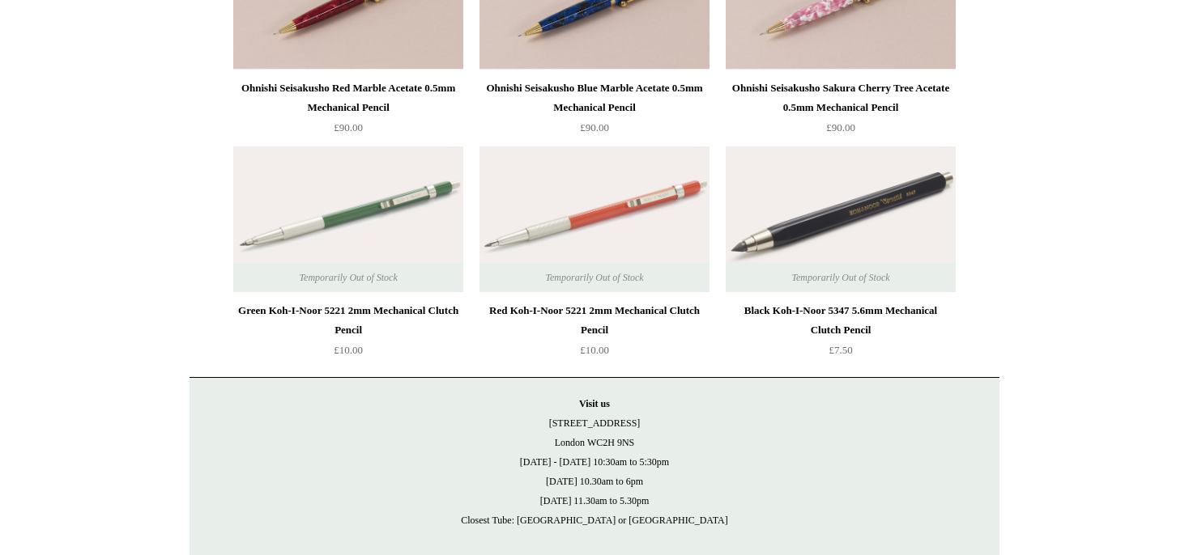
click at [883, 206] on img at bounding box center [841, 220] width 230 height 146
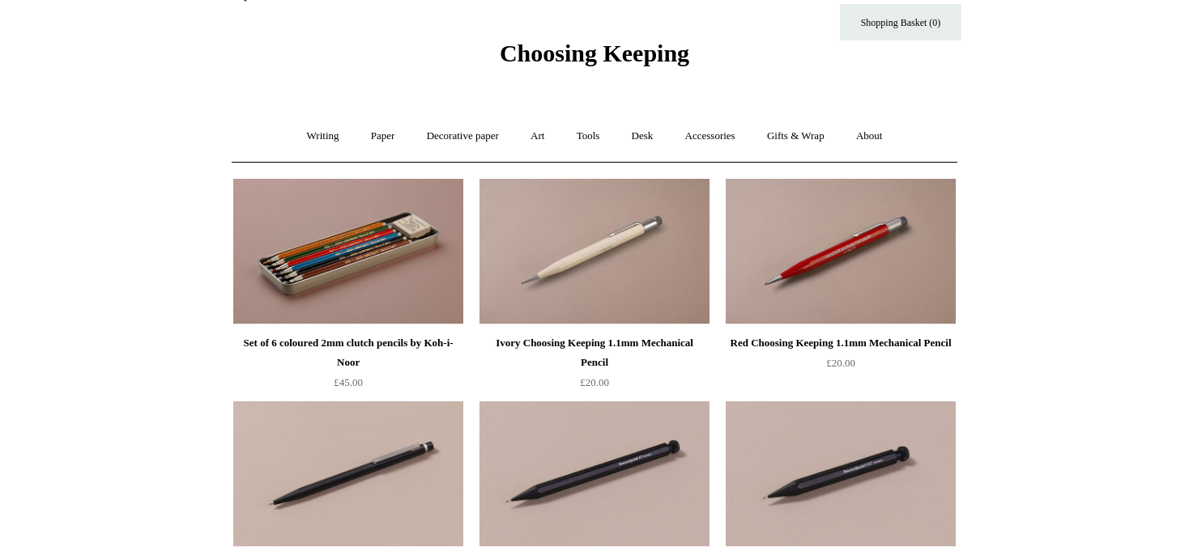
scroll to position [0, 0]
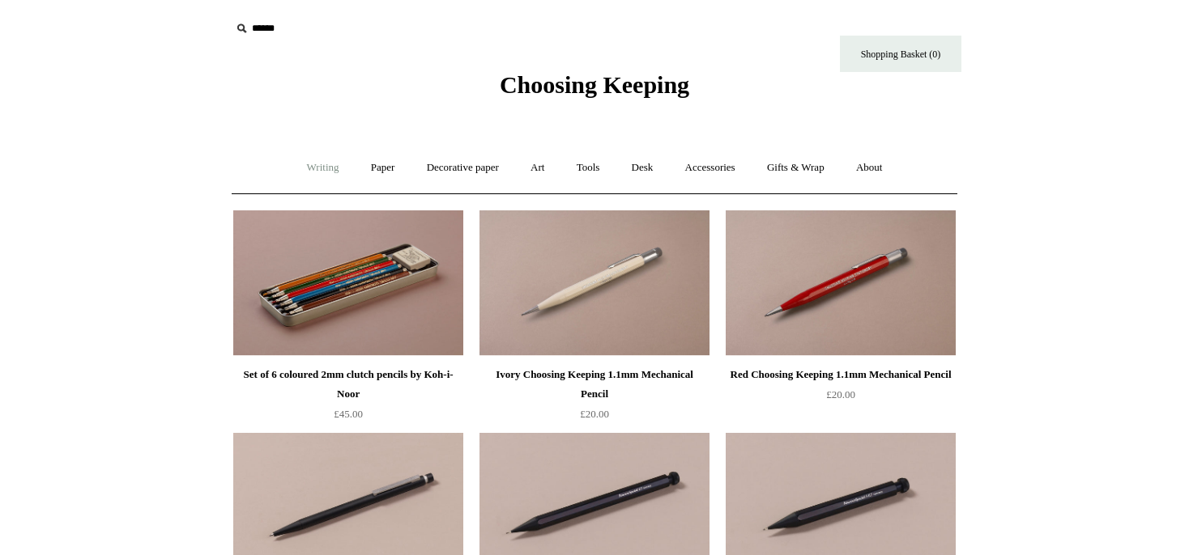
click at [313, 167] on link "Writing +" at bounding box center [323, 168] width 62 height 43
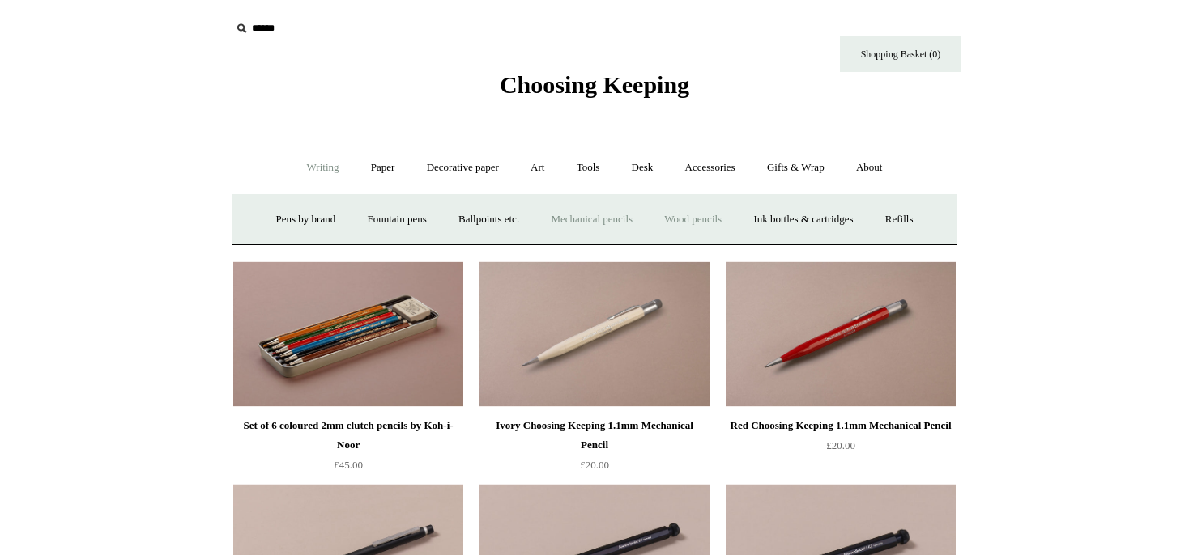
click at [718, 215] on link "Wood pencils +" at bounding box center [692, 219] width 87 height 43
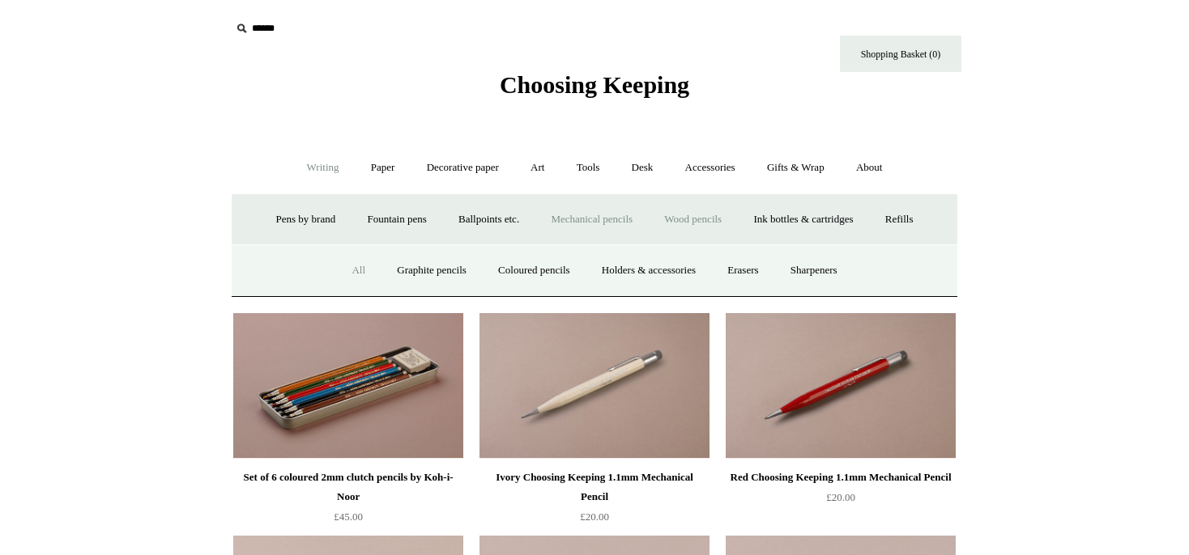
click at [342, 270] on link "All" at bounding box center [358, 270] width 43 height 43
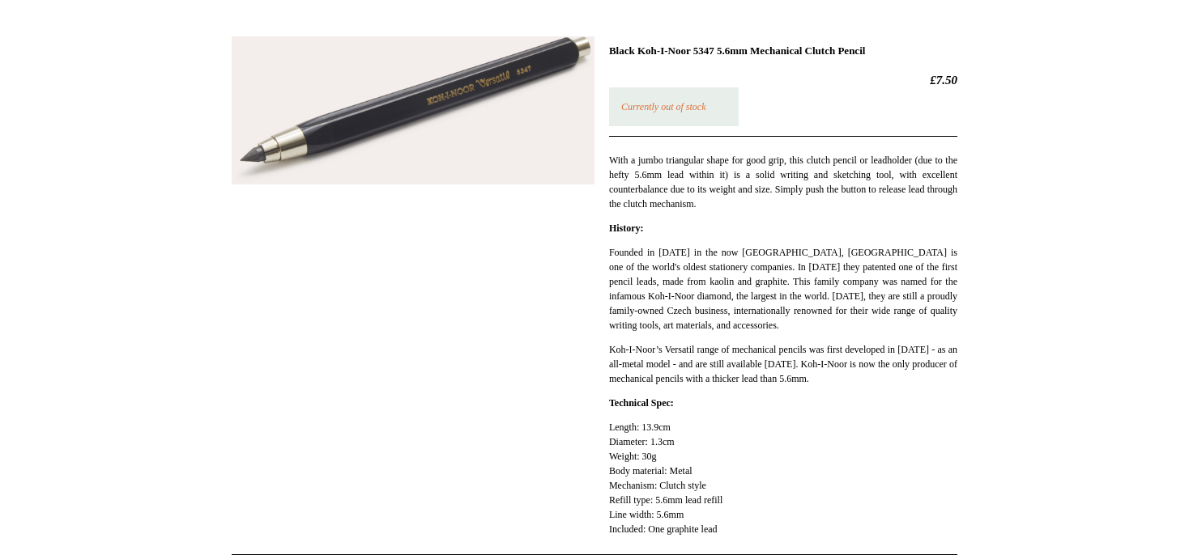
scroll to position [256, 0]
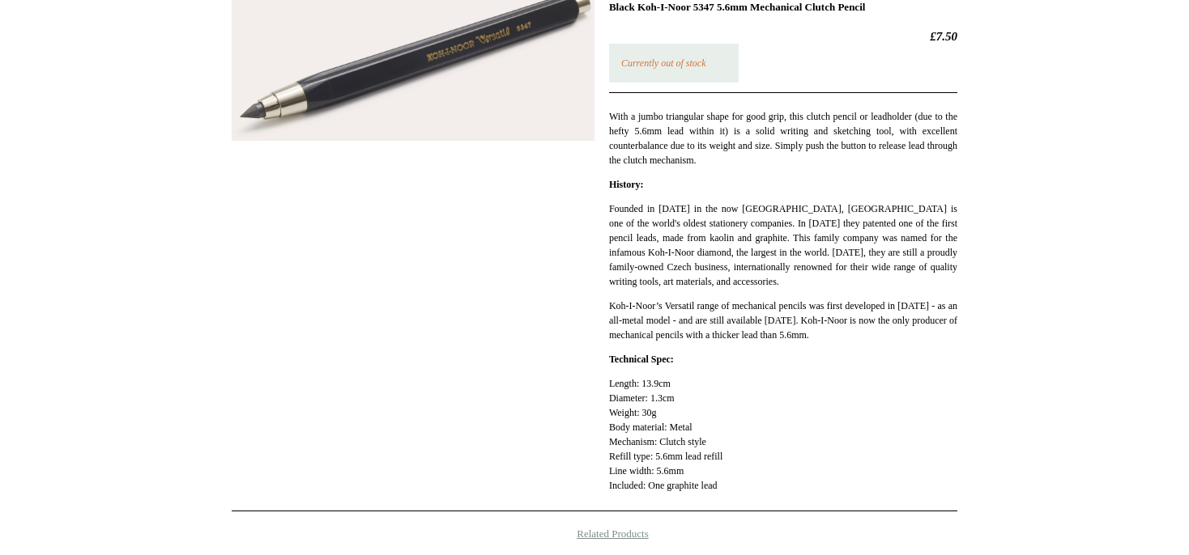
click at [385, 64] on img at bounding box center [413, 67] width 363 height 149
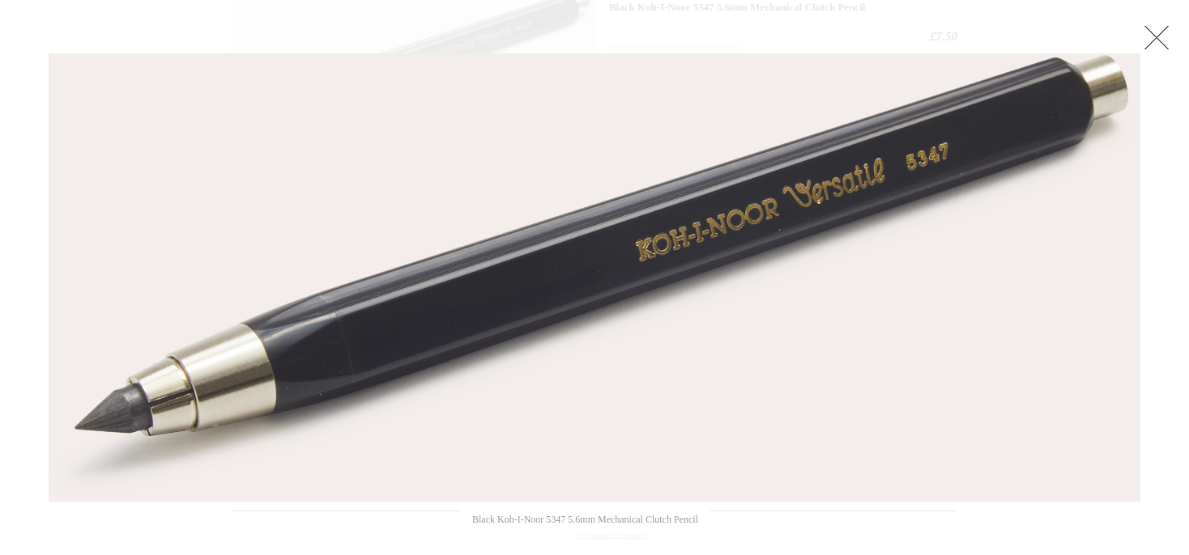
click at [1163, 37] on link at bounding box center [1156, 37] width 32 height 32
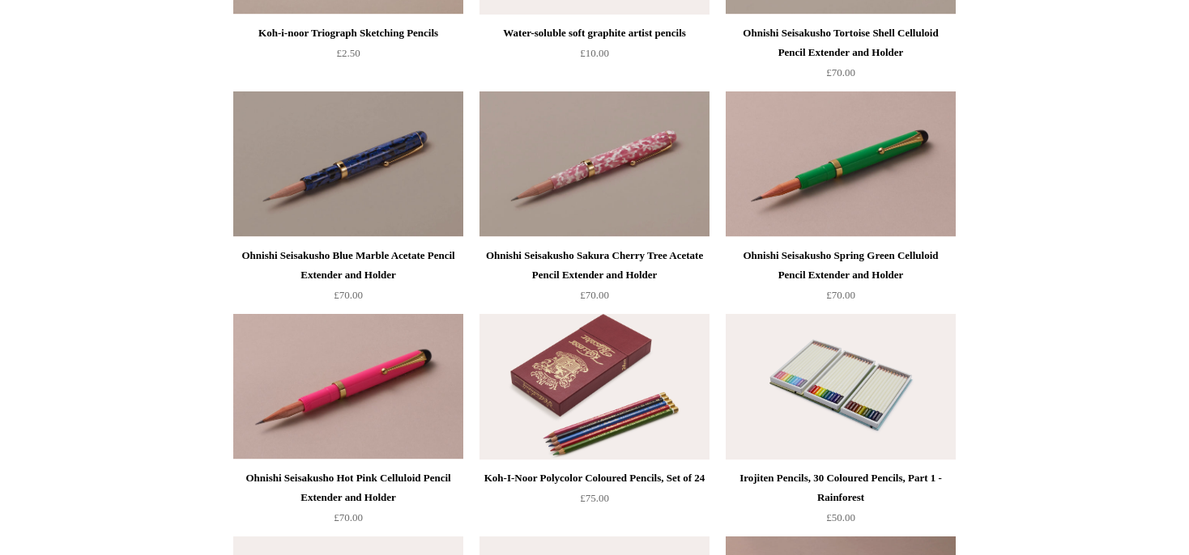
scroll to position [598, 0]
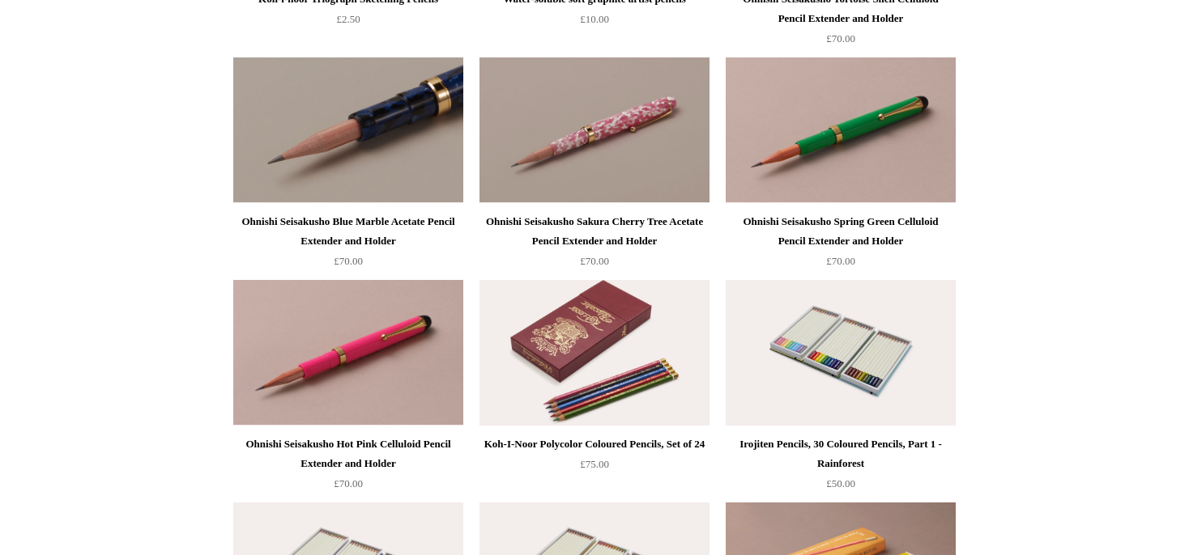
click at [364, 115] on img at bounding box center [348, 130] width 230 height 146
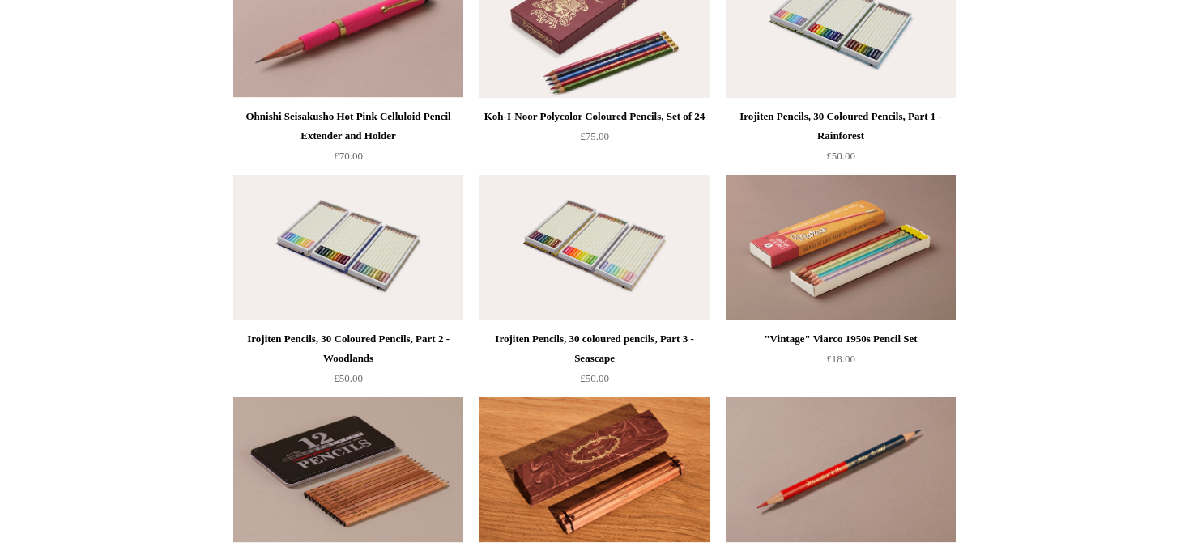
scroll to position [0, 0]
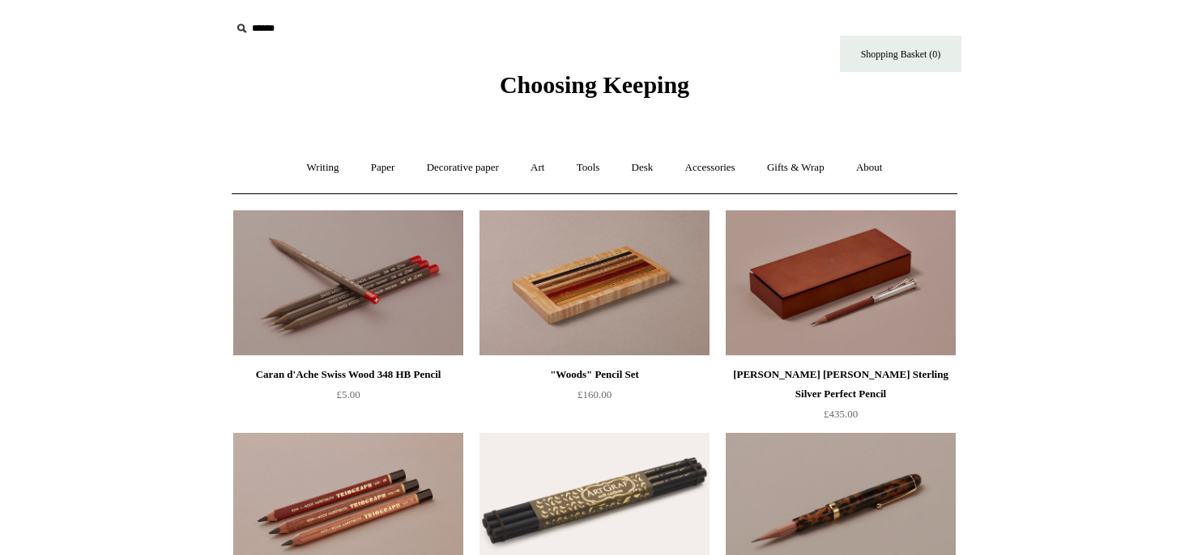
click at [867, 303] on img at bounding box center [841, 284] width 230 height 146
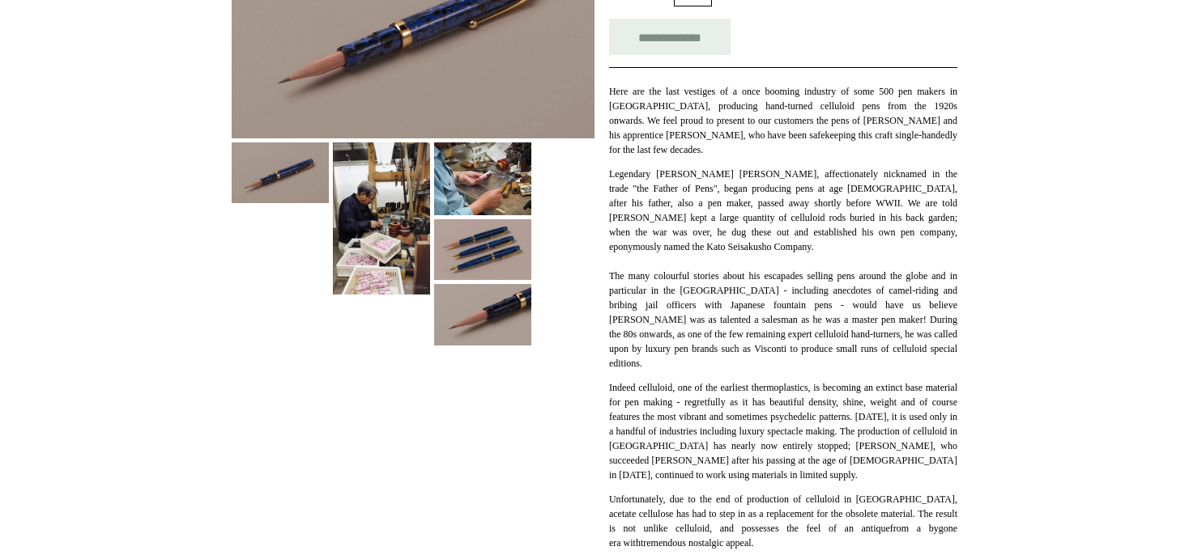
scroll to position [342, 0]
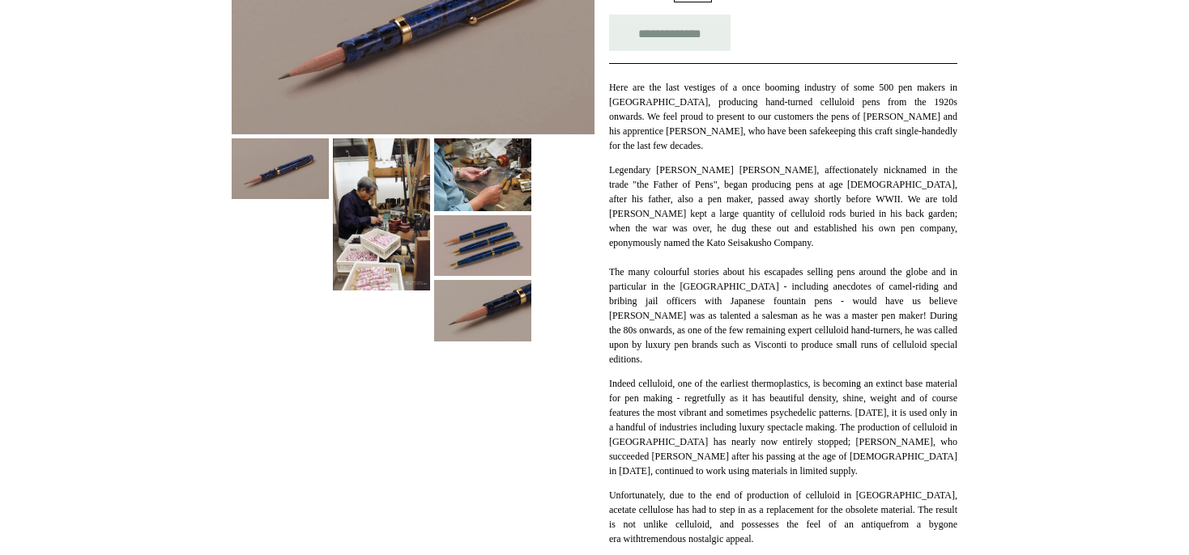
click at [361, 185] on img at bounding box center [381, 214] width 97 height 152
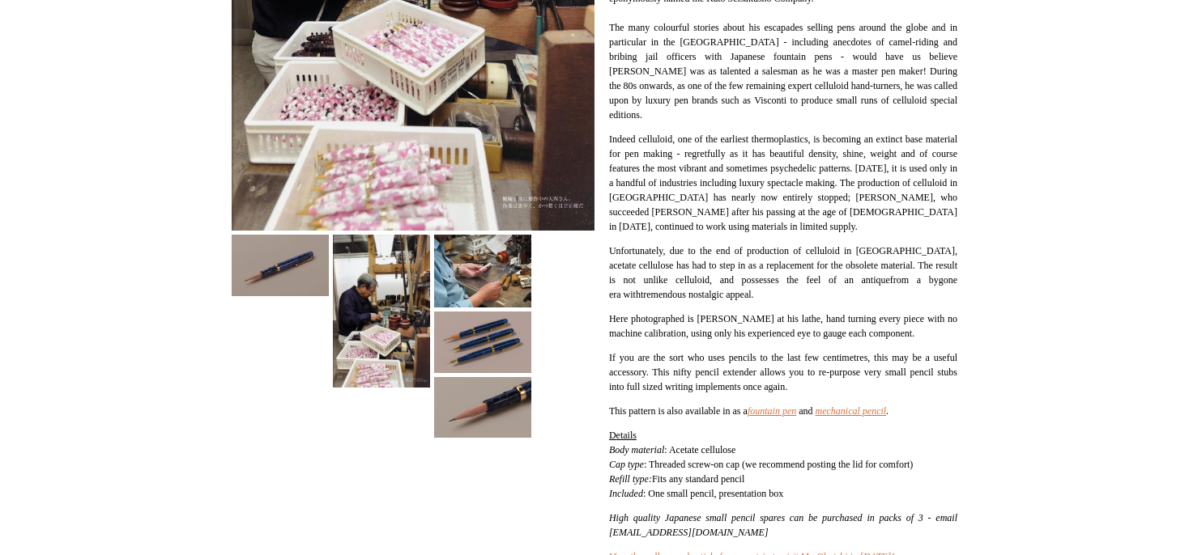
scroll to position [598, 0]
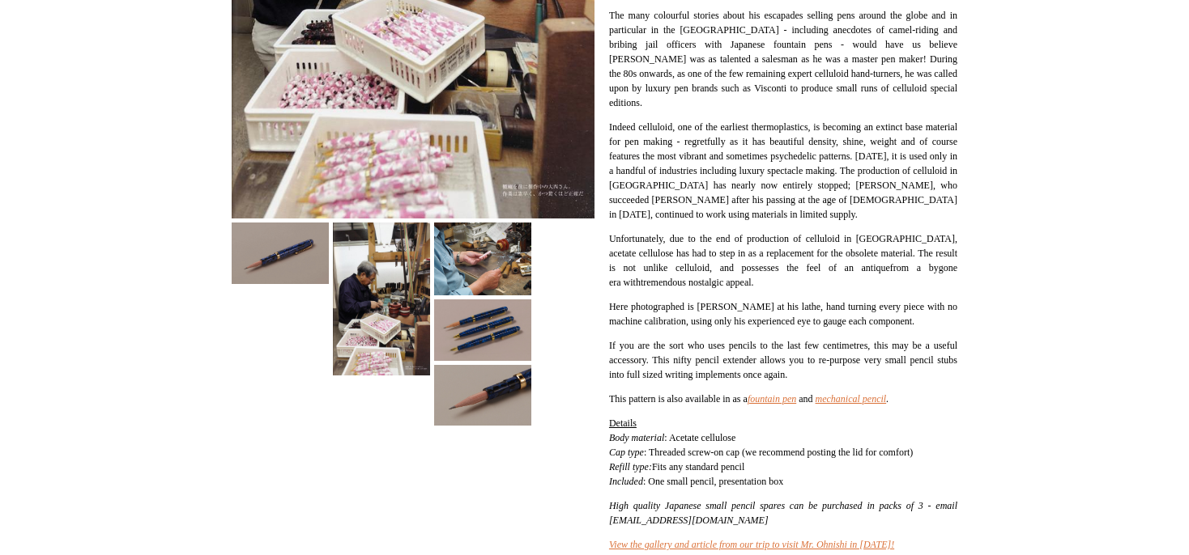
click at [306, 254] on img at bounding box center [280, 253] width 97 height 61
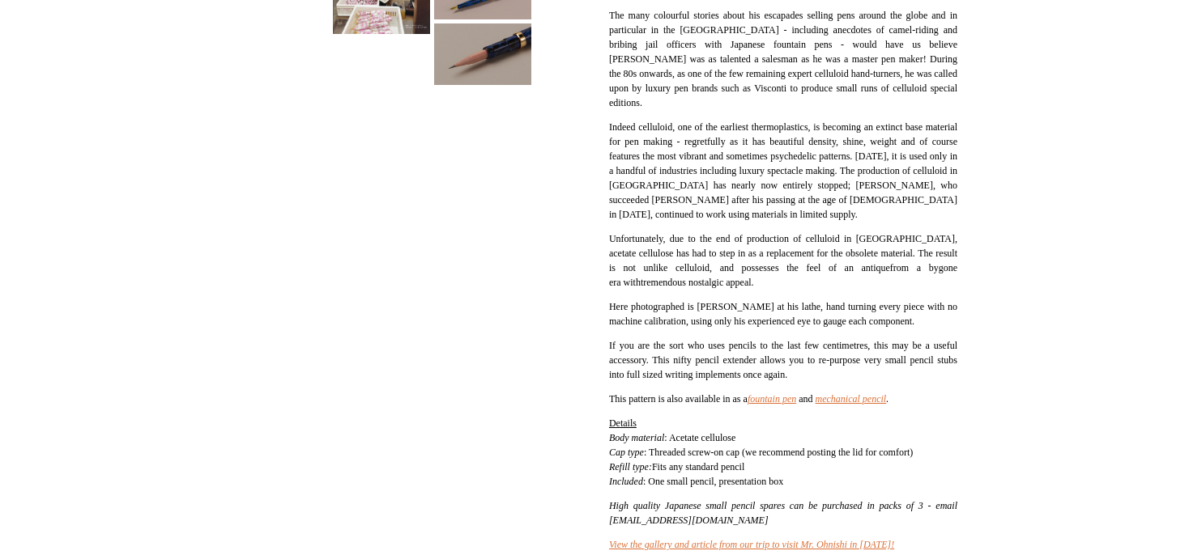
scroll to position [256, 0]
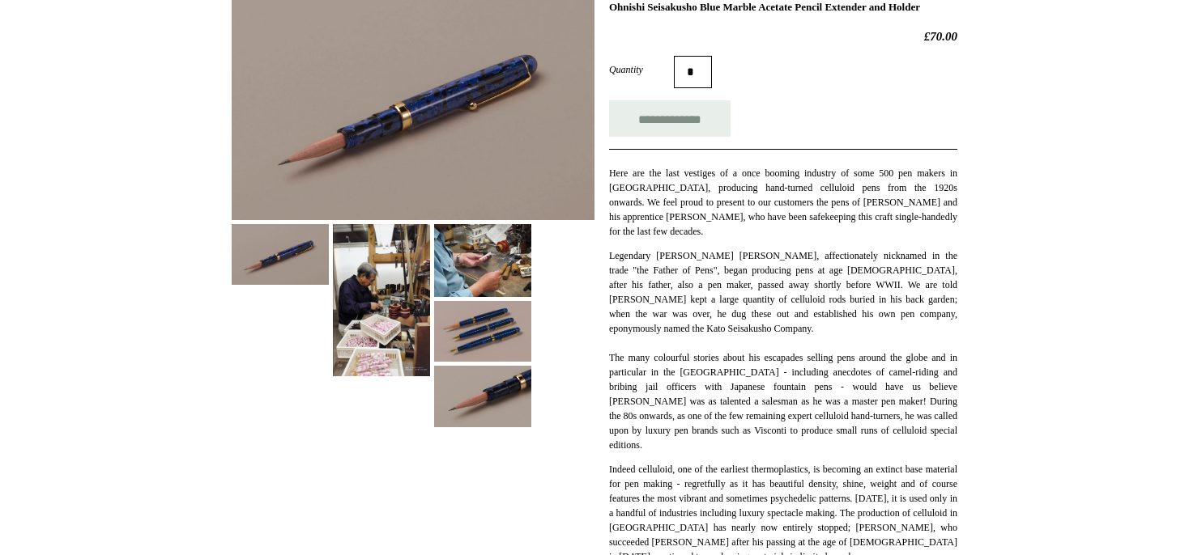
click at [493, 334] on img at bounding box center [482, 331] width 97 height 61
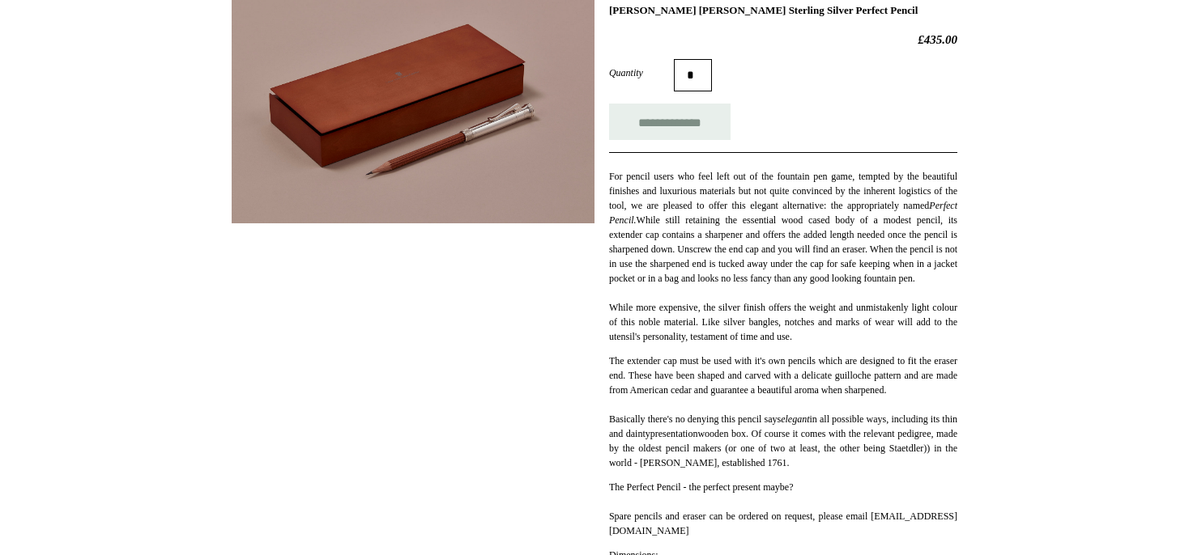
scroll to position [85, 0]
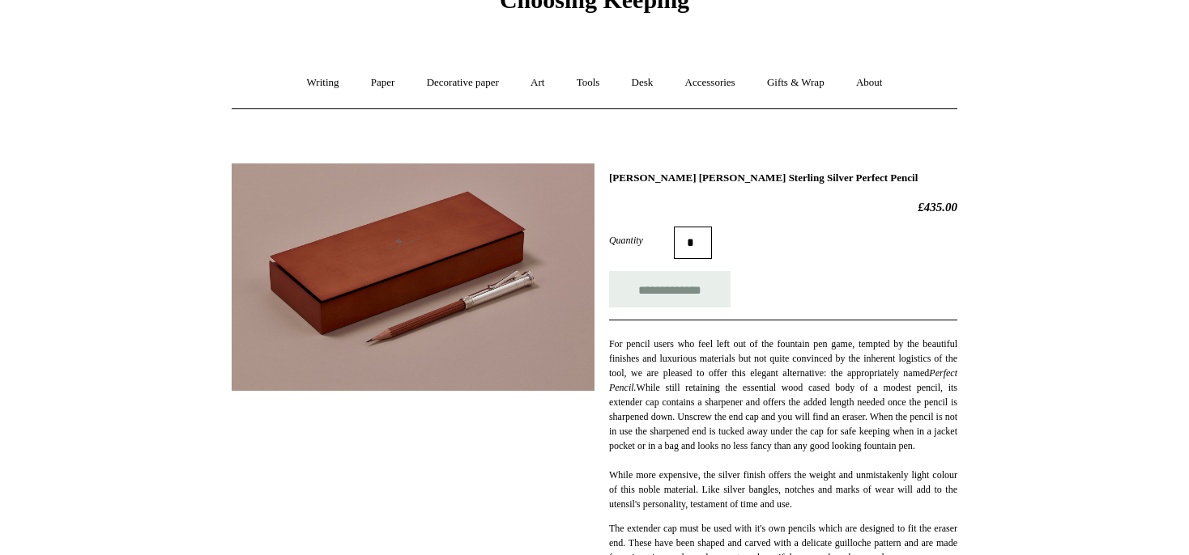
click at [484, 283] on img at bounding box center [413, 278] width 363 height 228
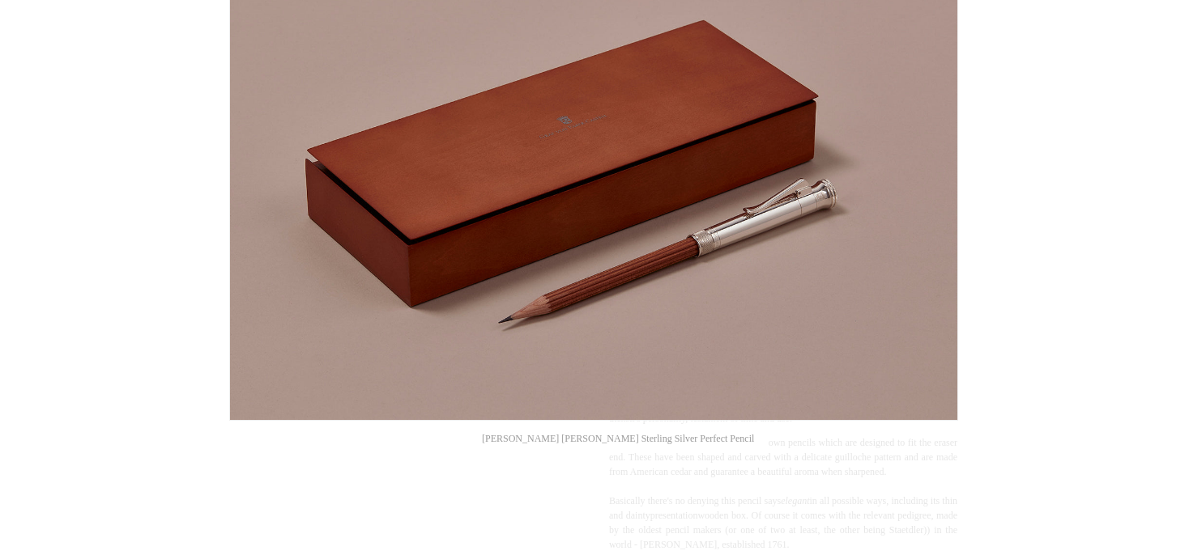
scroll to position [0, 0]
